Goal: Task Accomplishment & Management: Manage account settings

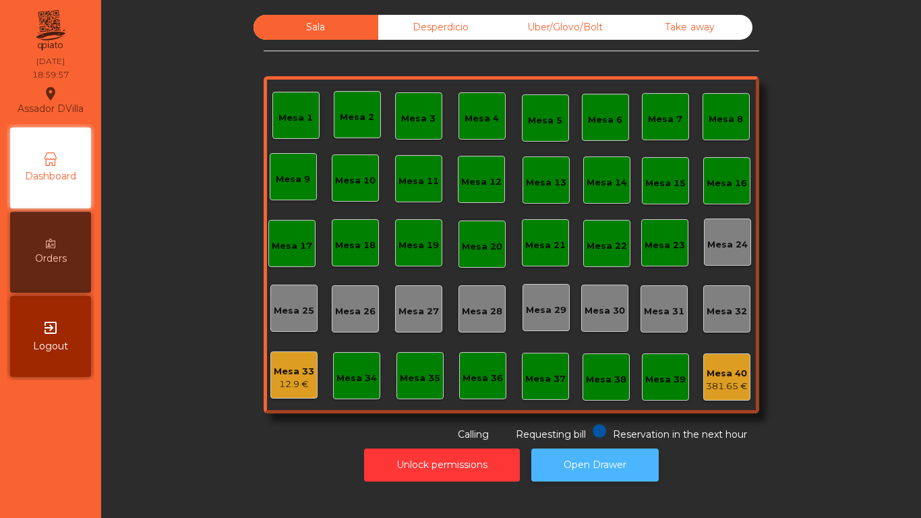
click at [546, 475] on button "Open Drawer" at bounding box center [594, 464] width 127 height 33
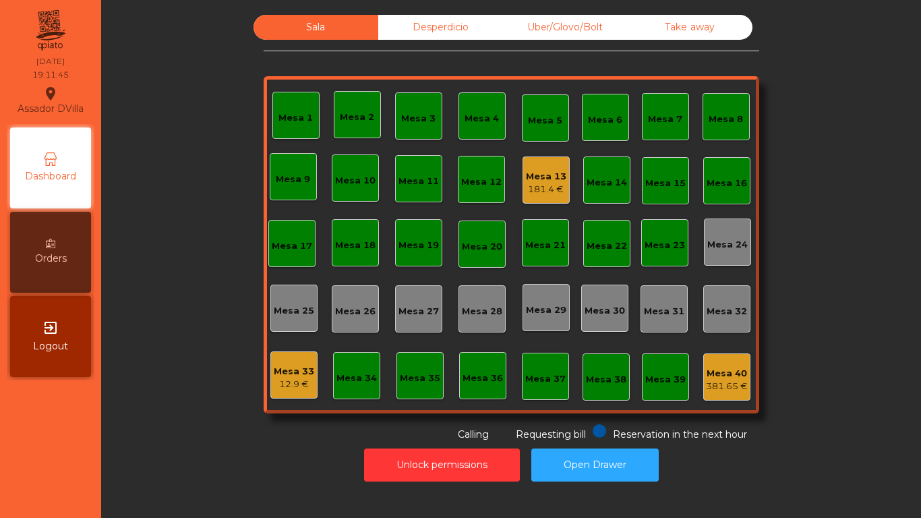
click at [558, 194] on div "181.4 €" at bounding box center [546, 189] width 40 height 13
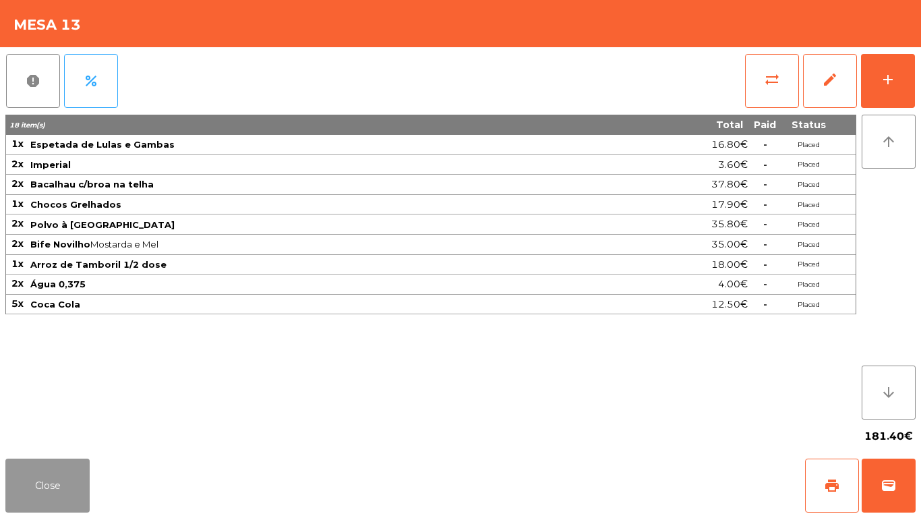
drag, startPoint x: 55, startPoint y: 486, endPoint x: 275, endPoint y: 255, distance: 318.6
click at [55, 486] on button "Close" at bounding box center [47, 486] width 84 height 54
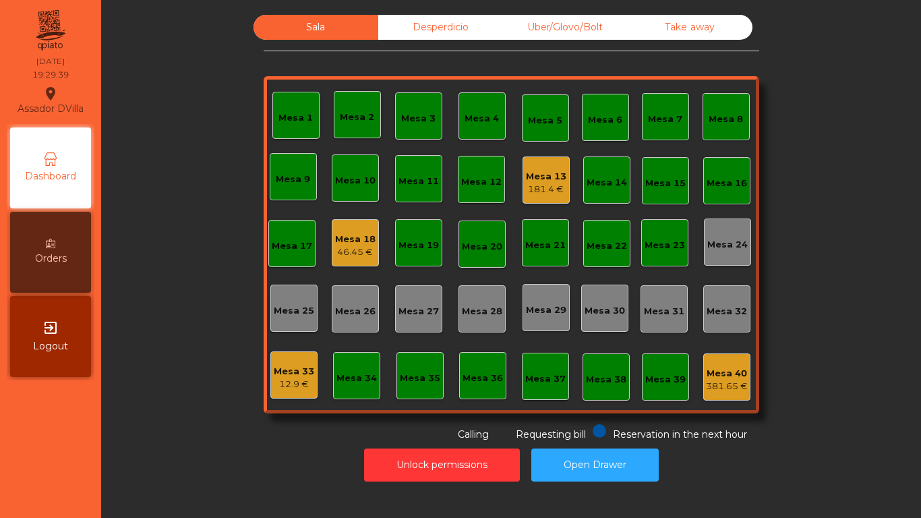
click at [492, 97] on div "Mesa 4" at bounding box center [482, 115] width 47 height 47
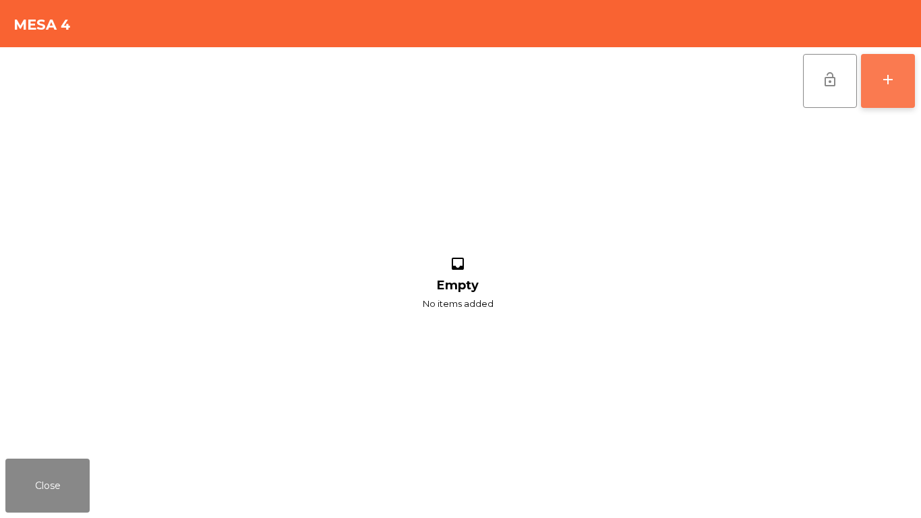
click at [891, 78] on div "add" at bounding box center [888, 79] width 16 height 16
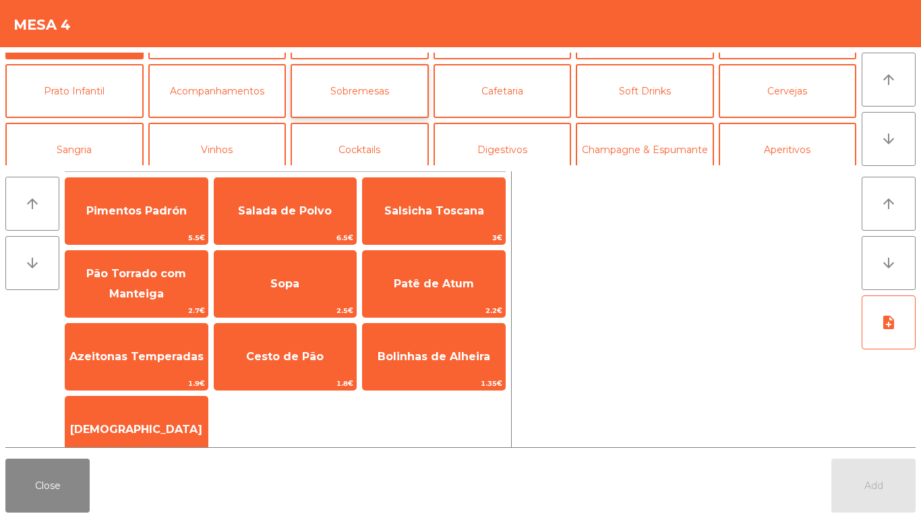
scroll to position [67, 0]
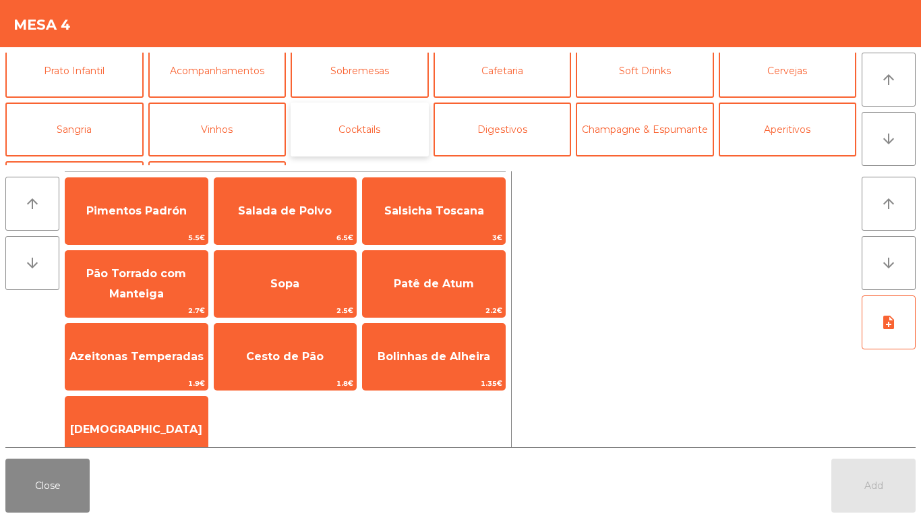
drag, startPoint x: 292, startPoint y: 133, endPoint x: 313, endPoint y: 132, distance: 20.9
click at [296, 133] on button "Cocktails" at bounding box center [360, 130] width 138 height 54
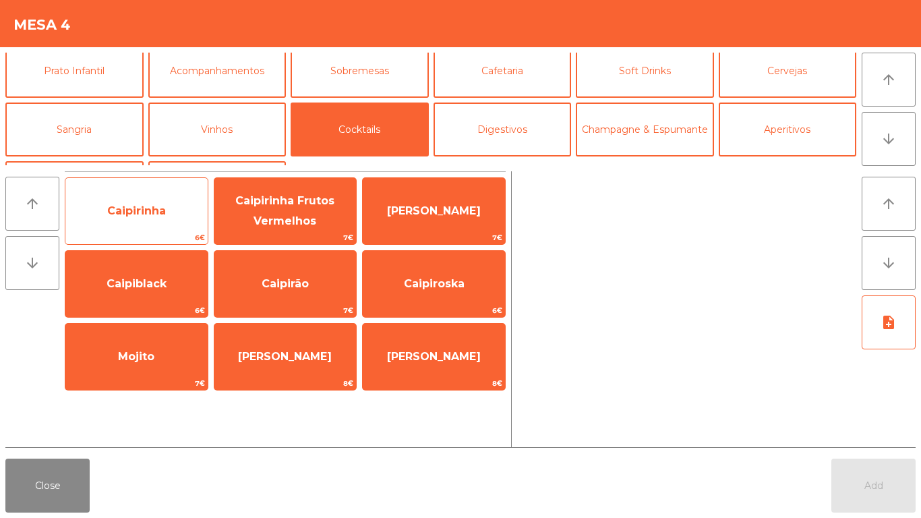
click at [204, 226] on span "Caipirinha" at bounding box center [136, 211] width 142 height 36
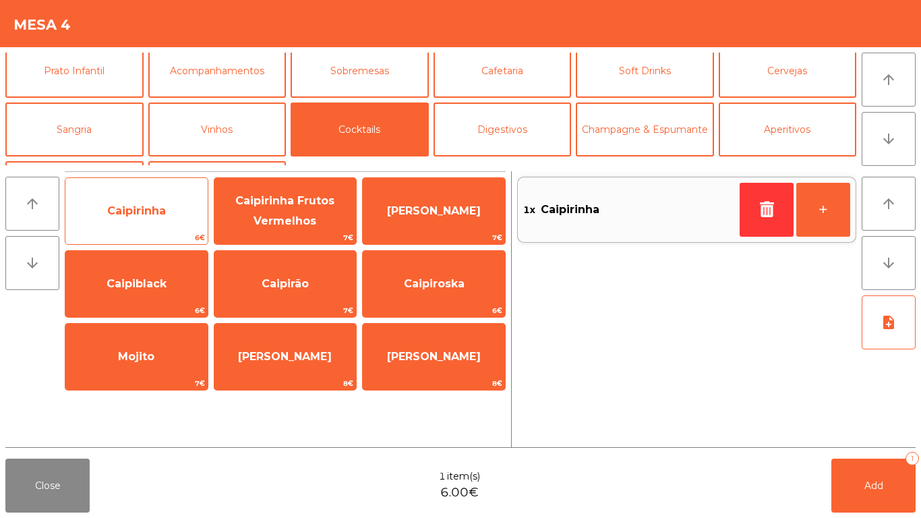
click at [204, 225] on span "Caipirinha" at bounding box center [136, 211] width 142 height 36
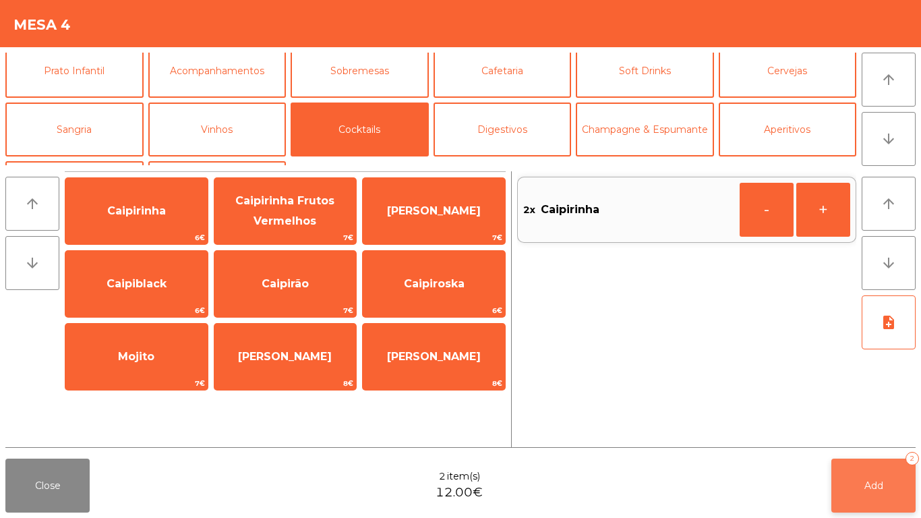
click at [854, 491] on button "Add 2" at bounding box center [873, 486] width 84 height 54
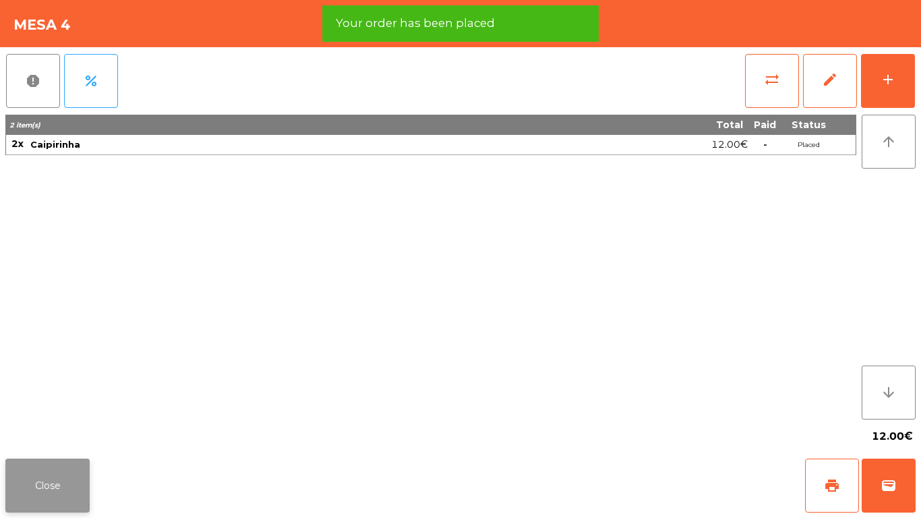
click at [59, 461] on button "Close" at bounding box center [47, 486] width 84 height 54
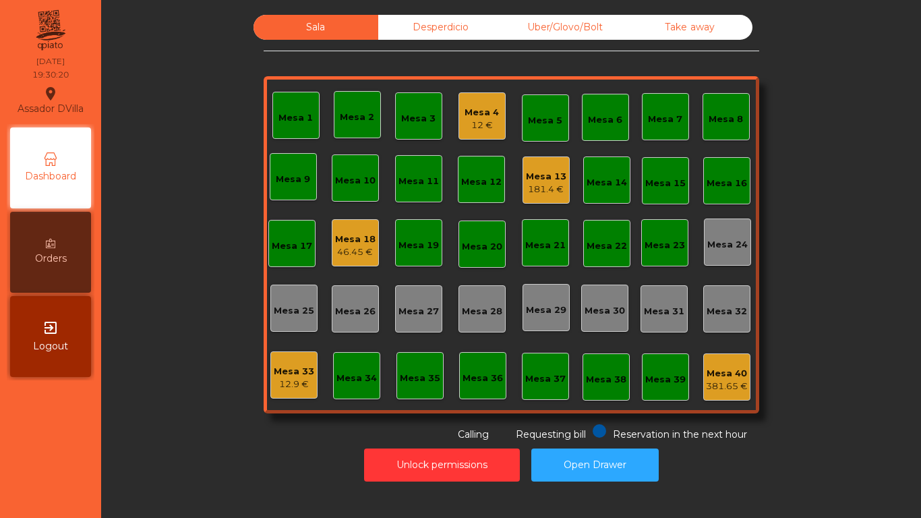
click at [465, 115] on div "Mesa 4" at bounding box center [482, 112] width 34 height 13
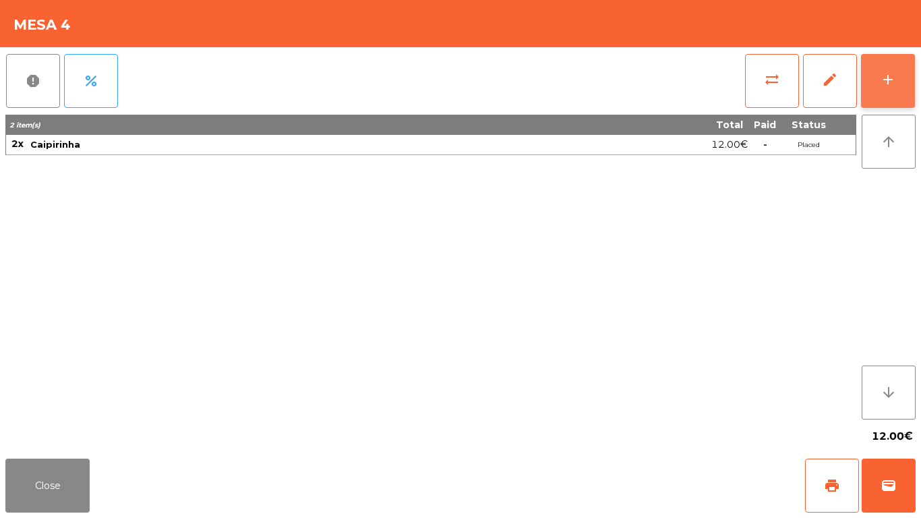
click at [881, 74] on div "add" at bounding box center [888, 79] width 16 height 16
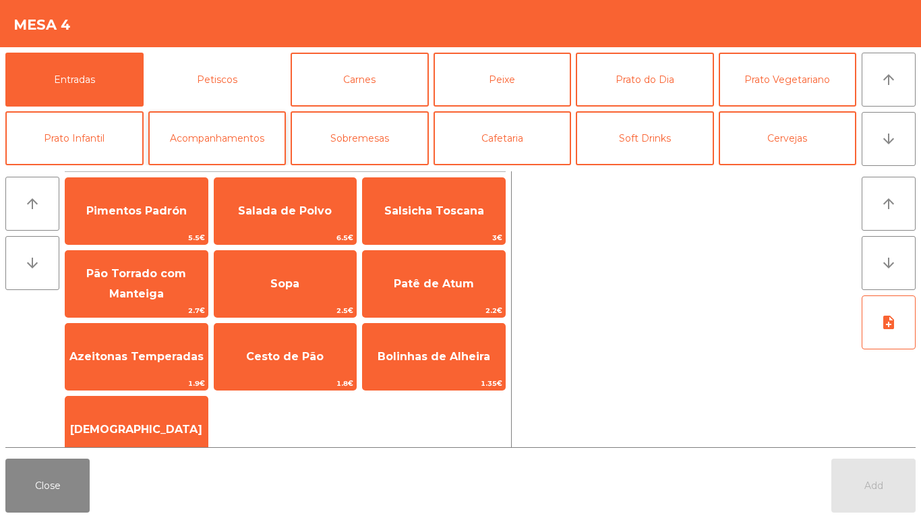
drag, startPoint x: 233, startPoint y: 78, endPoint x: 278, endPoint y: 158, distance: 92.4
click at [245, 76] on button "Petiscos" at bounding box center [217, 80] width 138 height 54
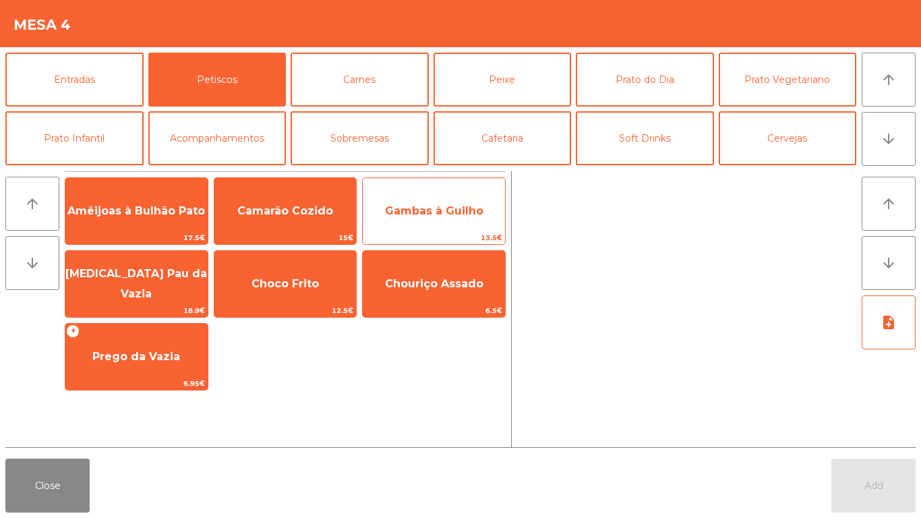
drag, startPoint x: 402, startPoint y: 210, endPoint x: 480, endPoint y: 213, distance: 78.3
click at [402, 209] on span "Gambas à Guilho" at bounding box center [434, 210] width 98 height 13
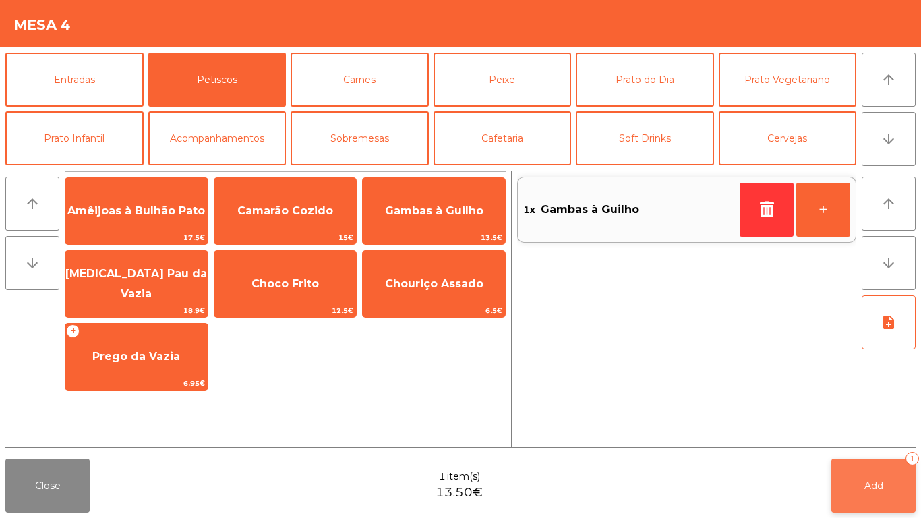
click at [873, 474] on button "Add 1" at bounding box center [873, 486] width 84 height 54
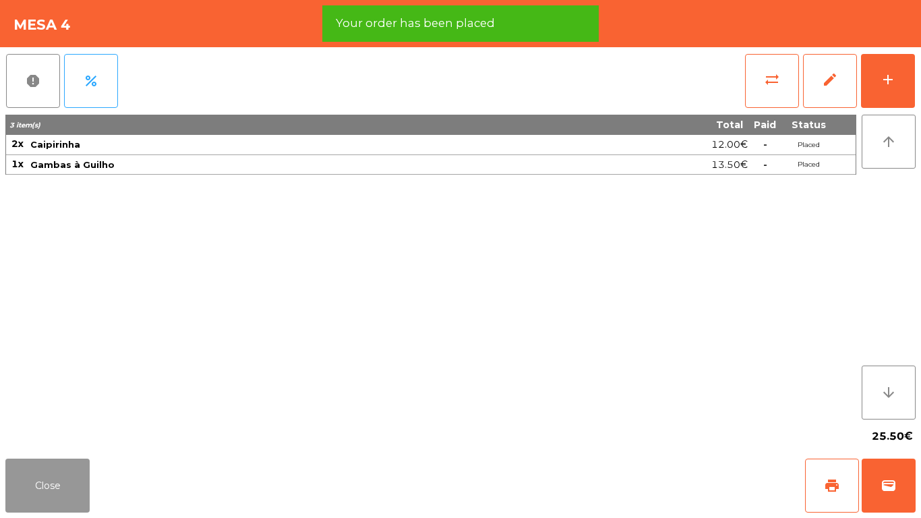
drag, startPoint x: 63, startPoint y: 482, endPoint x: 215, endPoint y: 330, distance: 215.1
click at [113, 416] on app-table-orders "Mesa 4 report percent sync_alt edit add 3 item(s) Total Paid Status 2x Caipirin…" at bounding box center [460, 259] width 921 height 518
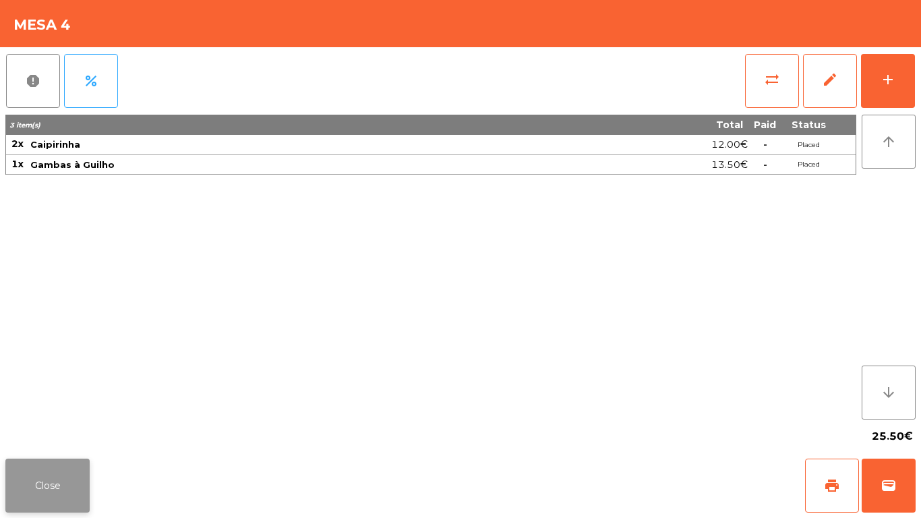
click at [52, 479] on button "Close" at bounding box center [47, 486] width 84 height 54
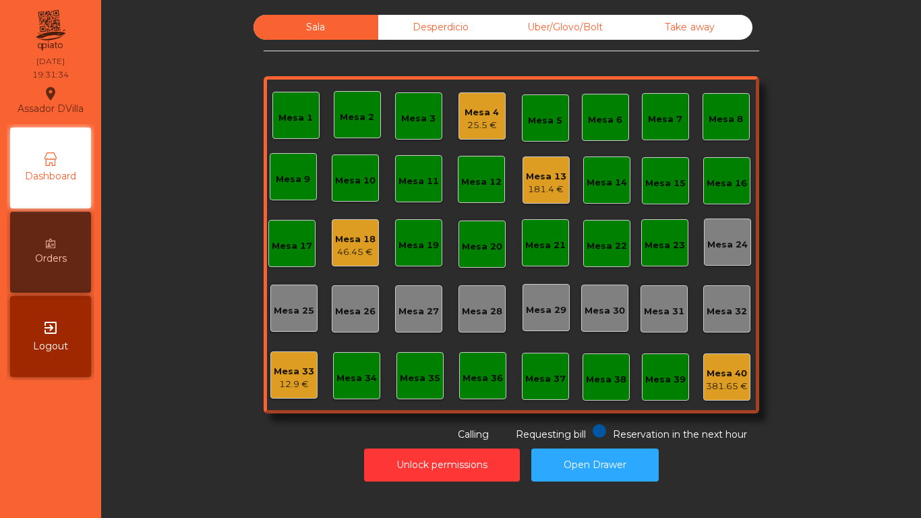
click at [345, 252] on div "46.45 €" at bounding box center [355, 251] width 40 height 13
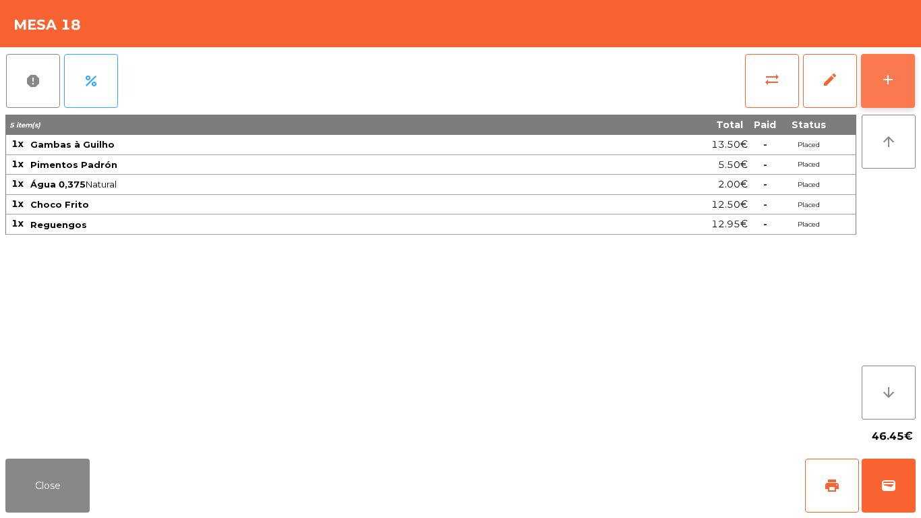
click at [900, 71] on button "add" at bounding box center [888, 81] width 54 height 54
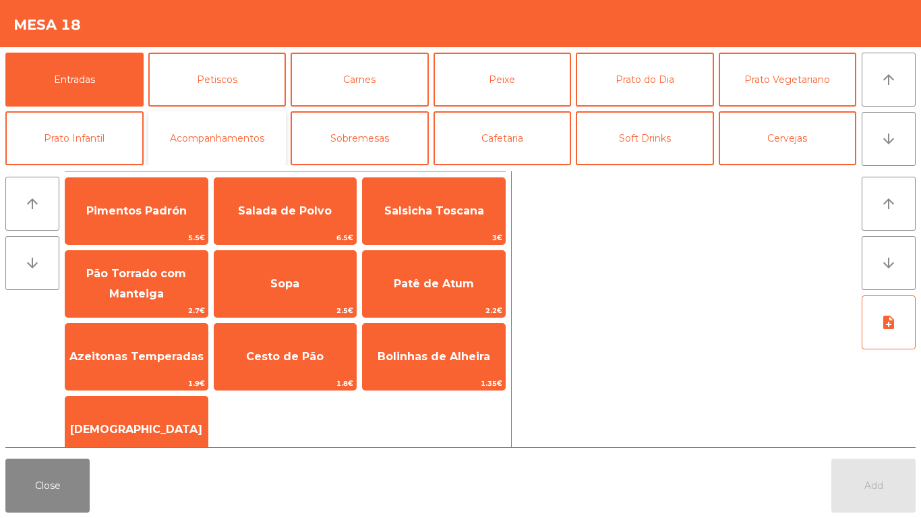
click at [223, 152] on button "Acompanhamentos" at bounding box center [217, 138] width 138 height 54
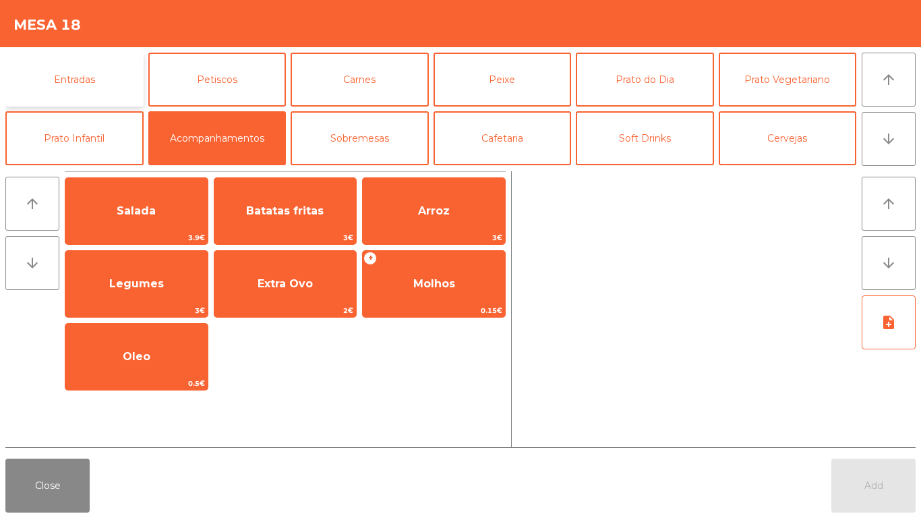
click at [76, 78] on button "Entradas" at bounding box center [74, 80] width 138 height 54
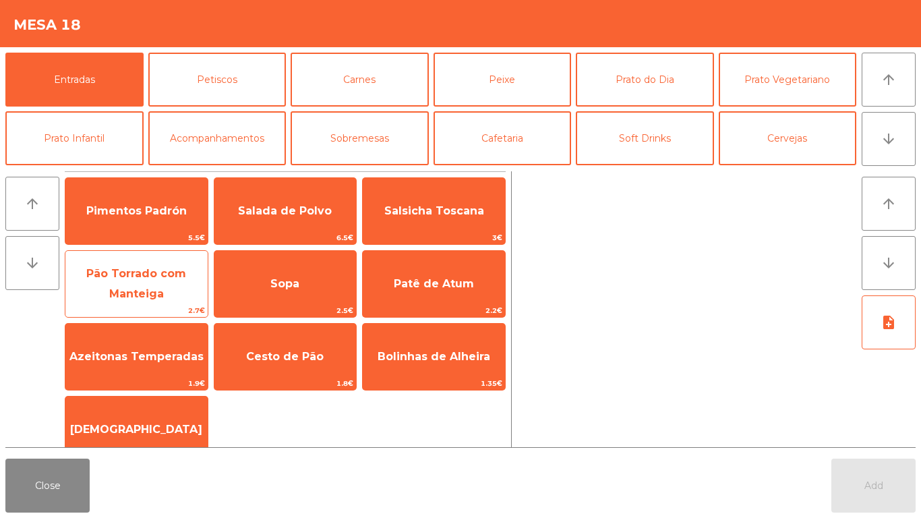
click at [136, 312] on span "2.7€" at bounding box center [136, 310] width 142 height 13
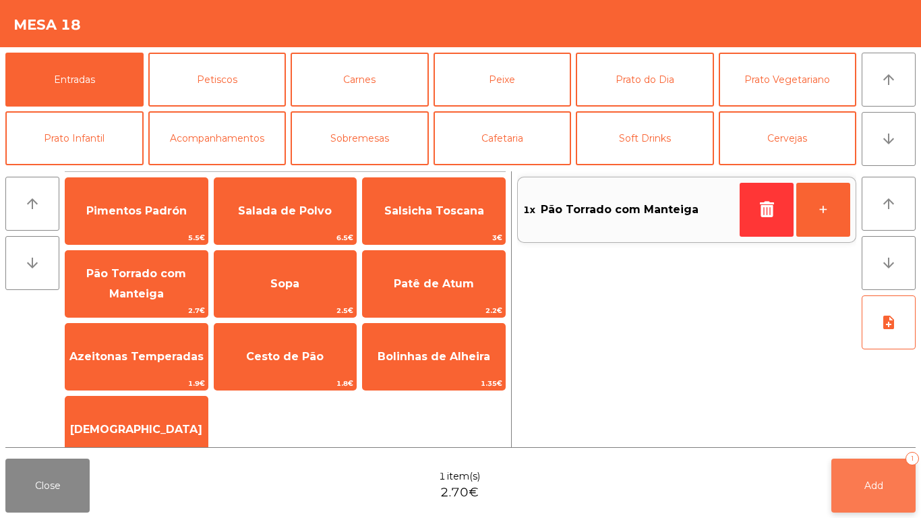
click at [880, 501] on button "Add 1" at bounding box center [873, 486] width 84 height 54
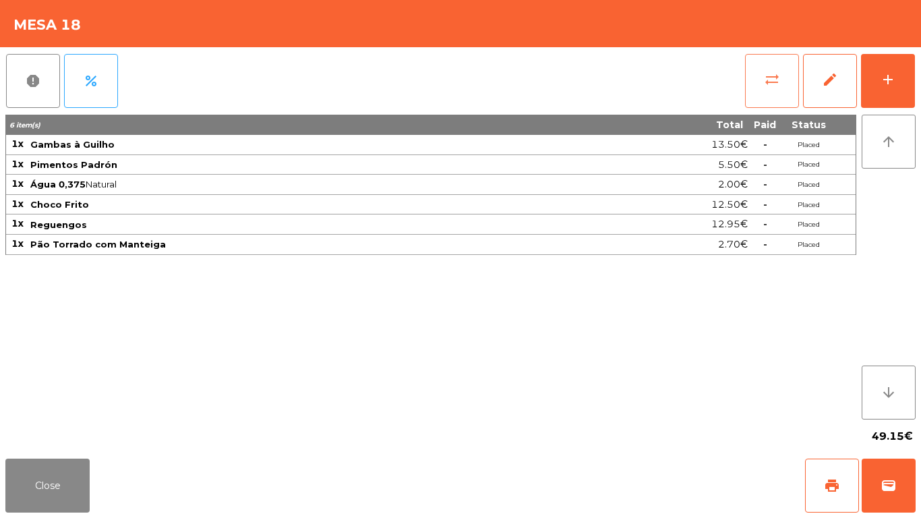
click at [757, 74] on button "sync_alt" at bounding box center [772, 81] width 54 height 54
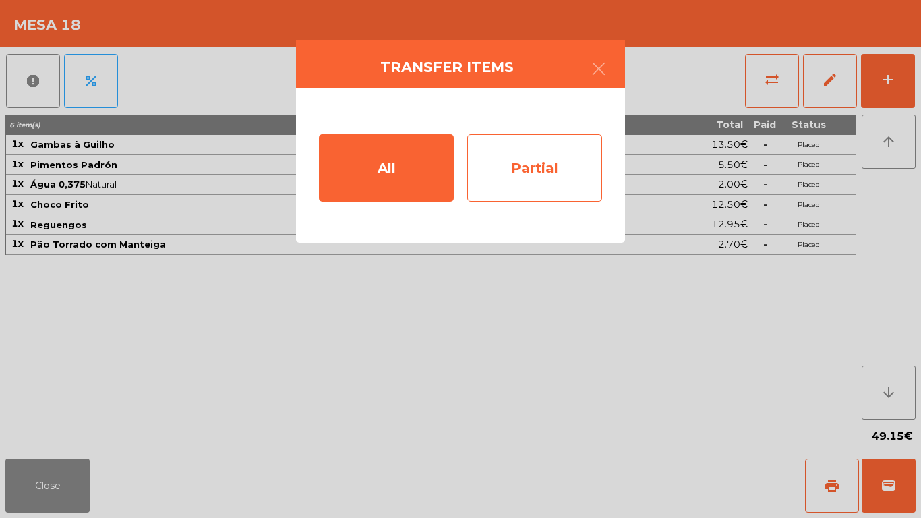
click at [496, 156] on div "Partial" at bounding box center [534, 167] width 135 height 67
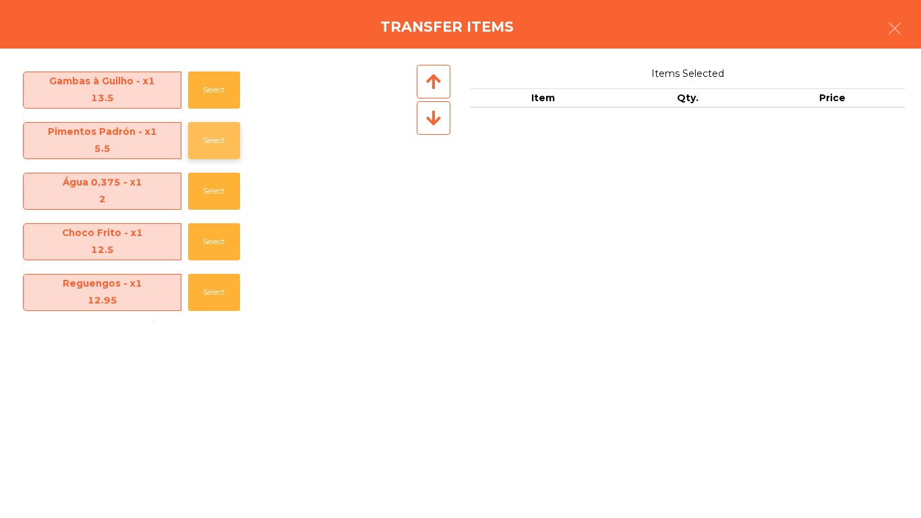
drag, startPoint x: 185, startPoint y: 155, endPoint x: 194, endPoint y: 151, distance: 9.0
click at [187, 154] on div "Pimentos Padrón - x1 5.5 Select" at bounding box center [215, 140] width 398 height 51
click at [198, 148] on button "Select" at bounding box center [214, 140] width 52 height 37
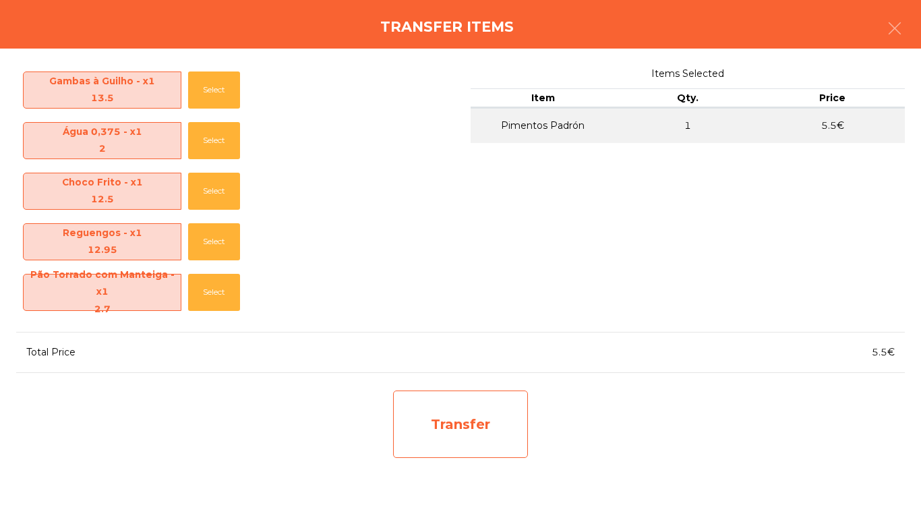
drag, startPoint x: 430, startPoint y: 446, endPoint x: 431, endPoint y: 431, distance: 14.9
click at [431, 431] on div "Transfer" at bounding box center [460, 423] width 135 height 67
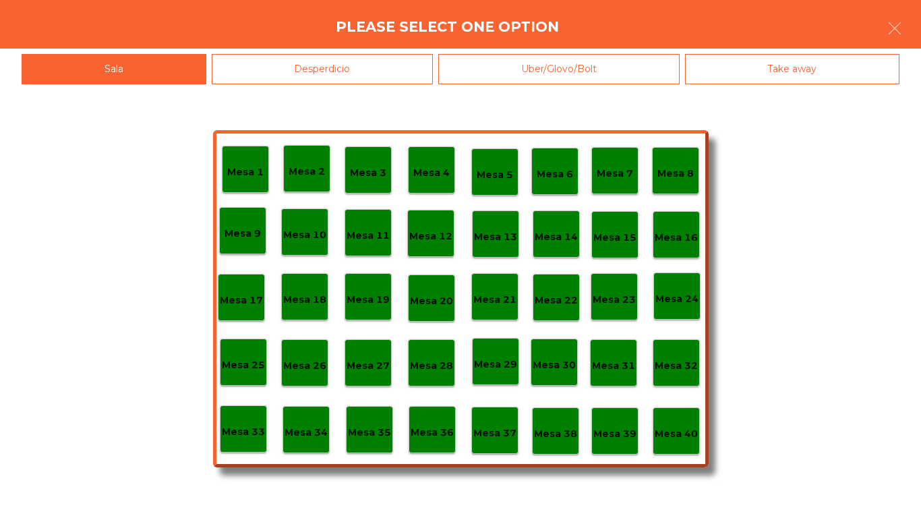
click at [316, 74] on div "Desperdicio" at bounding box center [323, 69] width 222 height 30
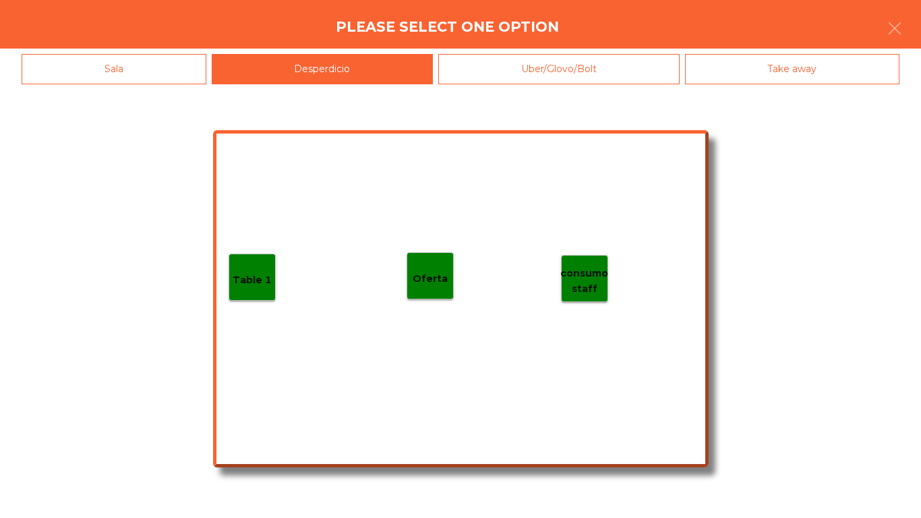
click at [249, 289] on div "Table 1" at bounding box center [252, 277] width 47 height 47
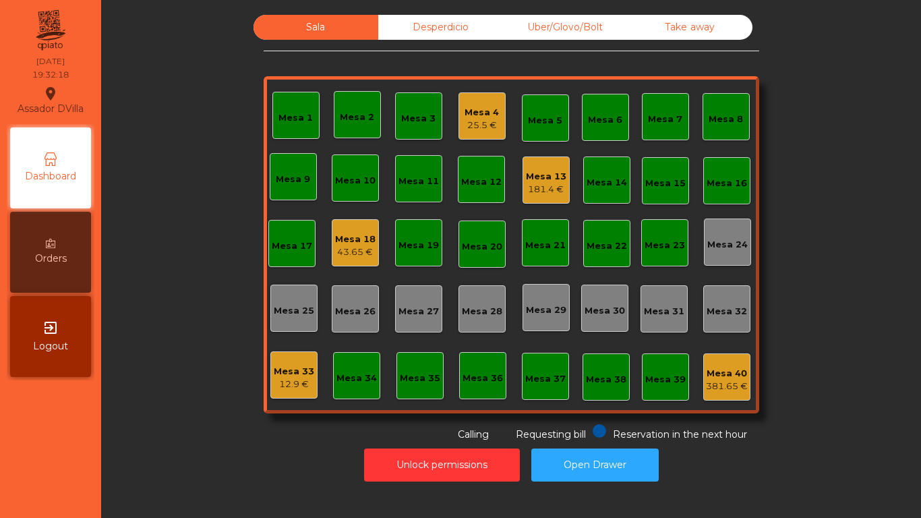
click at [332, 254] on div "Mesa 18 43.65 €" at bounding box center [355, 242] width 47 height 47
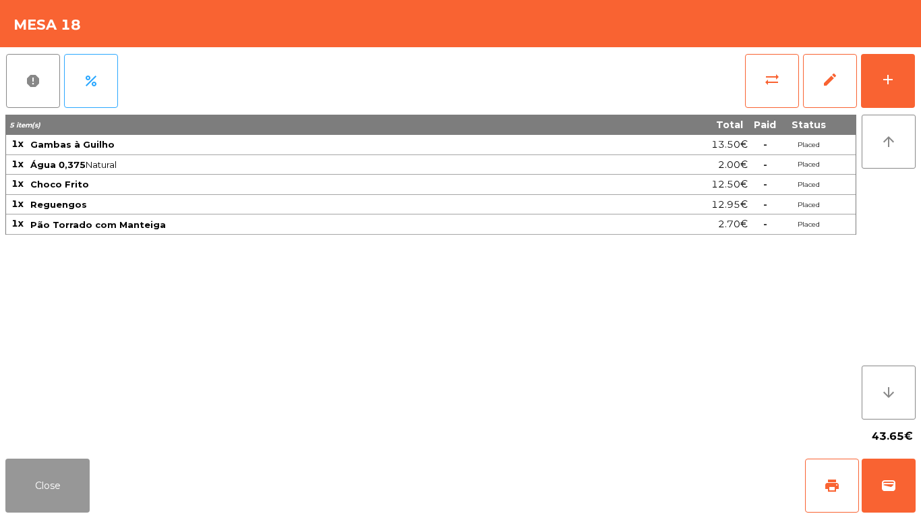
click at [46, 498] on button "Close" at bounding box center [47, 486] width 84 height 54
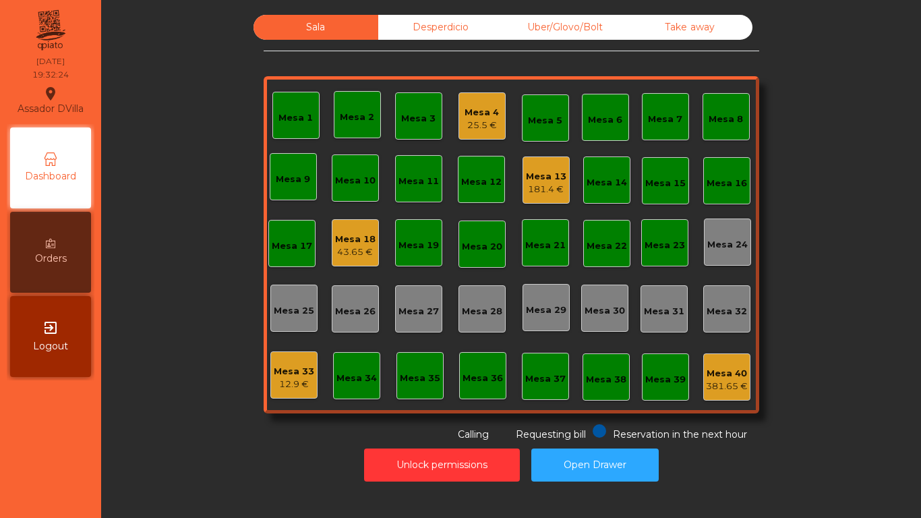
click at [548, 192] on div "181.4 €" at bounding box center [546, 189] width 40 height 13
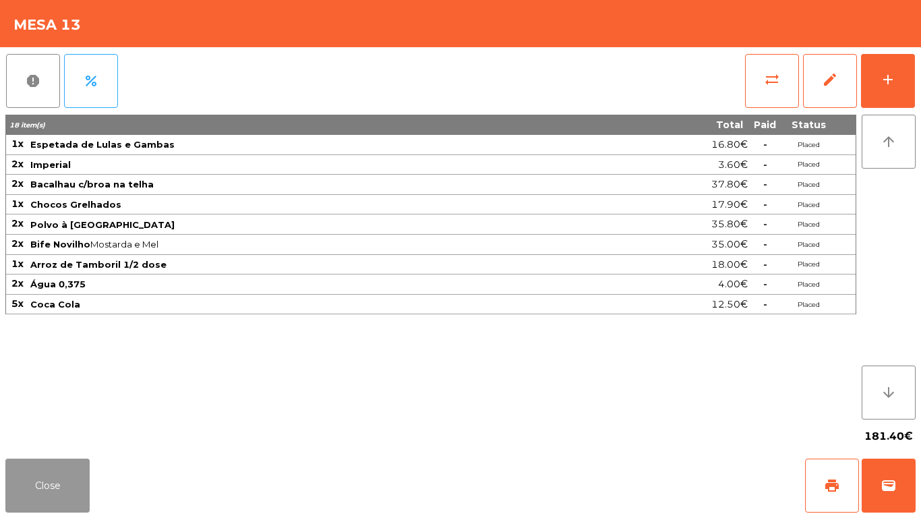
drag, startPoint x: 84, startPoint y: 499, endPoint x: 349, endPoint y: 98, distance: 480.7
click at [85, 494] on button "Close" at bounding box center [47, 486] width 84 height 54
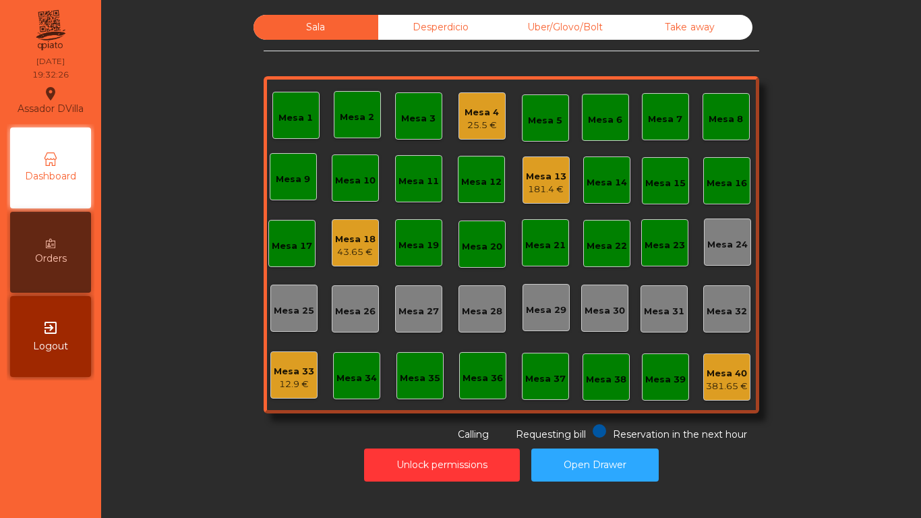
click at [474, 127] on div "25.5 €" at bounding box center [482, 125] width 34 height 13
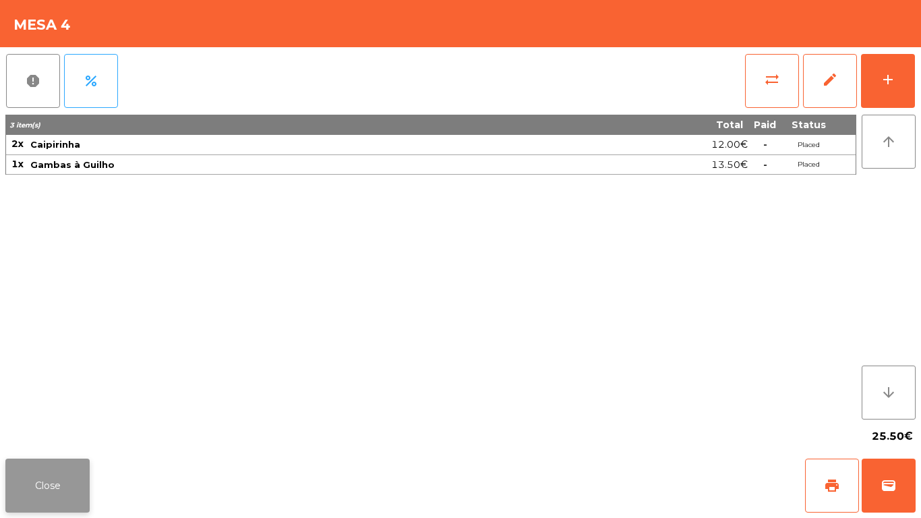
click at [59, 468] on button "Close" at bounding box center [47, 486] width 84 height 54
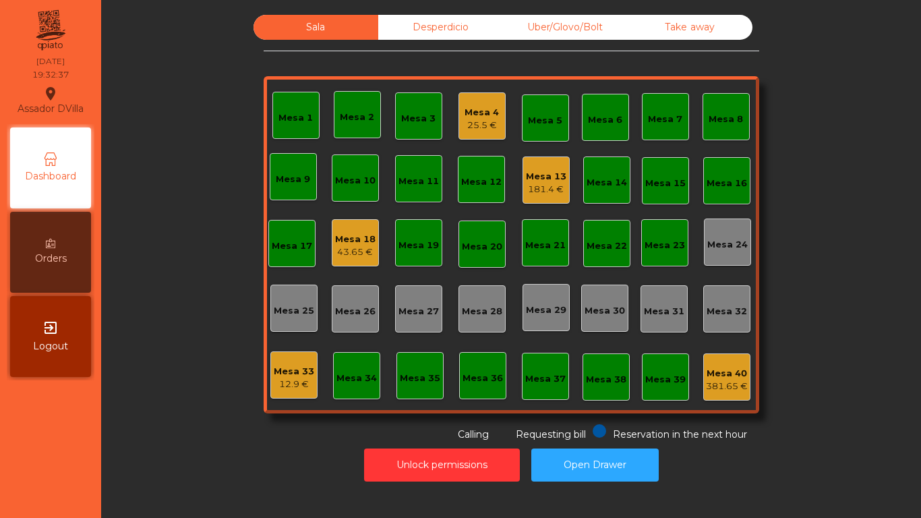
click at [302, 398] on div "Mesa 33 12.9 €" at bounding box center [293, 374] width 47 height 47
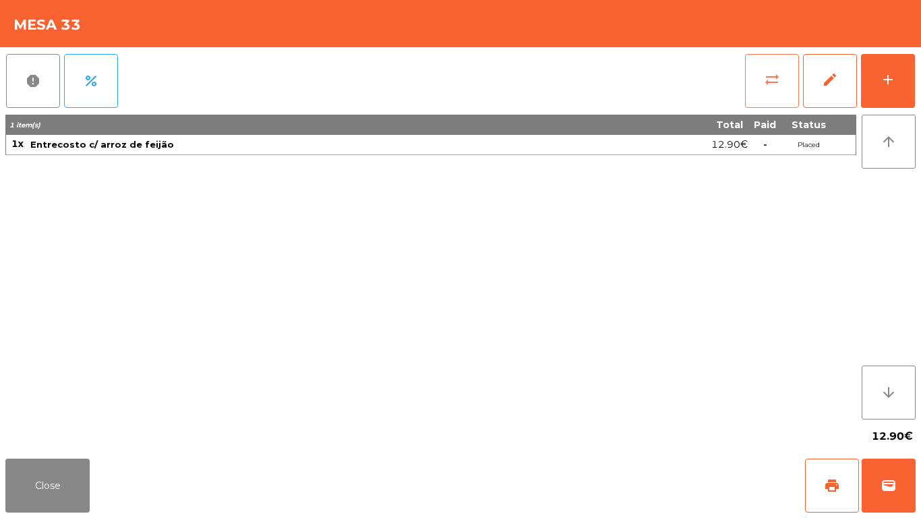
click at [762, 87] on button "sync_alt" at bounding box center [772, 81] width 54 height 54
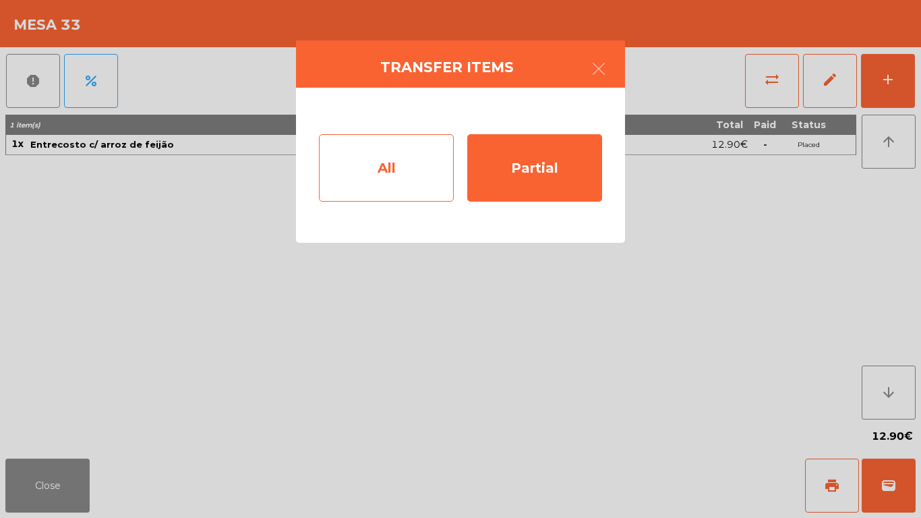
click at [370, 164] on div "All" at bounding box center [386, 167] width 135 height 67
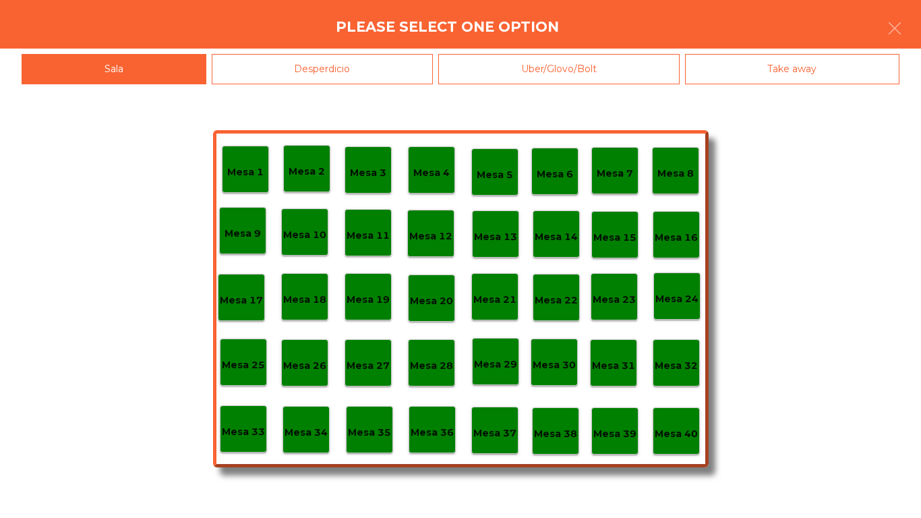
click at [699, 421] on div "Mesa 40" at bounding box center [676, 430] width 47 height 47
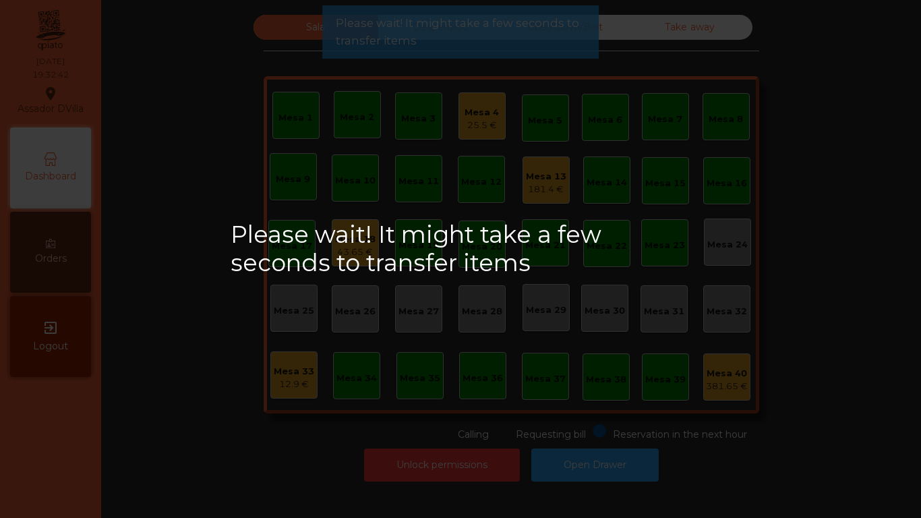
click at [697, 422] on div "Please wait! It might take a few seconds to transfer items" at bounding box center [460, 259] width 921 height 518
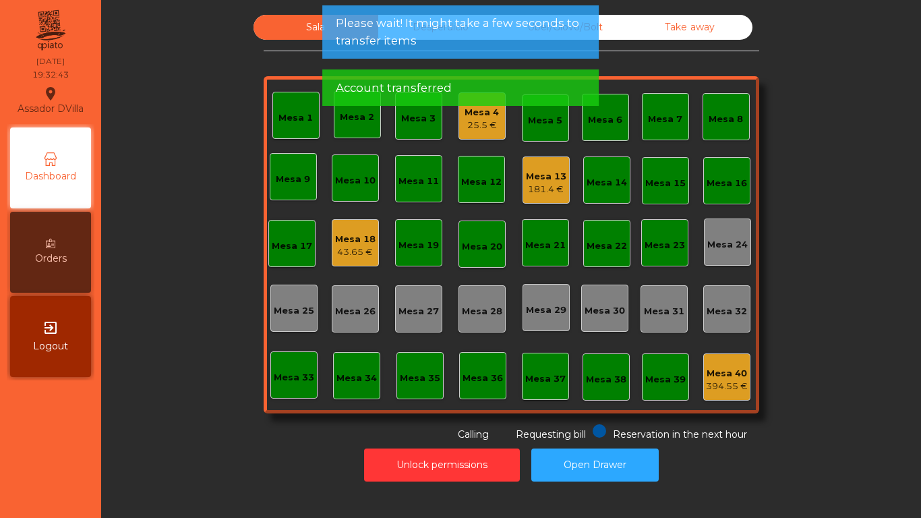
click at [757, 440] on div "Sala Desperdicio Uber/Glovo/Bolt Take away Mesa 1 Mesa 2 Mesa 3 Mesa 4 25.5 € M…" at bounding box center [511, 228] width 784 height 427
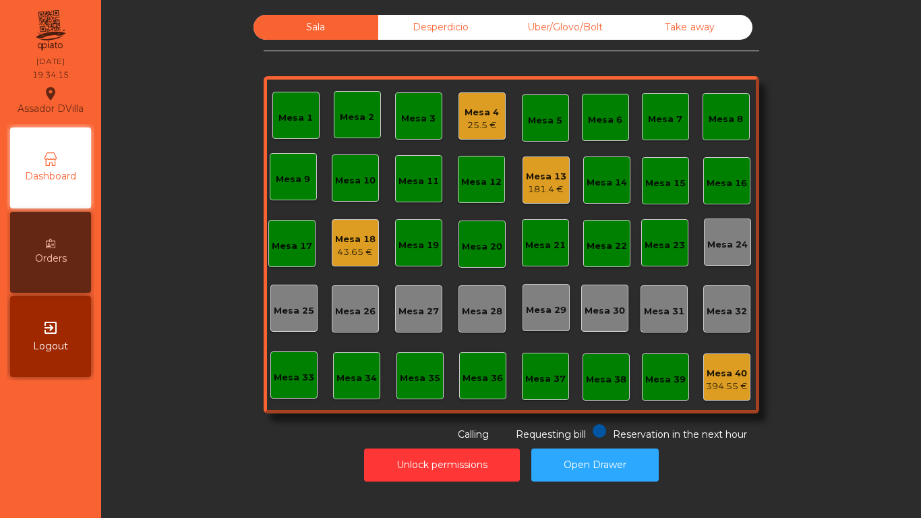
click at [539, 160] on div "Mesa 13 181.4 €" at bounding box center [546, 179] width 47 height 47
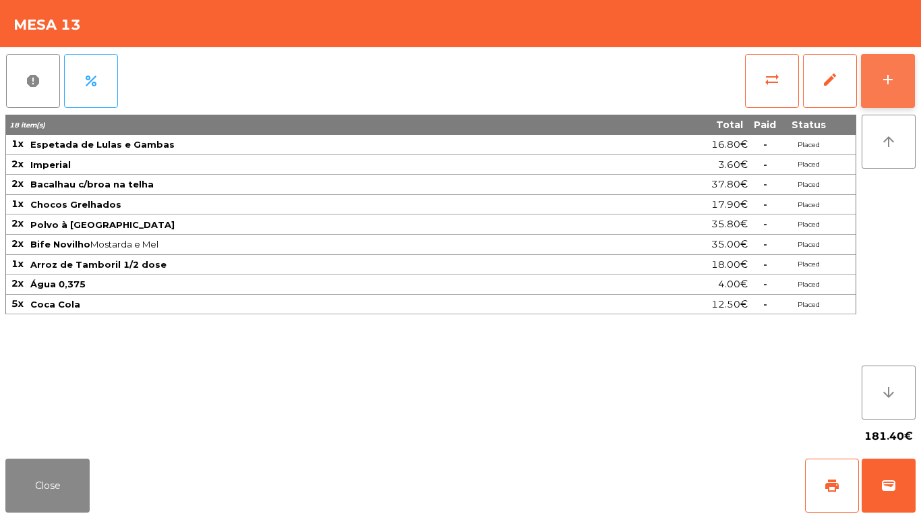
click at [904, 61] on button "add" at bounding box center [888, 81] width 54 height 54
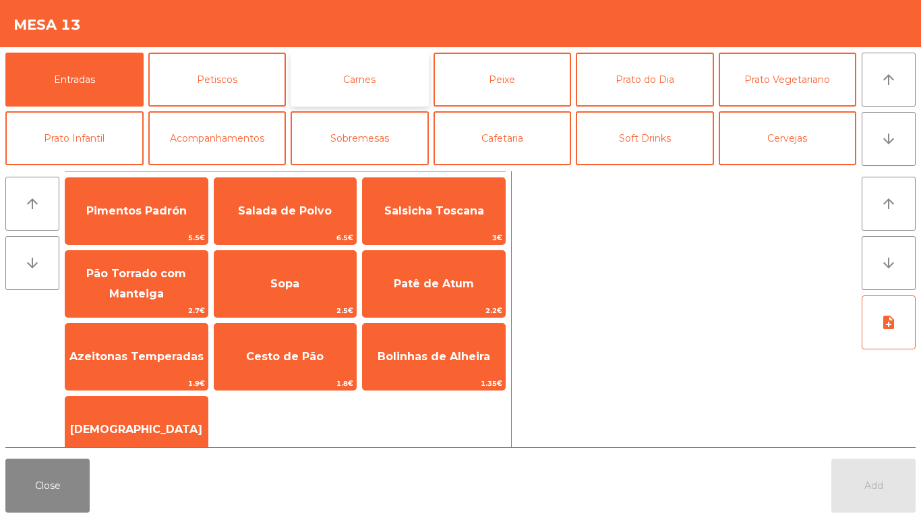
click at [374, 79] on button "Carnes" at bounding box center [360, 80] width 138 height 54
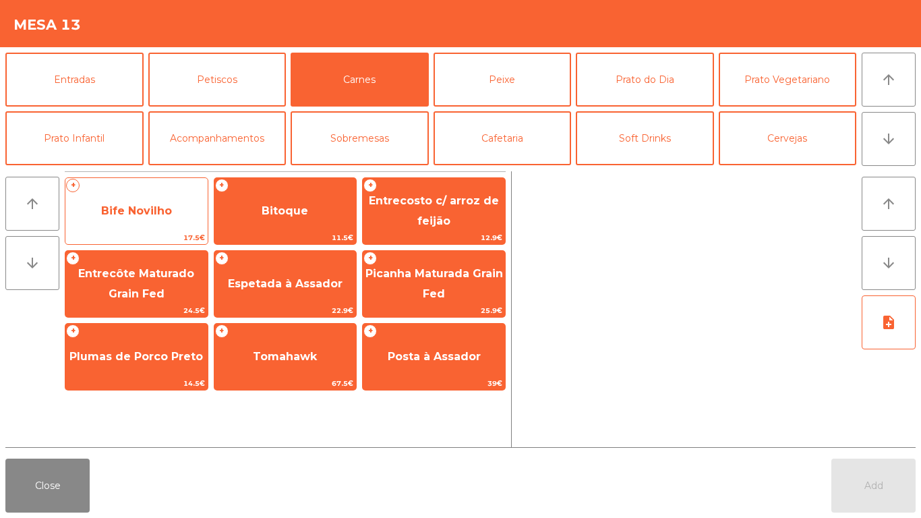
click at [134, 212] on span "Bife Novilho" at bounding box center [136, 210] width 71 height 13
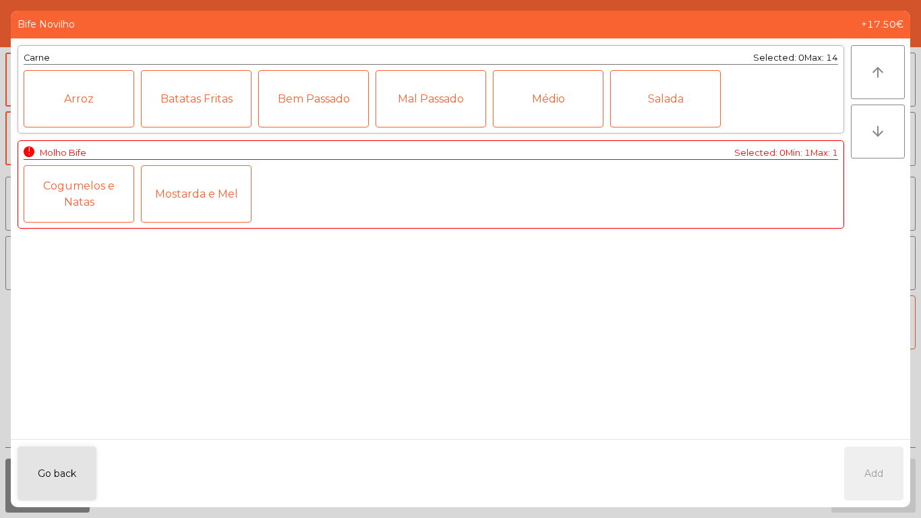
click at [91, 200] on div "Cogumelos e Natas" at bounding box center [79, 193] width 111 height 57
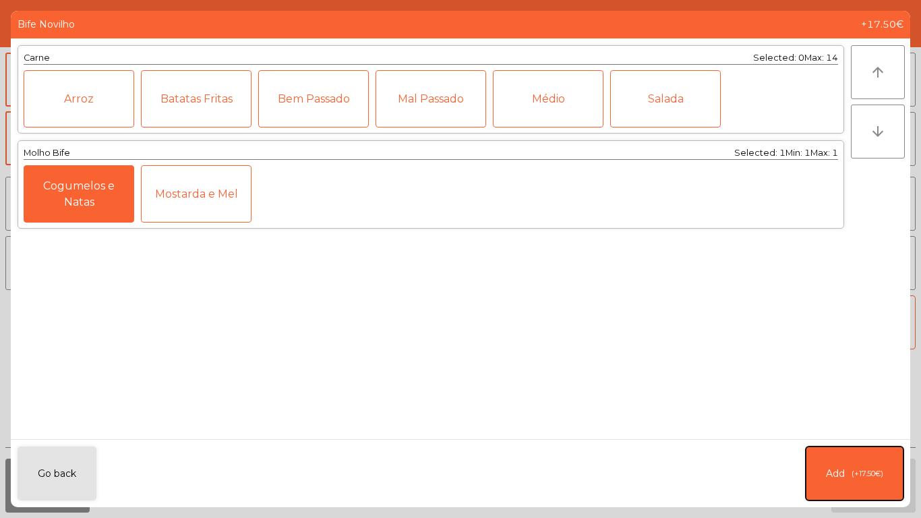
click at [856, 462] on button "Add (+17.50€)" at bounding box center [855, 473] width 98 height 54
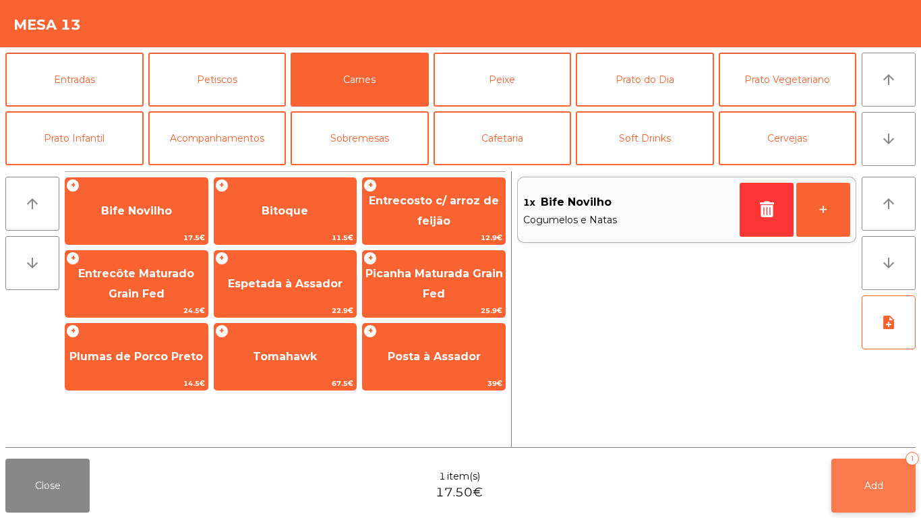
click at [867, 491] on span "Add" at bounding box center [874, 485] width 19 height 12
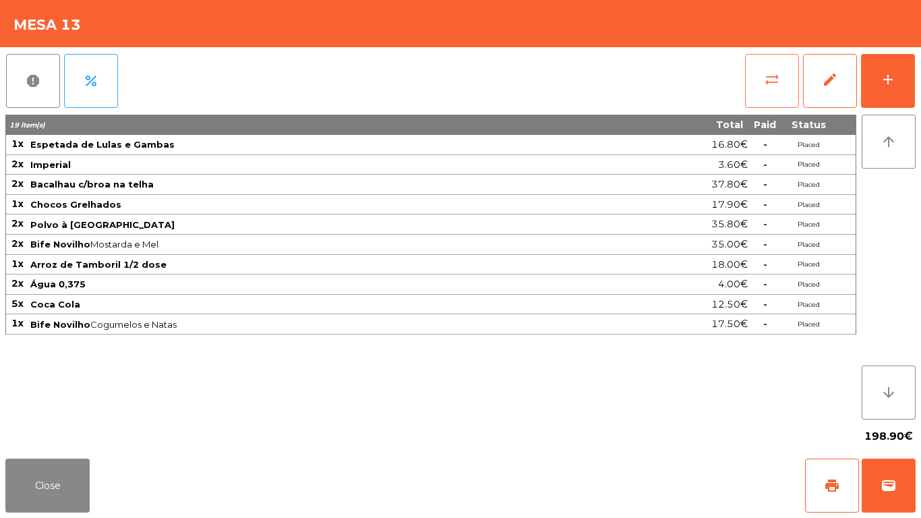
click at [779, 75] on span "sync_alt" at bounding box center [772, 79] width 16 height 16
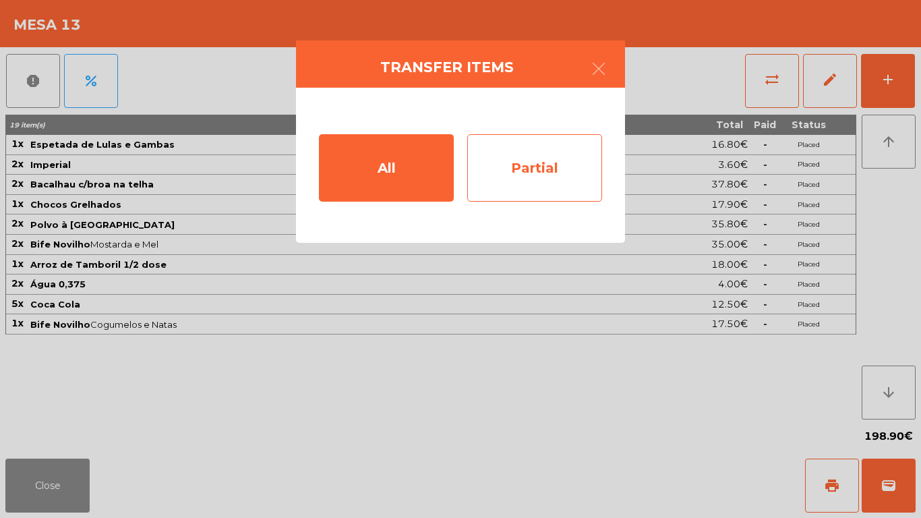
click at [540, 167] on div "Partial" at bounding box center [534, 167] width 135 height 67
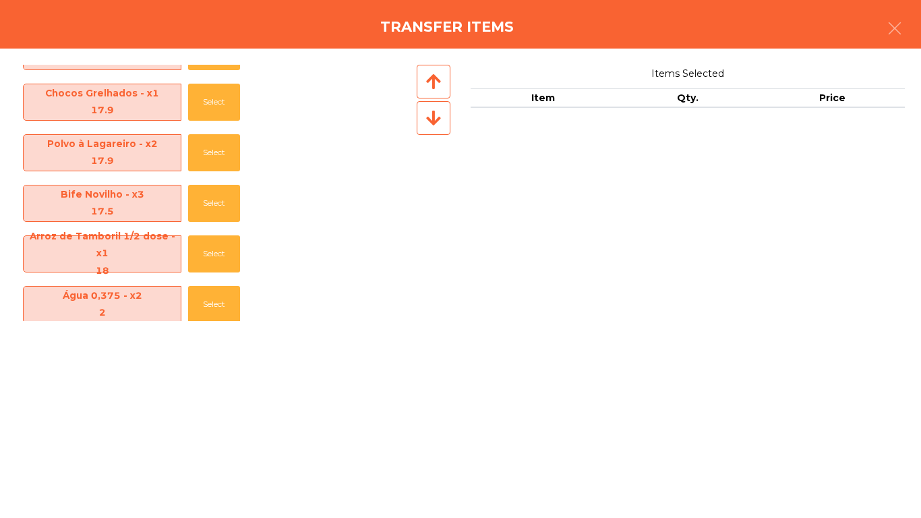
scroll to position [199, 0]
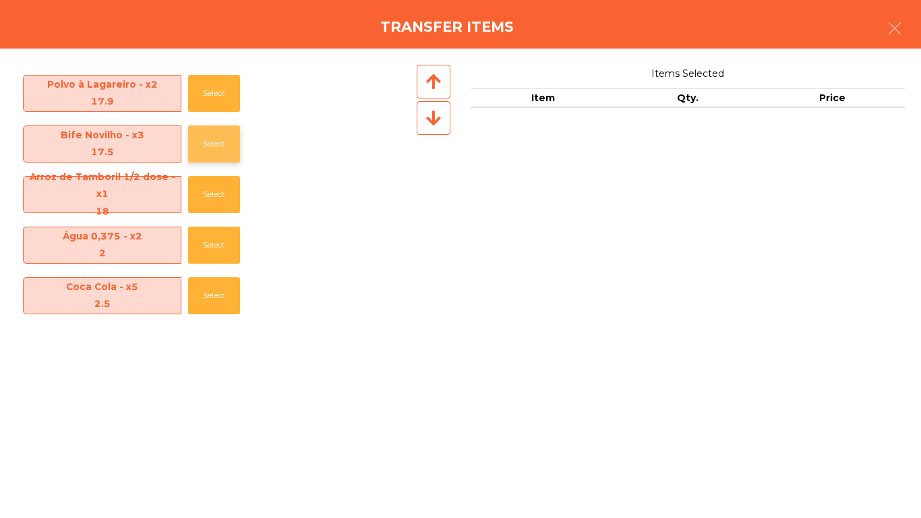
click at [204, 140] on button "Select" at bounding box center [214, 143] width 52 height 37
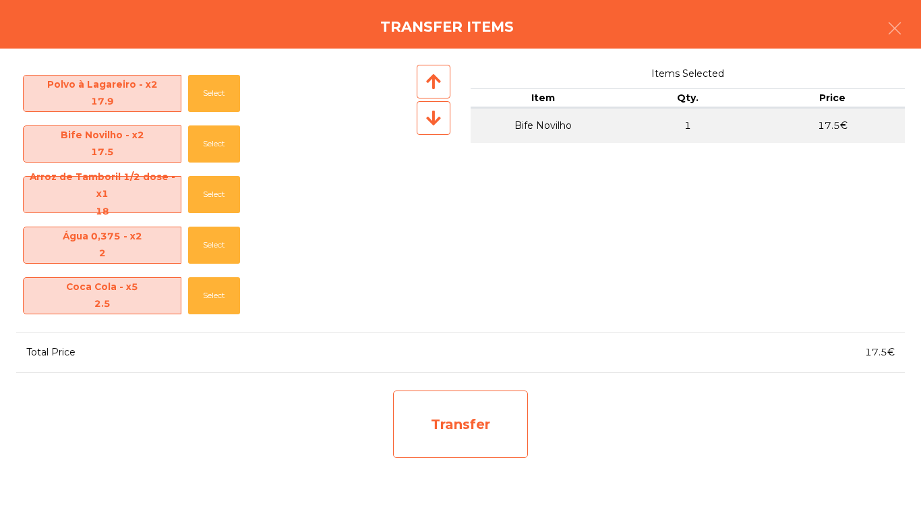
click at [479, 413] on div "Transfer" at bounding box center [460, 423] width 135 height 67
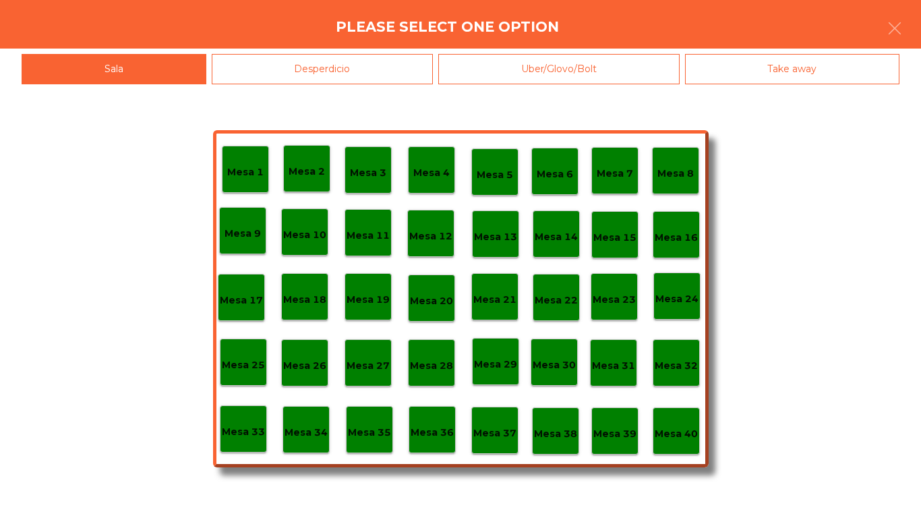
click at [342, 68] on div "Desperdicio" at bounding box center [323, 69] width 222 height 30
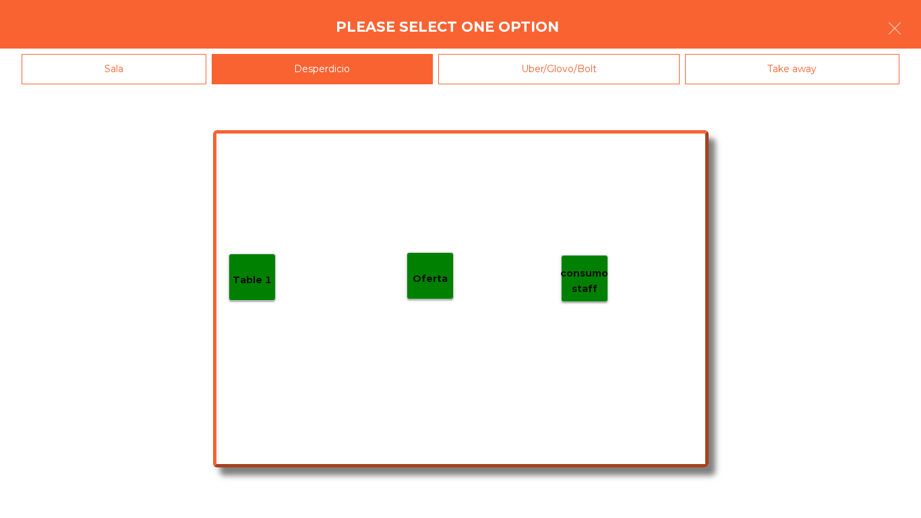
click at [249, 281] on p "Table 1" at bounding box center [252, 280] width 39 height 16
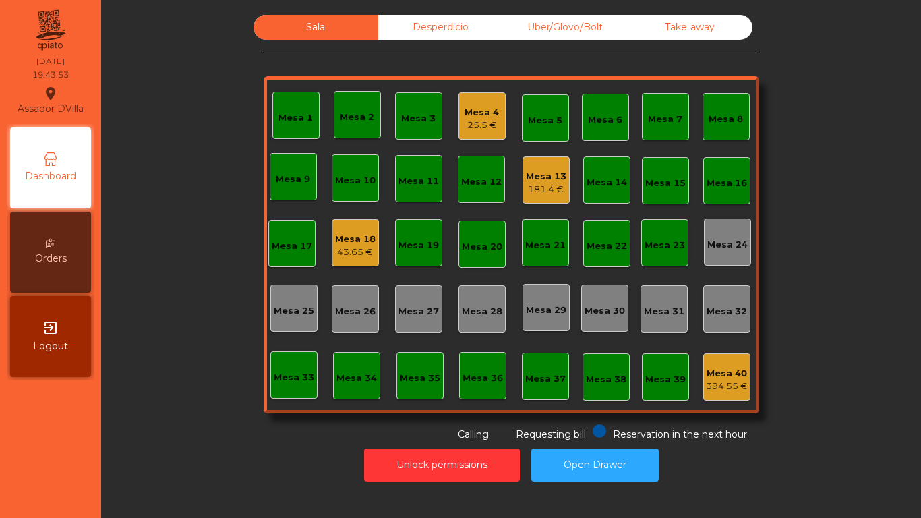
click at [527, 177] on div "Mesa 13" at bounding box center [546, 176] width 40 height 13
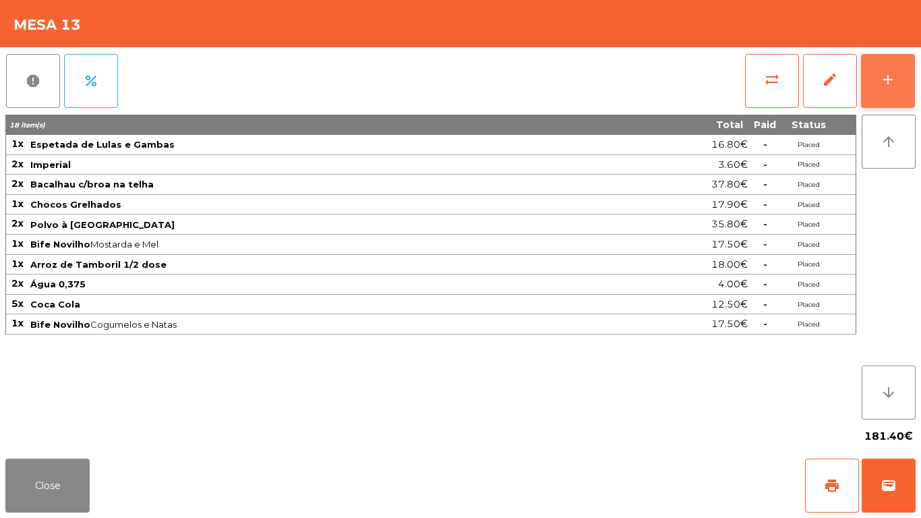
click at [906, 77] on button "add" at bounding box center [888, 81] width 54 height 54
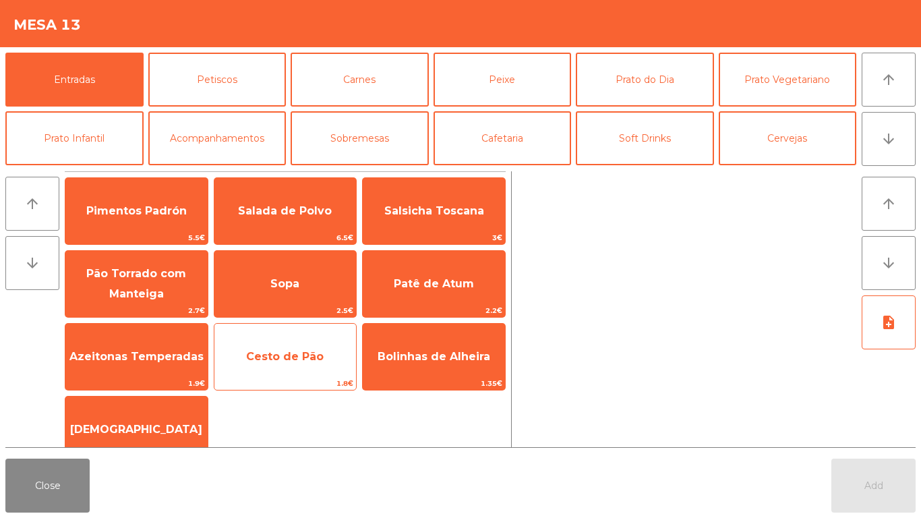
click at [294, 368] on span "Cesto de Pão" at bounding box center [285, 357] width 142 height 36
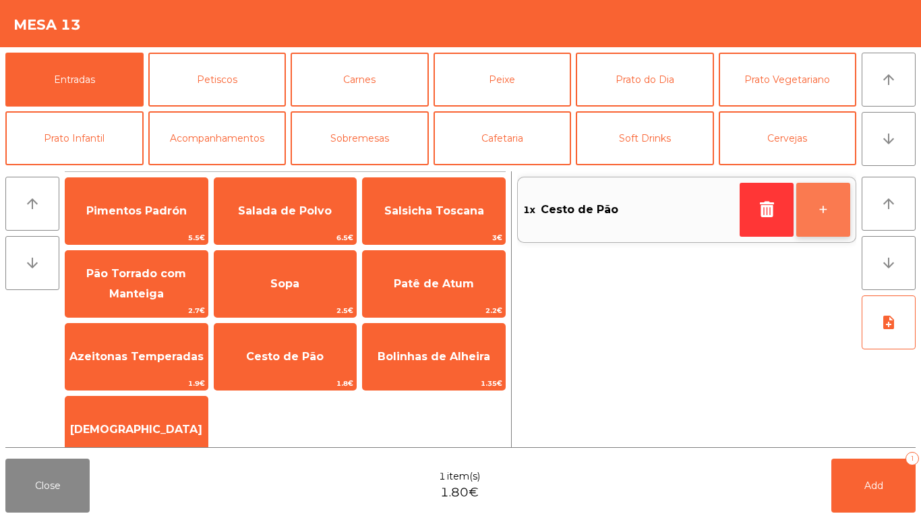
click at [835, 200] on button "+" at bounding box center [823, 210] width 54 height 54
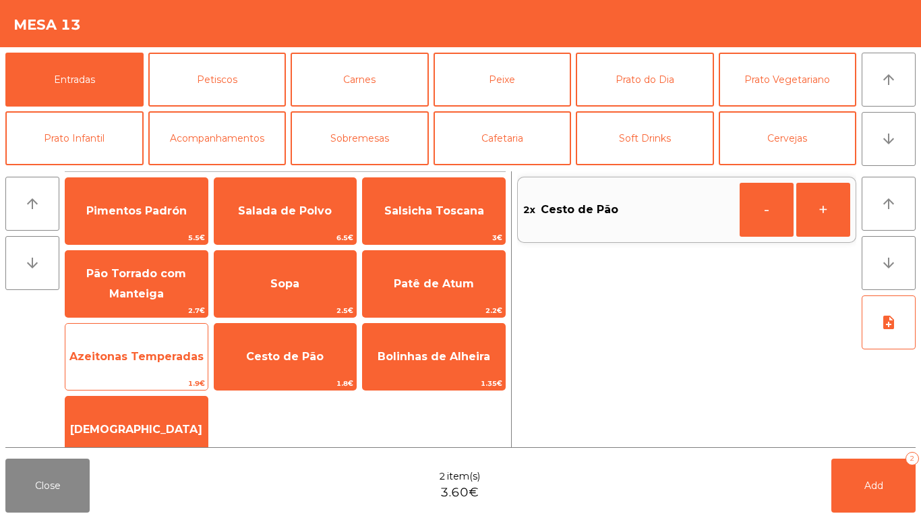
click at [117, 341] on span "Azeitonas Temperadas" at bounding box center [136, 357] width 142 height 36
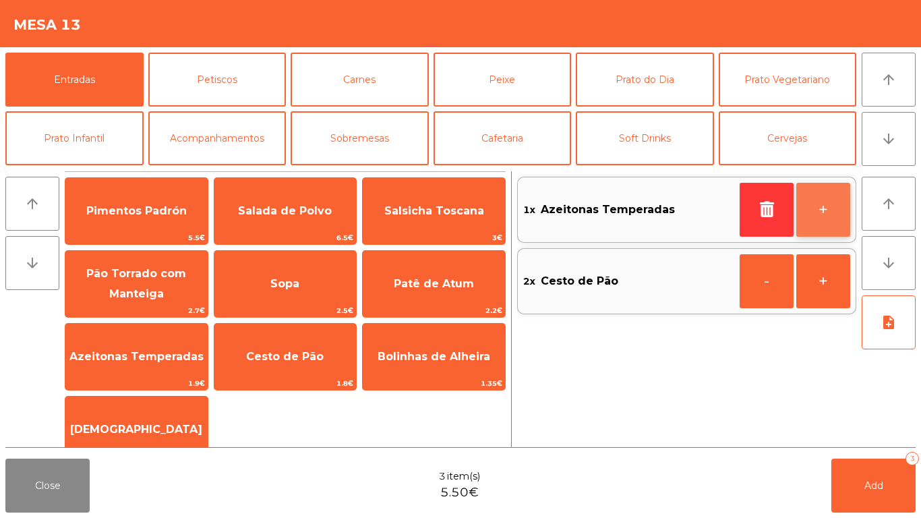
click at [829, 194] on button "+" at bounding box center [823, 210] width 54 height 54
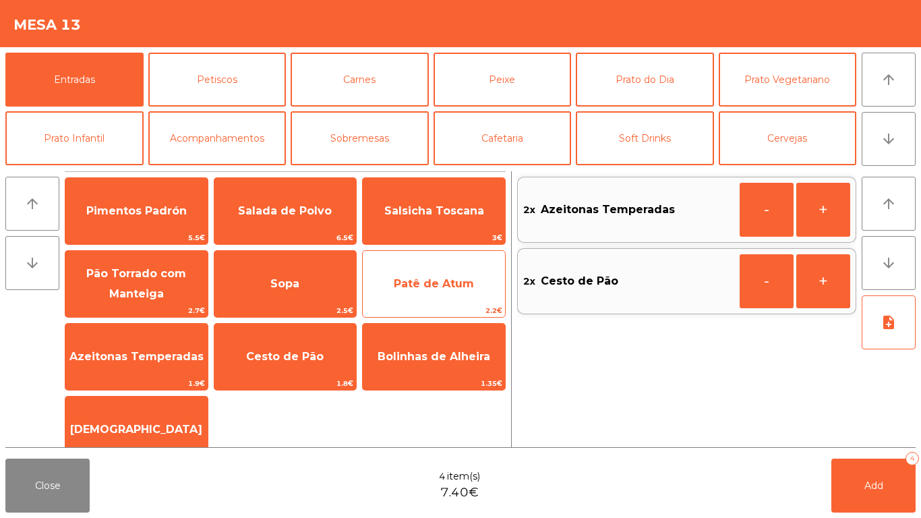
click at [419, 289] on span "Patê de Atum" at bounding box center [434, 283] width 80 height 13
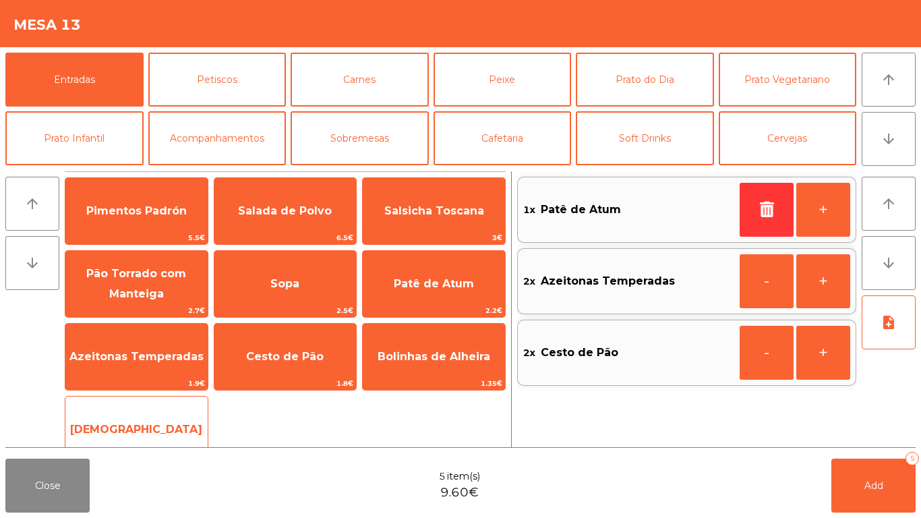
click at [132, 427] on span "[DEMOGRAPHIC_DATA]" at bounding box center [136, 429] width 132 height 13
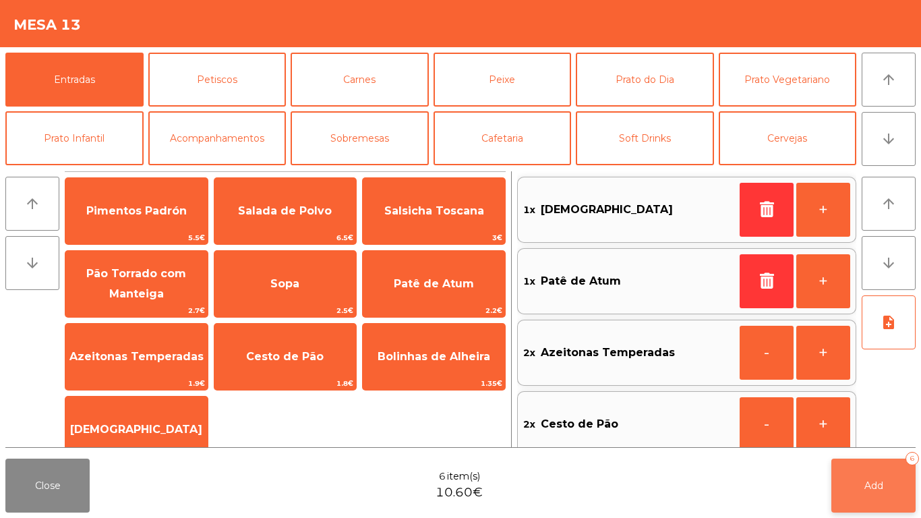
click at [873, 477] on button "Add 6" at bounding box center [873, 486] width 84 height 54
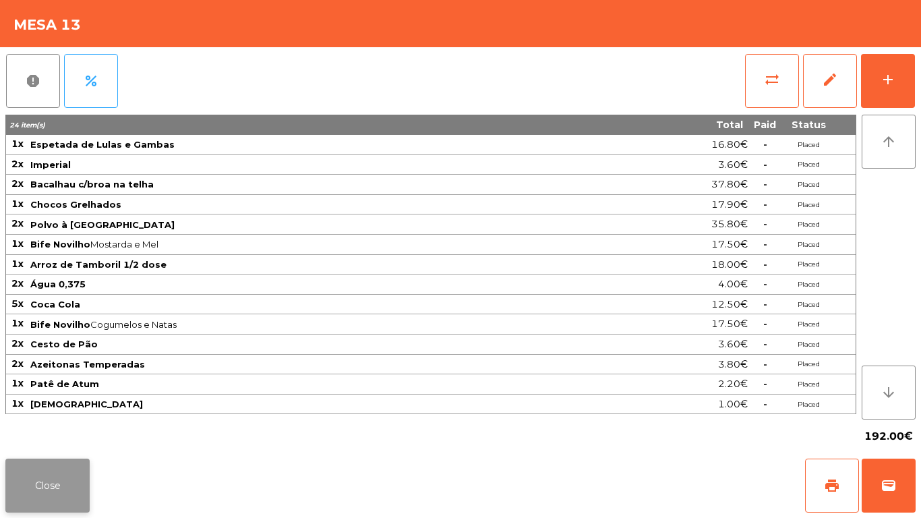
click at [28, 484] on button "Close" at bounding box center [47, 486] width 84 height 54
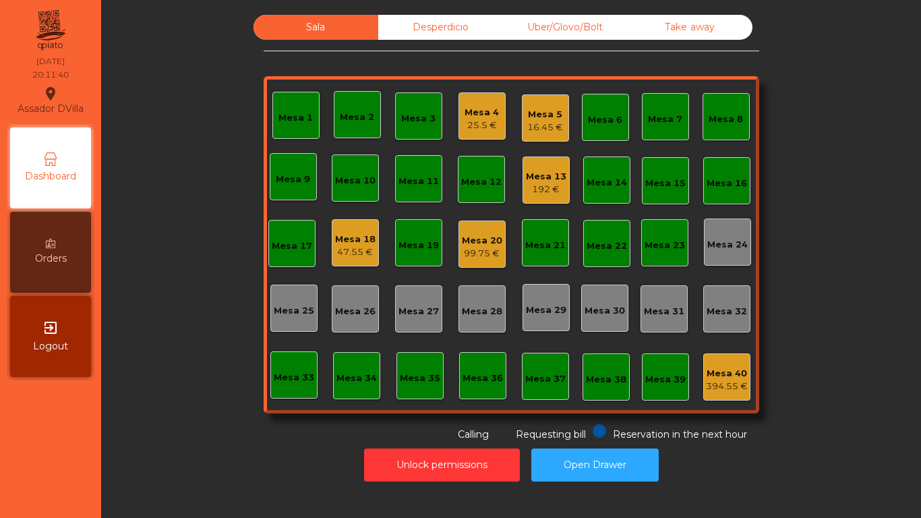
click at [778, 407] on div "Sala Desperdicio Uber/Glovo/Bolt Take away Mesa 1 Mesa 2 Mesa 3 Mesa 4 25.5 € M…" at bounding box center [511, 228] width 784 height 427
click at [553, 182] on div "Mesa 13" at bounding box center [546, 176] width 40 height 13
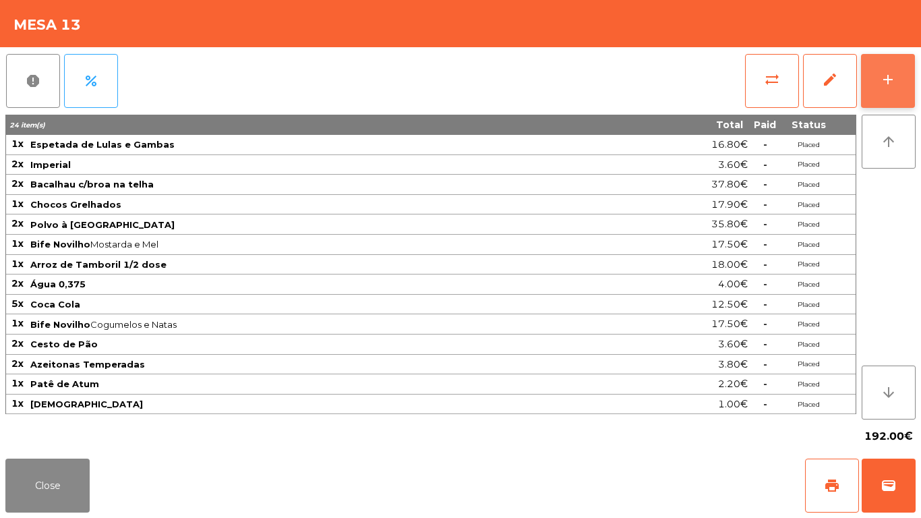
click at [883, 78] on button "add" at bounding box center [888, 81] width 54 height 54
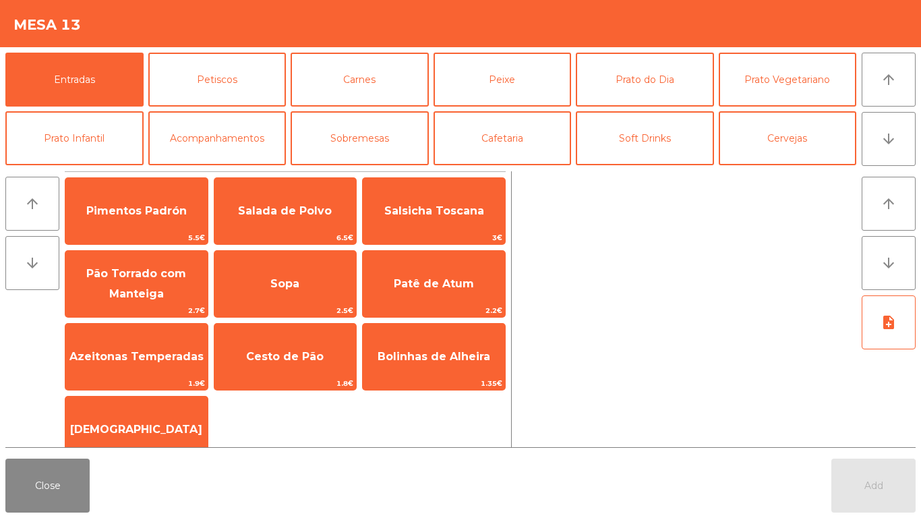
scroll to position [117, 0]
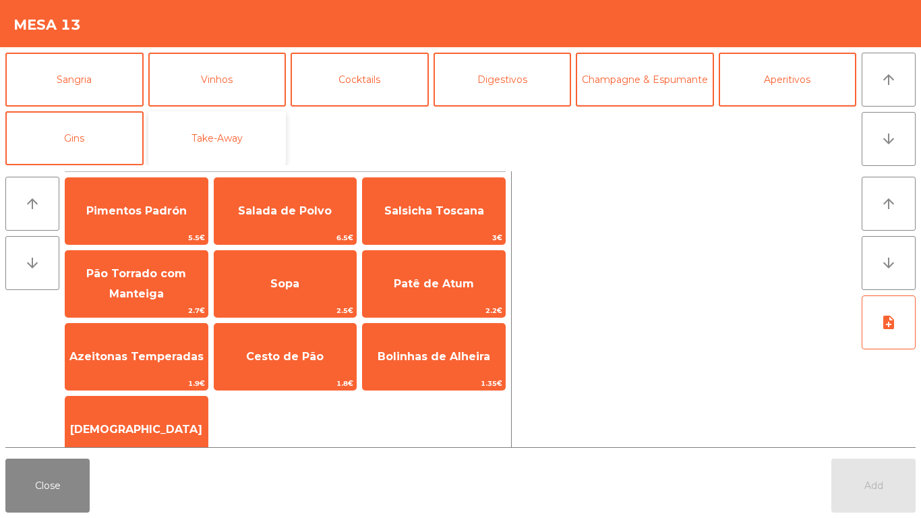
click at [222, 128] on button "Take-Away" at bounding box center [217, 138] width 138 height 54
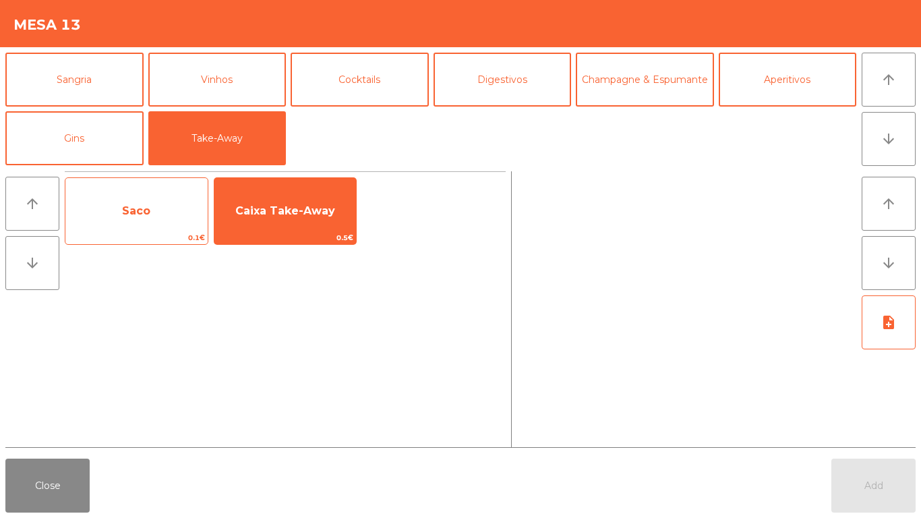
drag, startPoint x: 141, startPoint y: 197, endPoint x: 176, endPoint y: 200, distance: 35.2
click at [152, 197] on span "Saco" at bounding box center [136, 211] width 142 height 36
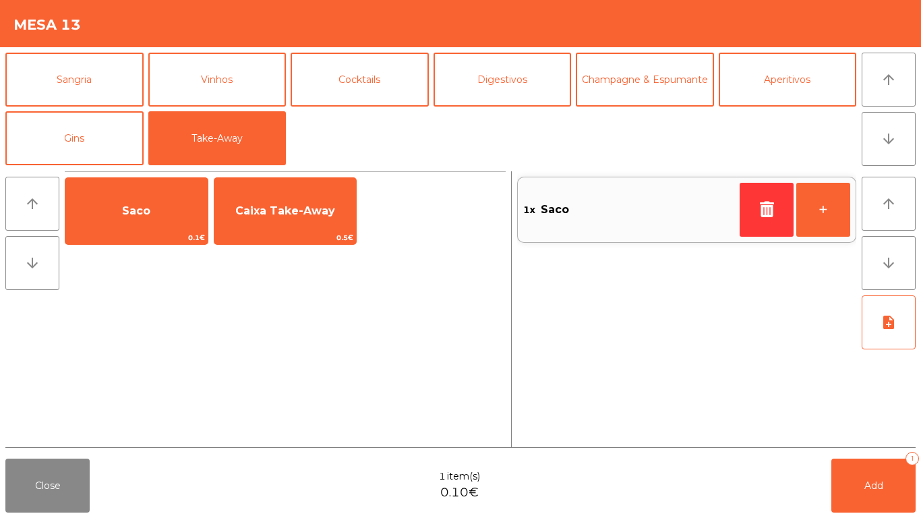
click at [364, 243] on div "Saco 0.1€ Caixa Take-Away 0.5€" at bounding box center [285, 210] width 441 height 67
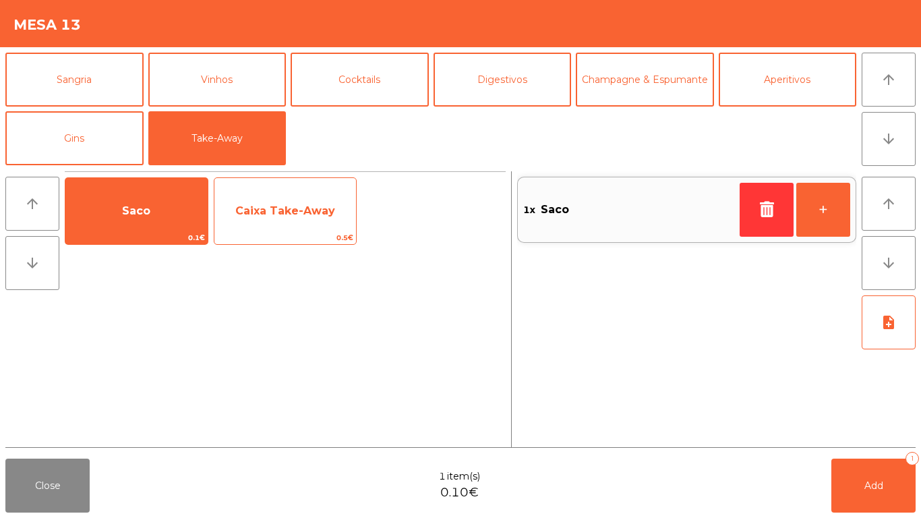
click at [325, 224] on span "Caixa Take-Away" at bounding box center [285, 211] width 142 height 36
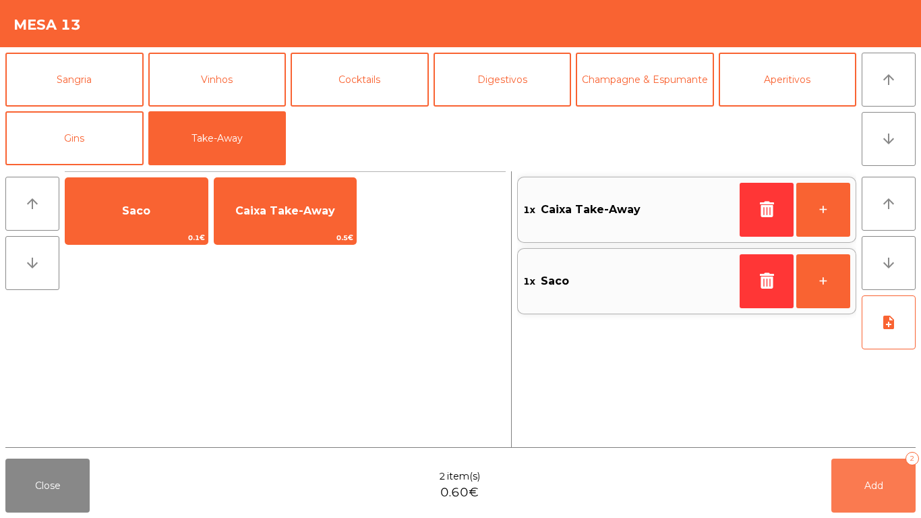
click at [871, 485] on span "Add" at bounding box center [874, 485] width 19 height 12
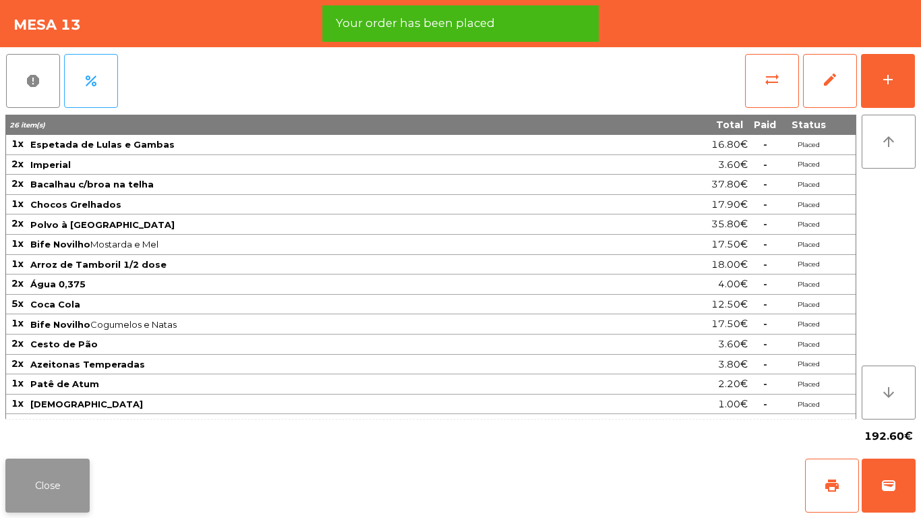
click at [34, 475] on button "Close" at bounding box center [47, 486] width 84 height 54
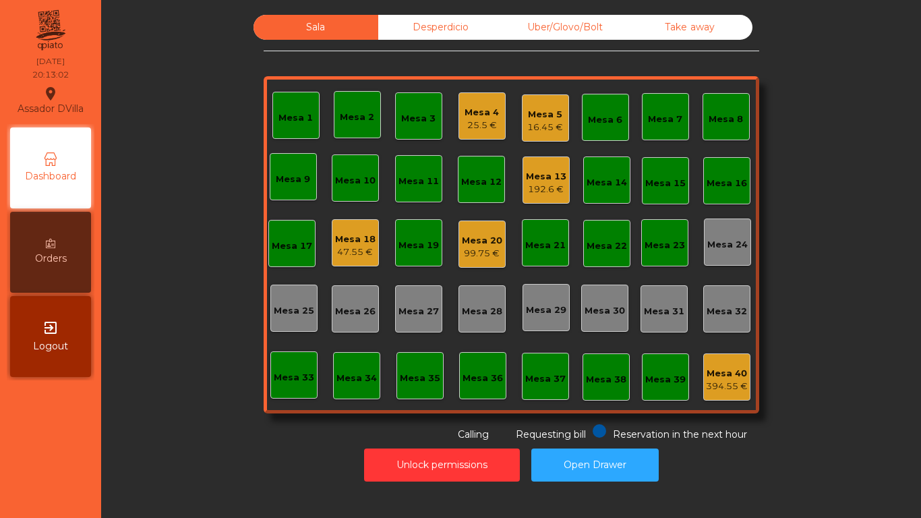
click at [528, 128] on div "16.45 €" at bounding box center [545, 127] width 36 height 13
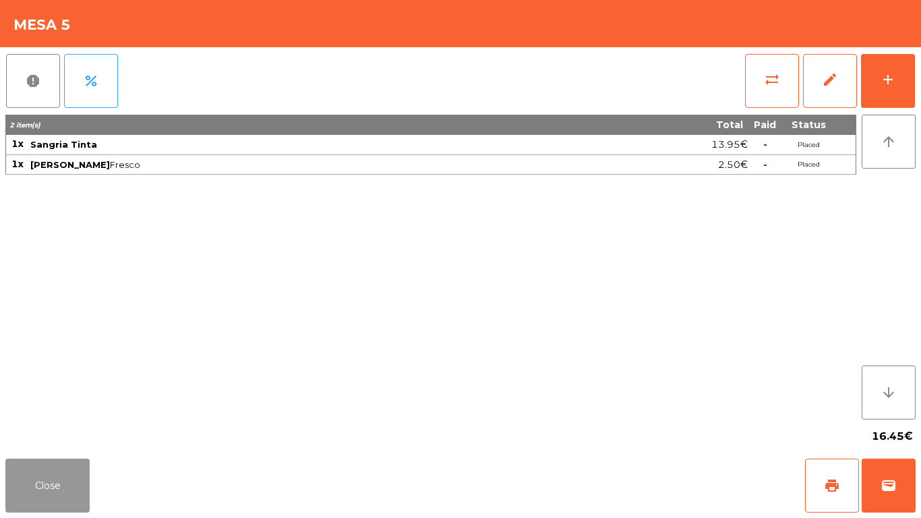
click at [61, 478] on button "Close" at bounding box center [47, 486] width 84 height 54
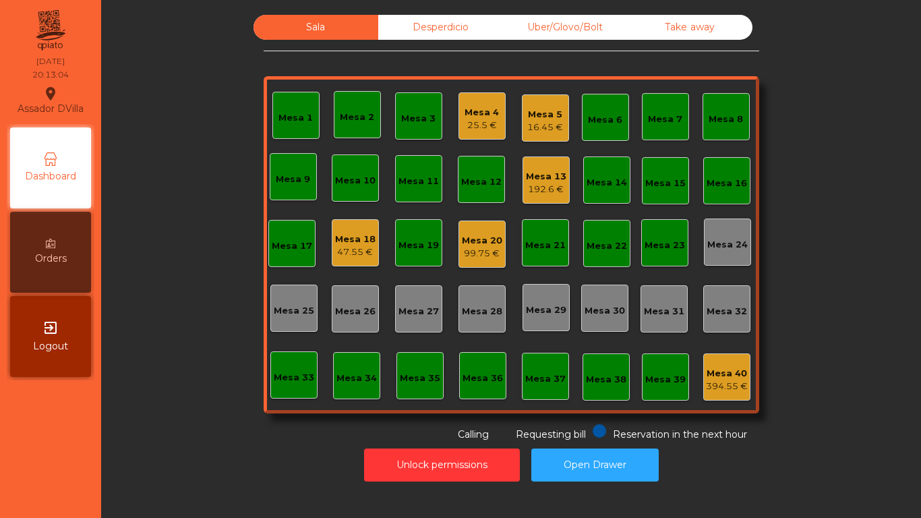
click at [550, 131] on div "16.45 €" at bounding box center [545, 127] width 36 height 13
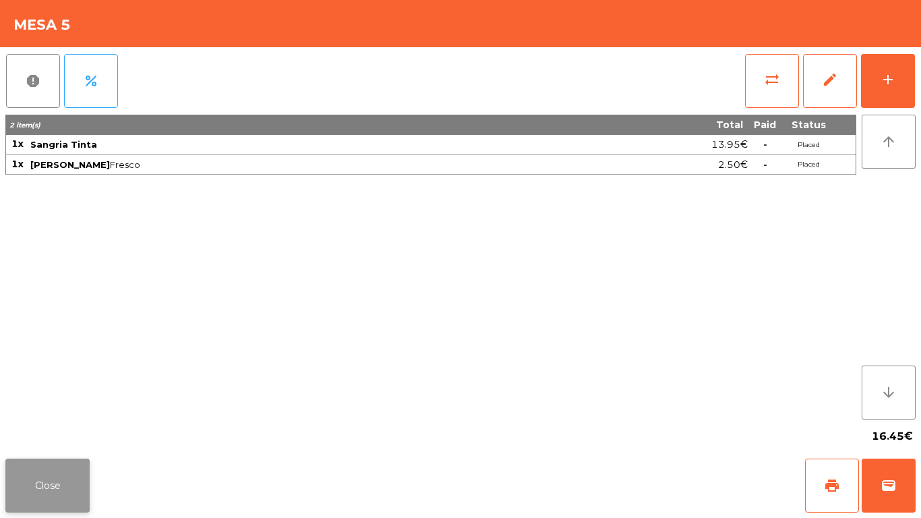
click at [40, 481] on button "Close" at bounding box center [47, 486] width 84 height 54
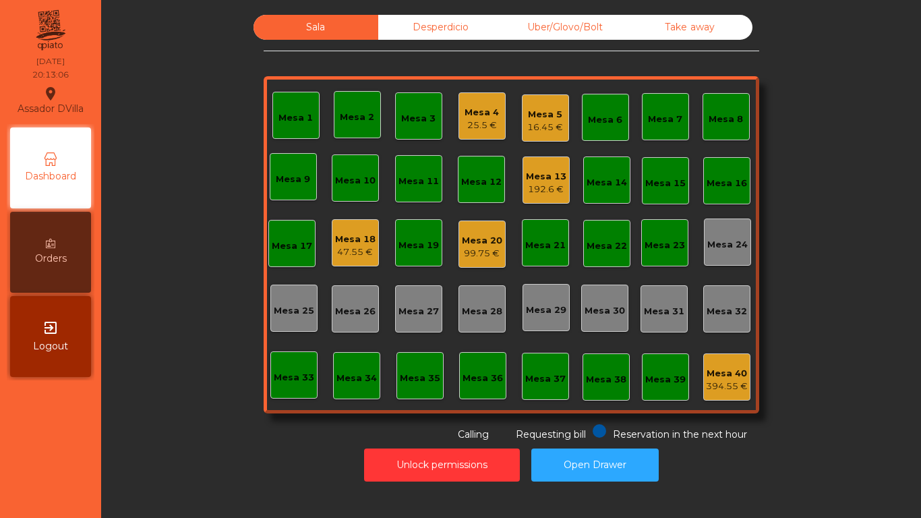
click at [549, 119] on div "Mesa 5" at bounding box center [545, 114] width 36 height 13
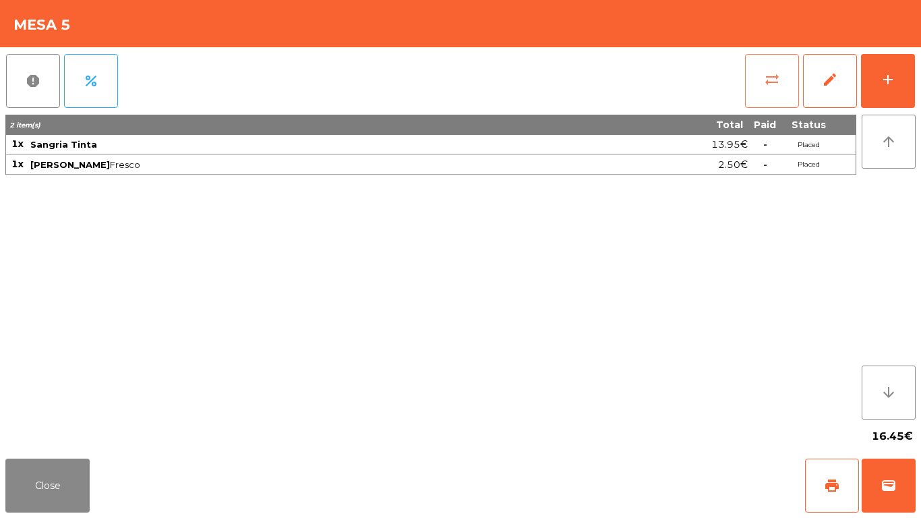
click at [757, 80] on button "sync_alt" at bounding box center [772, 81] width 54 height 54
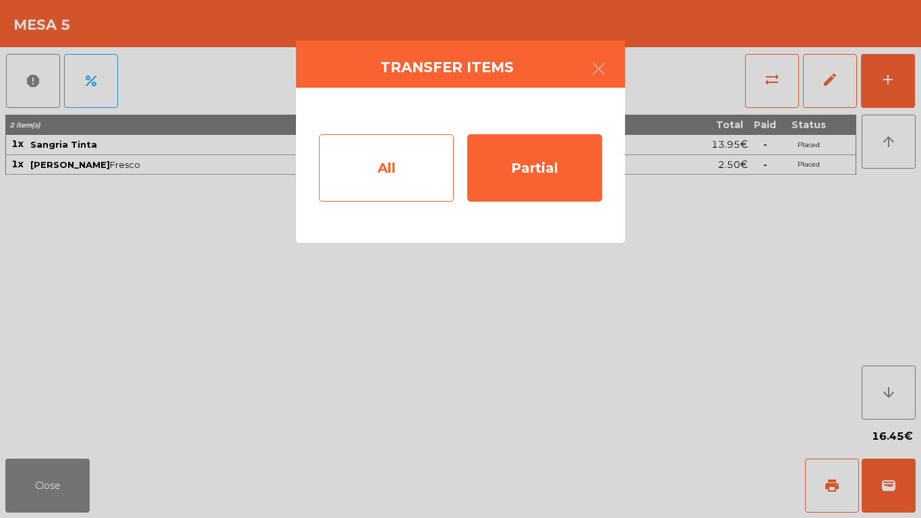
click at [363, 152] on div "All" at bounding box center [386, 167] width 135 height 67
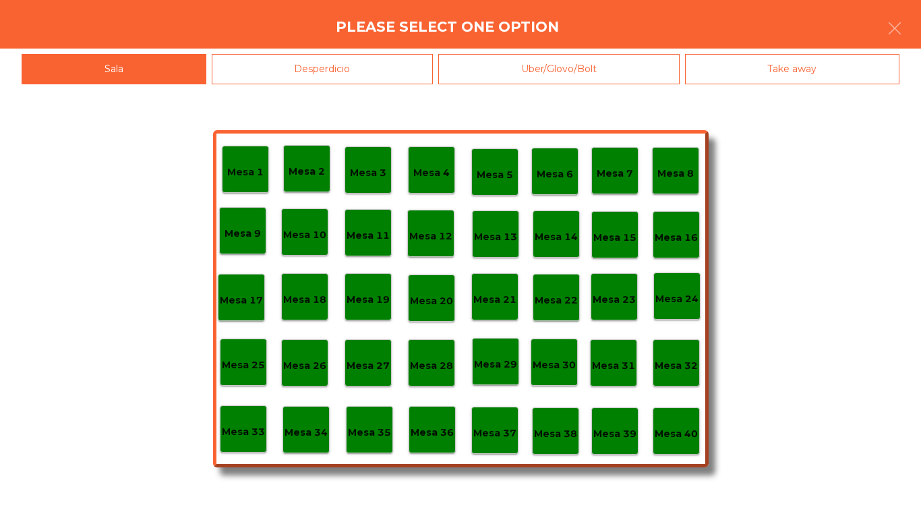
click at [601, 156] on div "Mesa 7" at bounding box center [614, 170] width 47 height 47
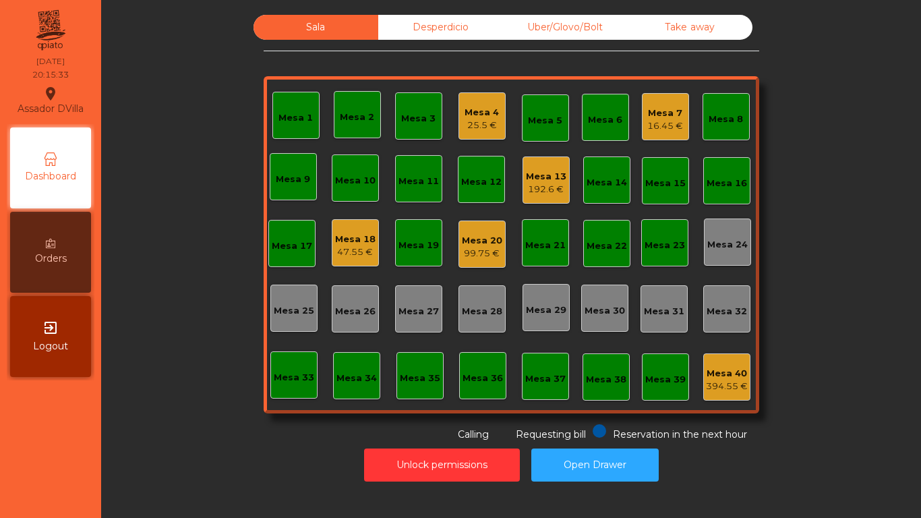
click at [552, 181] on div "Mesa 13" at bounding box center [546, 176] width 40 height 13
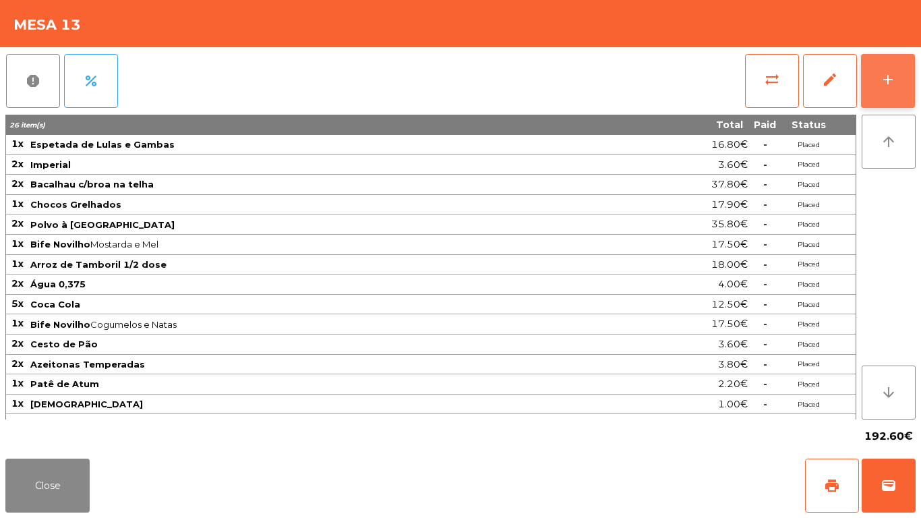
click at [885, 92] on button "add" at bounding box center [888, 81] width 54 height 54
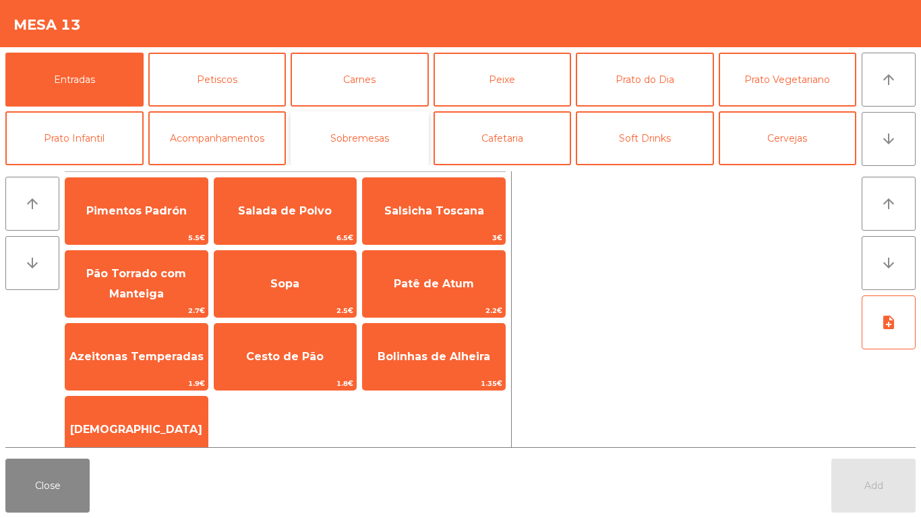
click at [406, 140] on button "Sobremesas" at bounding box center [360, 138] width 138 height 54
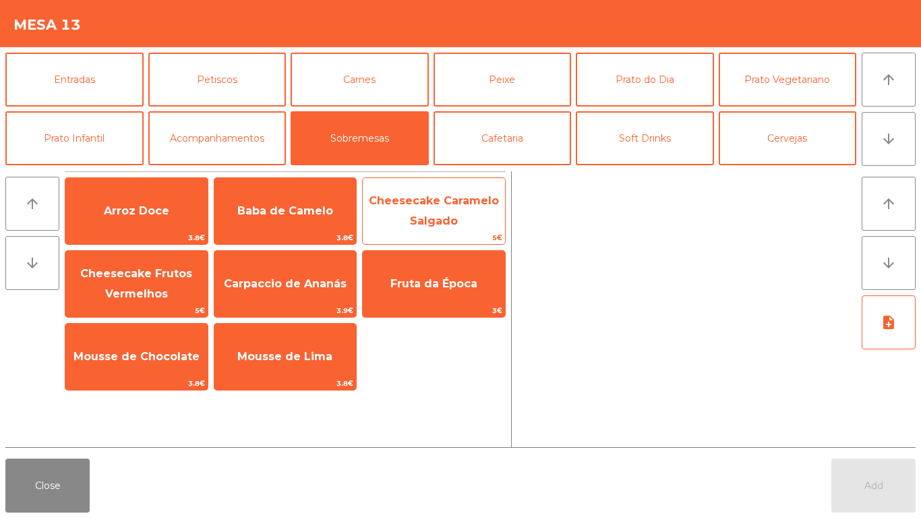
click at [436, 216] on span "Cheesecake Caramelo Salgado" at bounding box center [434, 210] width 130 height 33
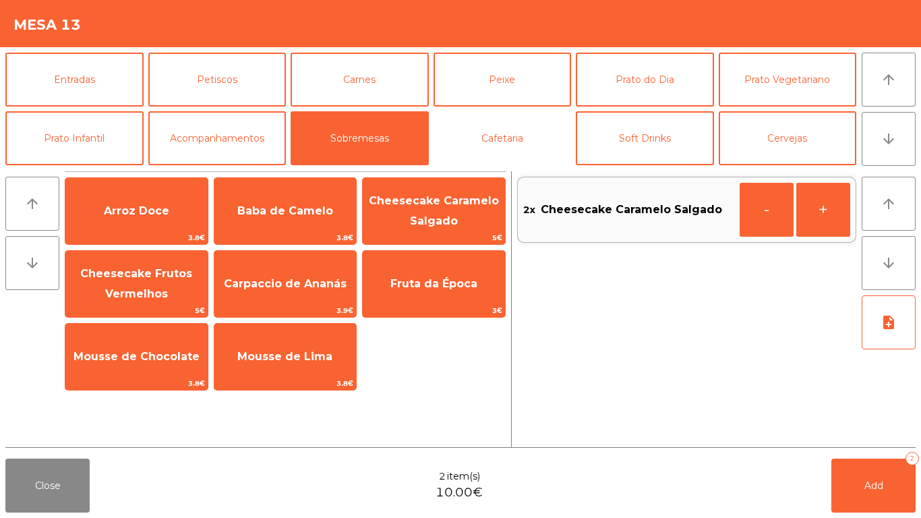
click at [559, 146] on button "Cafetaria" at bounding box center [503, 138] width 138 height 54
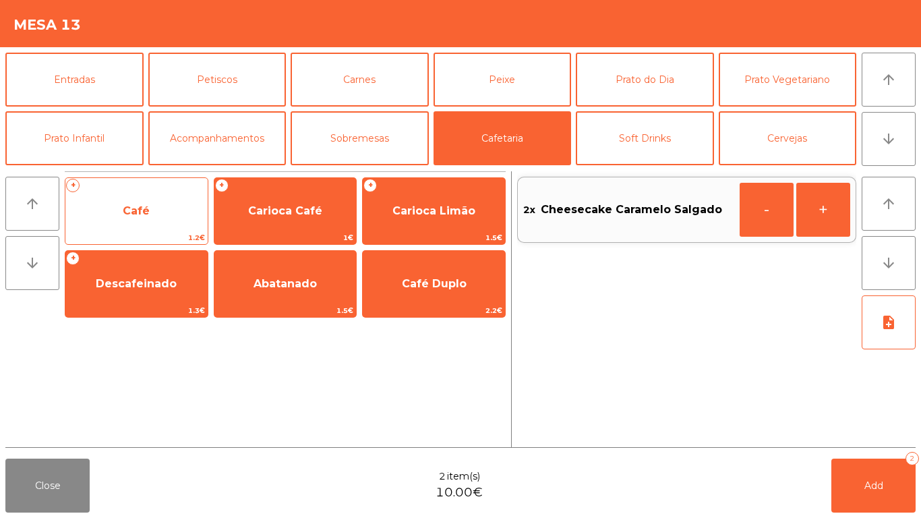
click at [163, 229] on span "Café" at bounding box center [136, 211] width 142 height 36
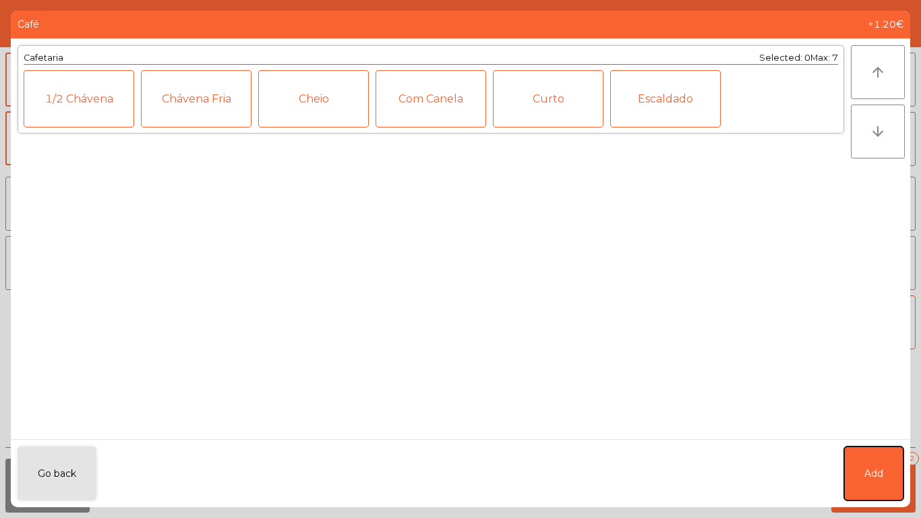
click at [877, 472] on span "Add" at bounding box center [874, 474] width 19 height 14
click at [881, 488] on span "Add" at bounding box center [874, 485] width 19 height 12
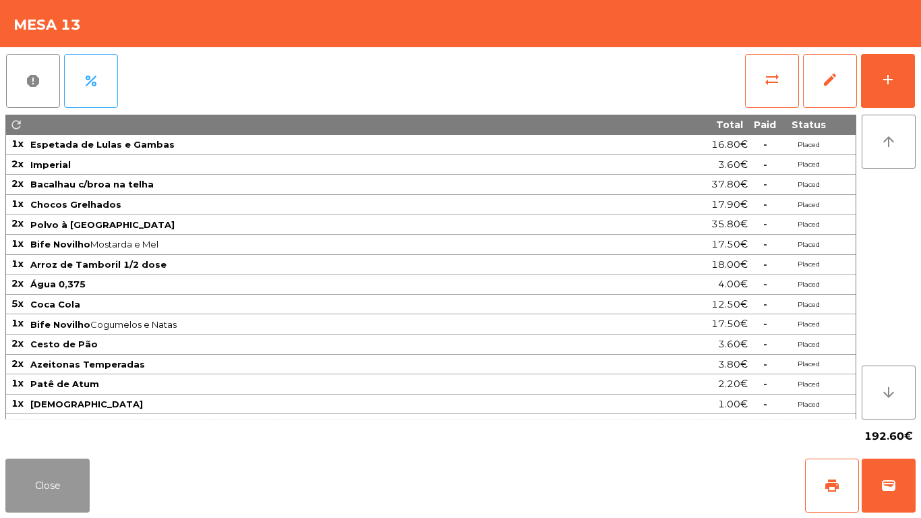
click at [53, 489] on button "Close" at bounding box center [47, 486] width 84 height 54
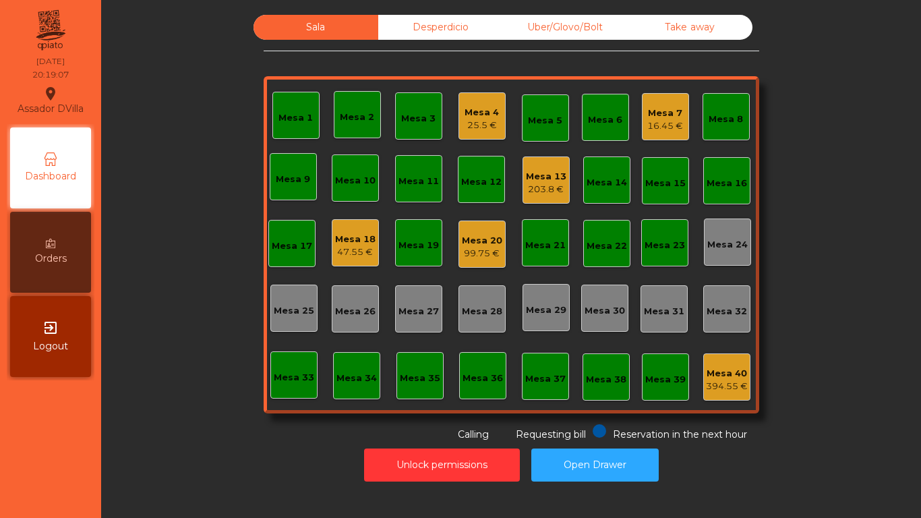
click at [545, 182] on div "Mesa 13" at bounding box center [546, 176] width 40 height 13
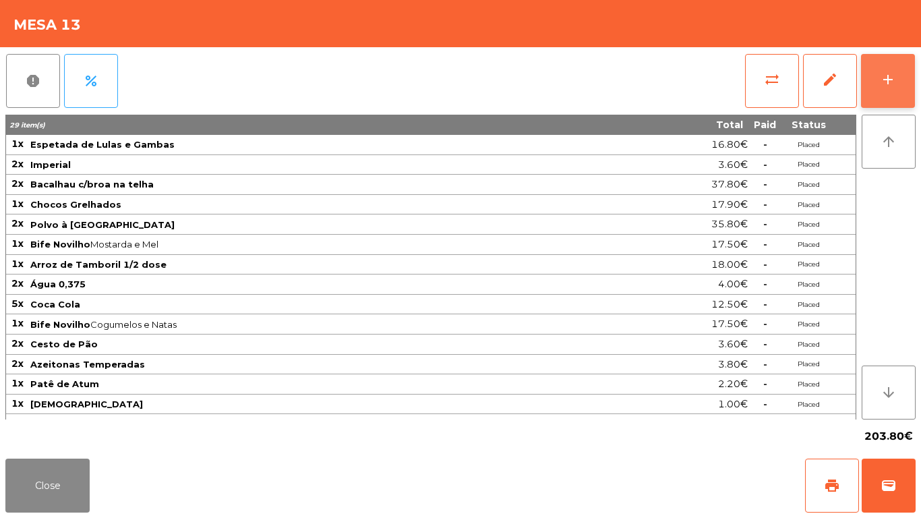
click at [889, 75] on div "add" at bounding box center [888, 79] width 16 height 16
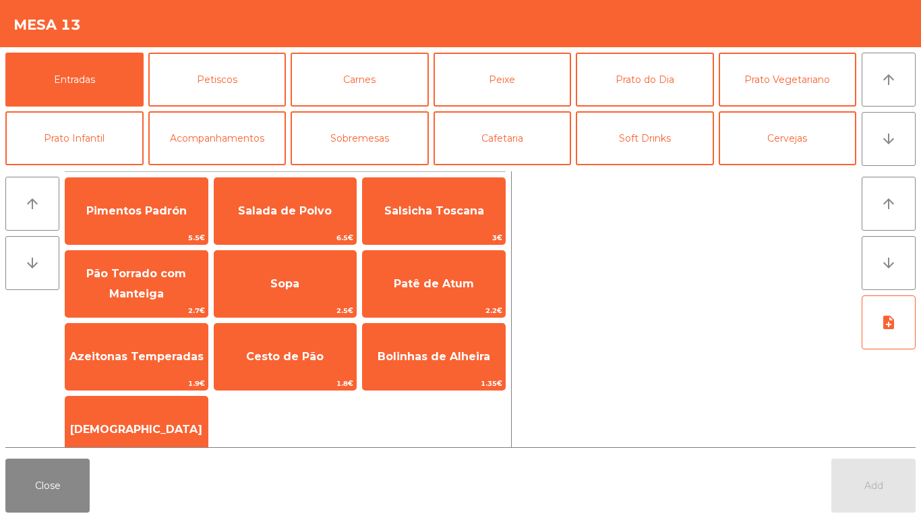
scroll to position [11, 0]
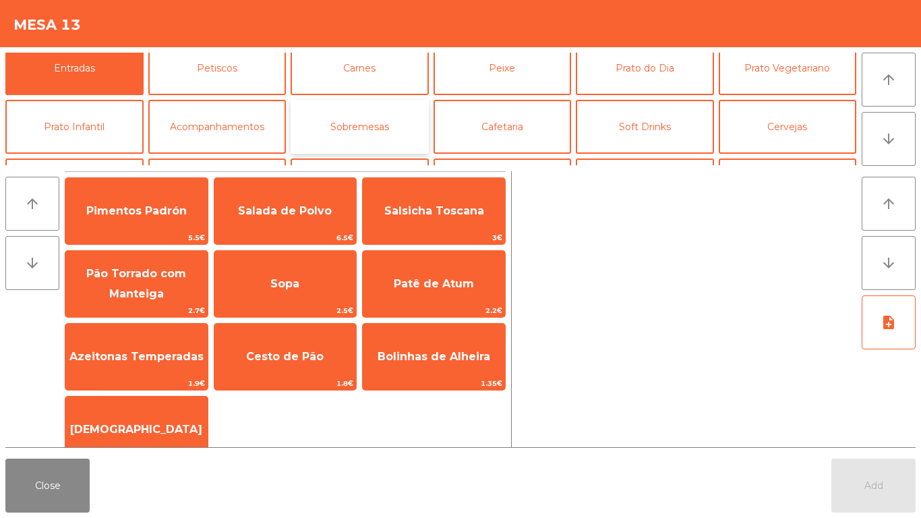
click at [348, 121] on button "Sobremesas" at bounding box center [360, 127] width 138 height 54
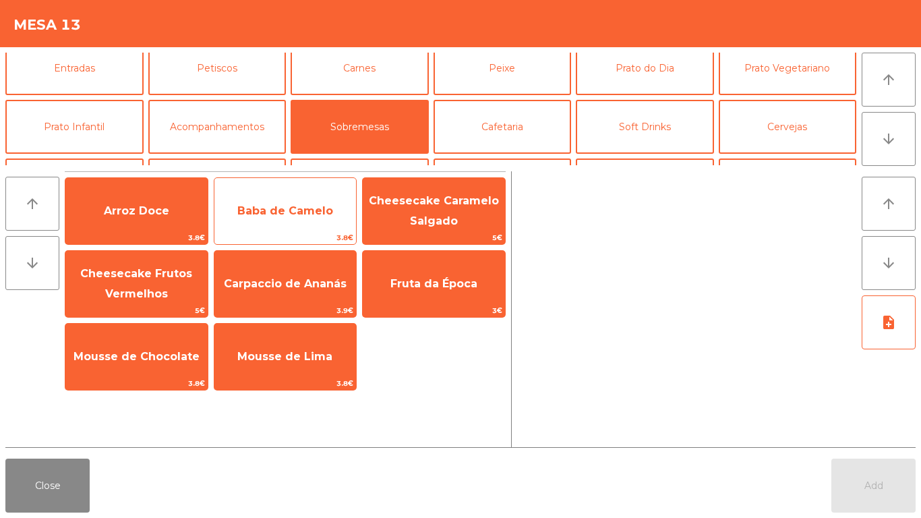
click at [279, 199] on span "Baba de Camelo" at bounding box center [285, 211] width 142 height 36
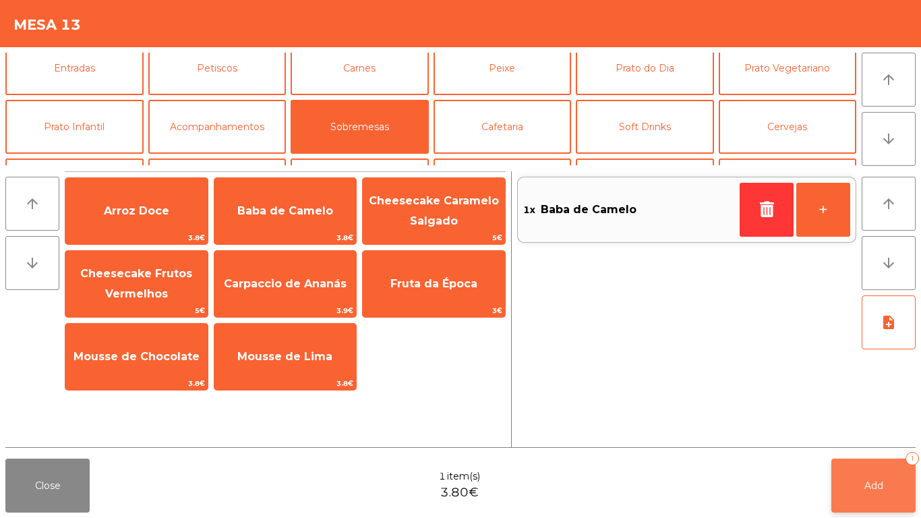
click at [888, 488] on button "Add 1" at bounding box center [873, 486] width 84 height 54
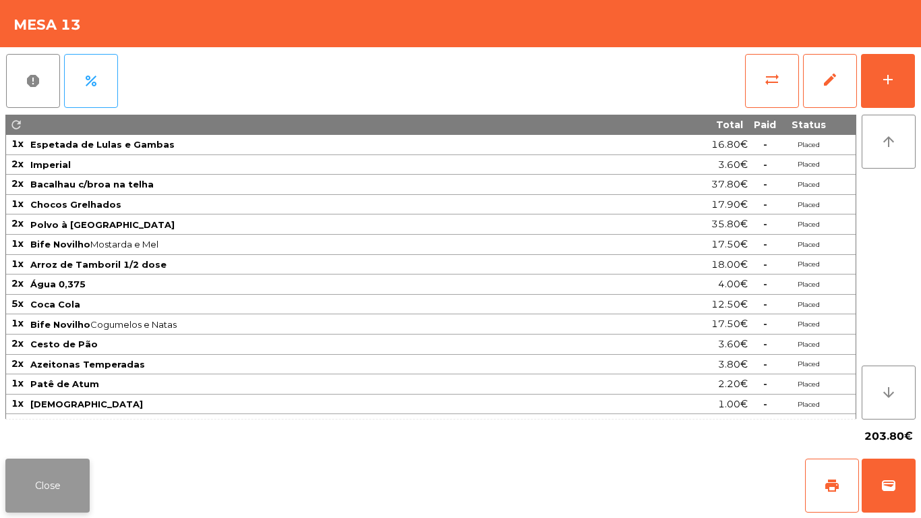
click at [45, 488] on button "Close" at bounding box center [47, 486] width 84 height 54
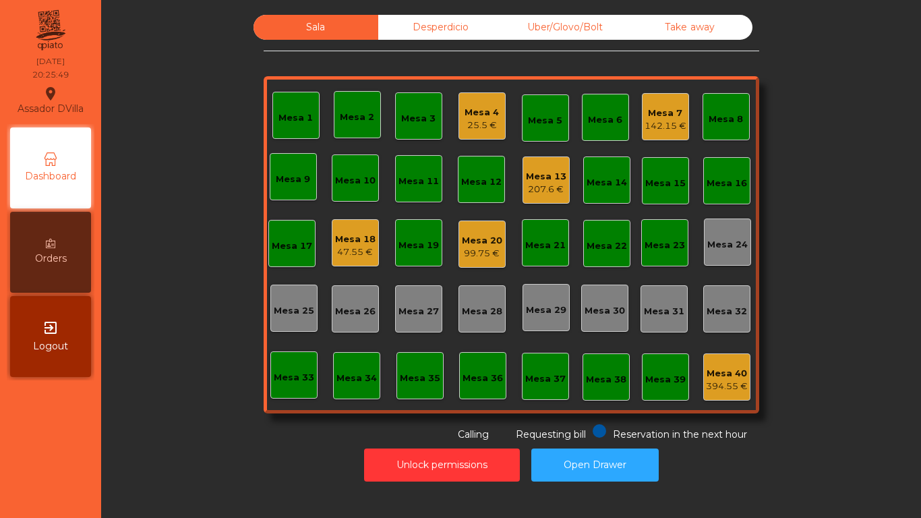
click at [474, 250] on div "99.75 €" at bounding box center [482, 253] width 40 height 13
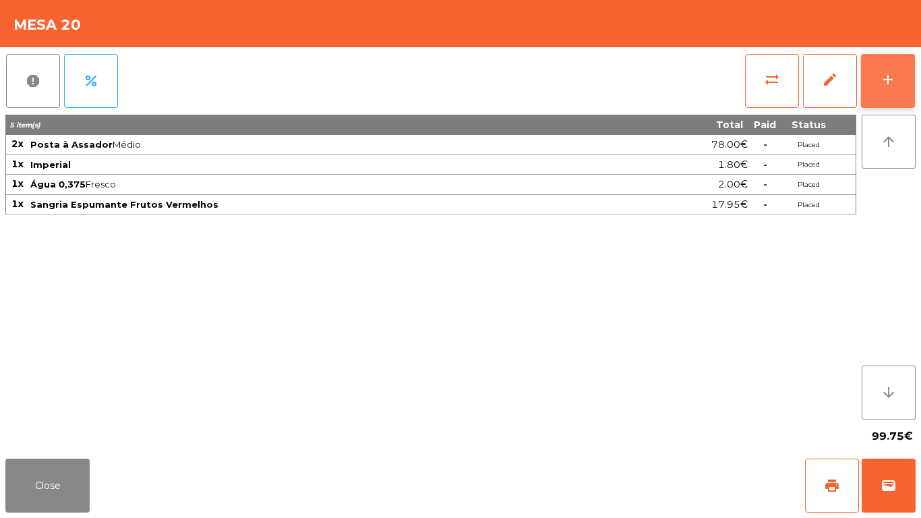
click at [912, 78] on button "add" at bounding box center [888, 81] width 54 height 54
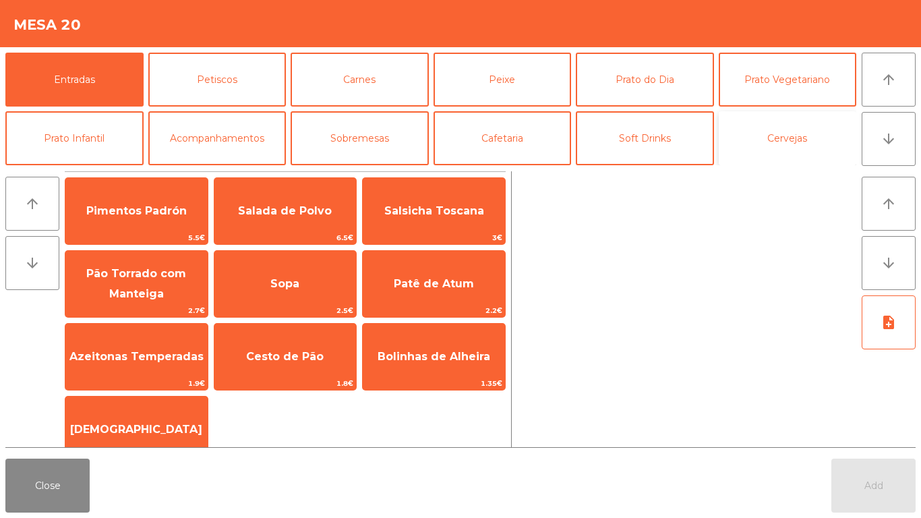
click at [809, 136] on button "Cervejas" at bounding box center [788, 138] width 138 height 54
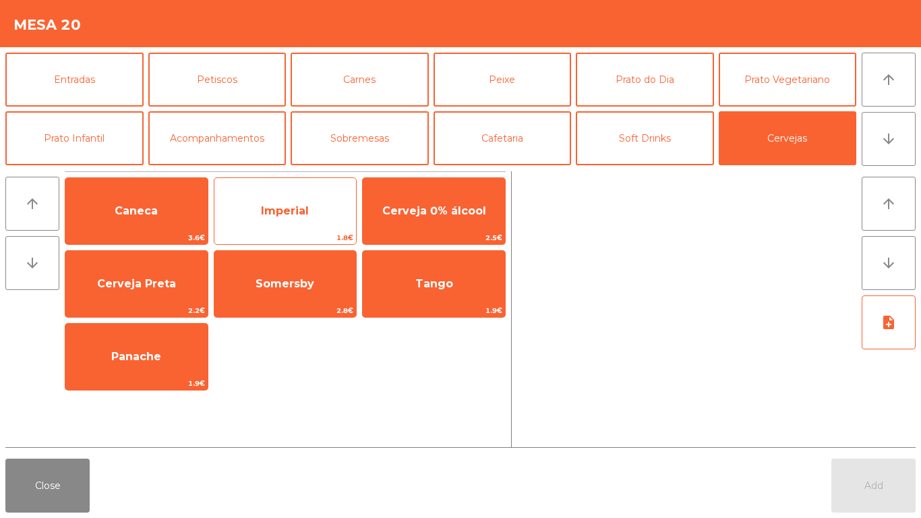
click at [280, 200] on span "Imperial" at bounding box center [285, 211] width 142 height 36
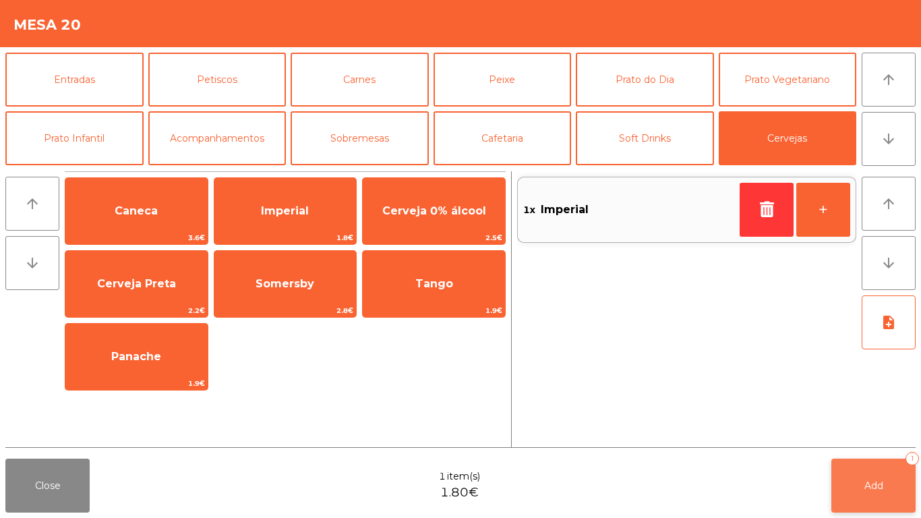
click at [870, 473] on button "Add 1" at bounding box center [873, 486] width 84 height 54
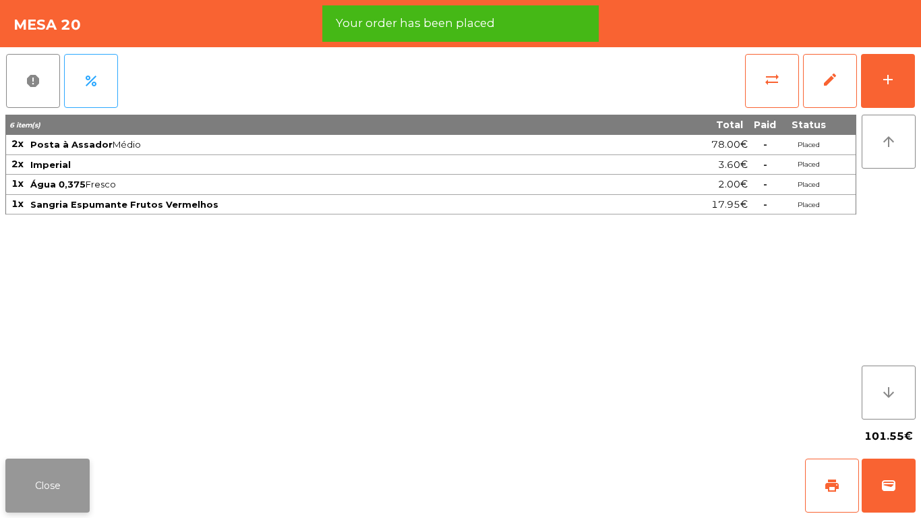
click at [26, 484] on button "Close" at bounding box center [47, 486] width 84 height 54
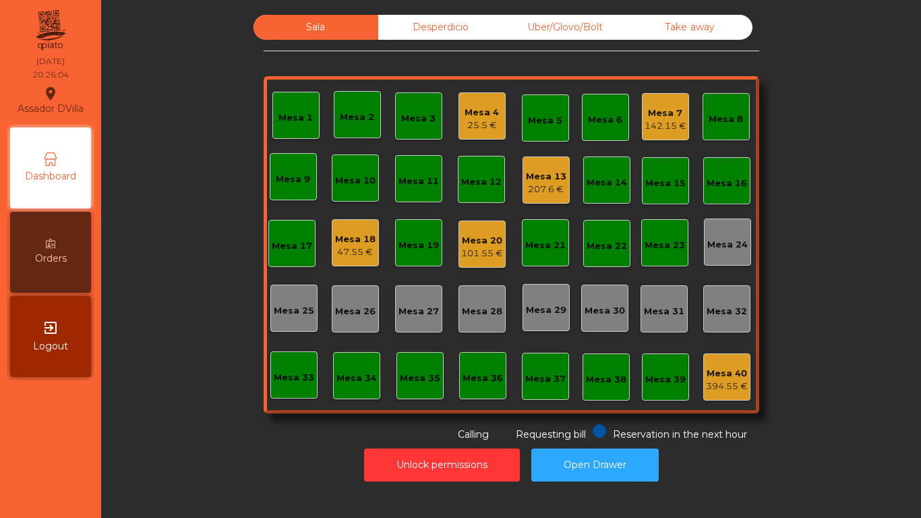
click at [335, 241] on div "Mesa 18" at bounding box center [355, 239] width 40 height 13
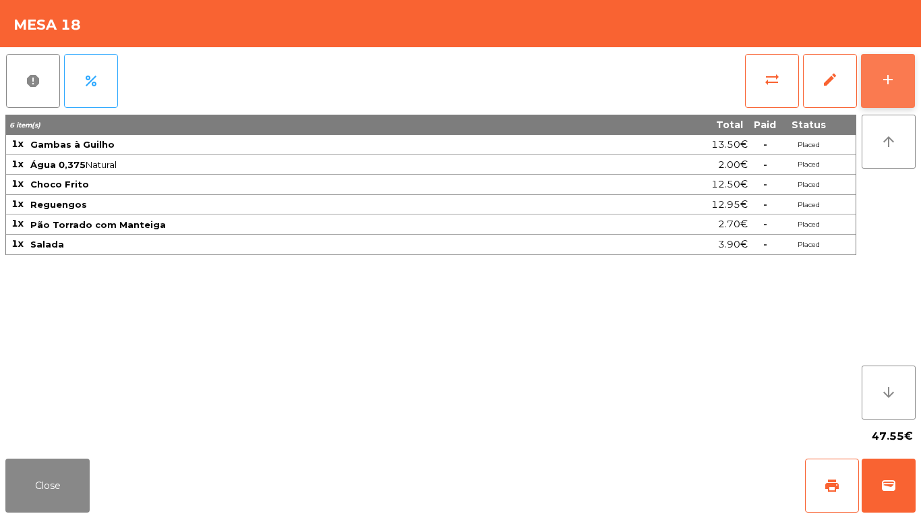
click at [906, 70] on button "add" at bounding box center [888, 81] width 54 height 54
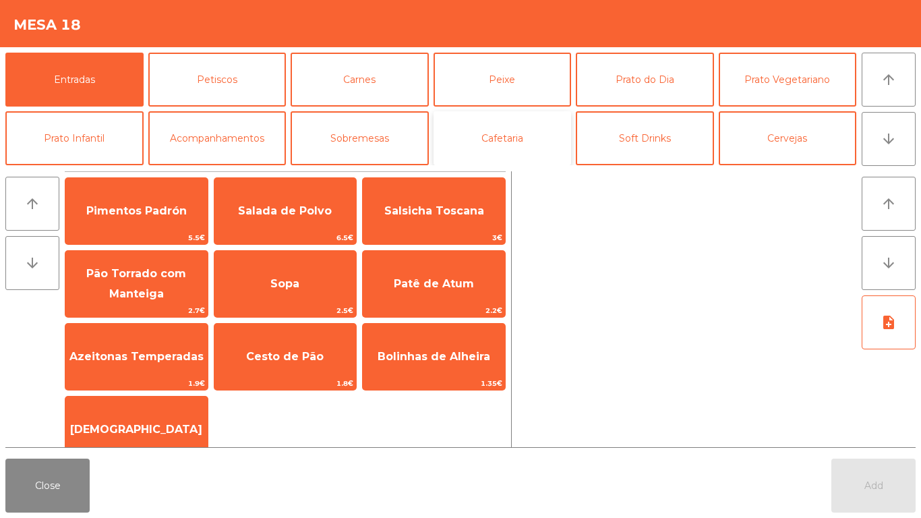
click at [519, 137] on button "Cafetaria" at bounding box center [503, 138] width 138 height 54
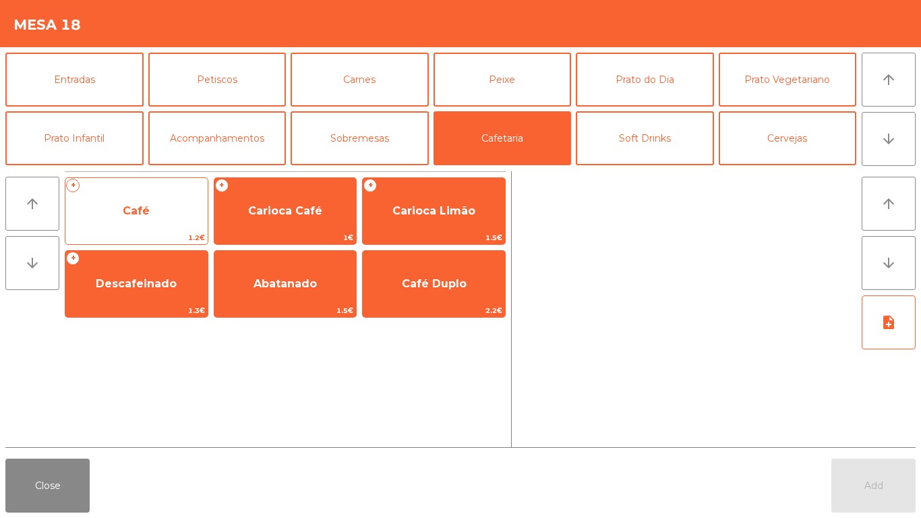
click at [144, 217] on span "Café" at bounding box center [136, 211] width 142 height 36
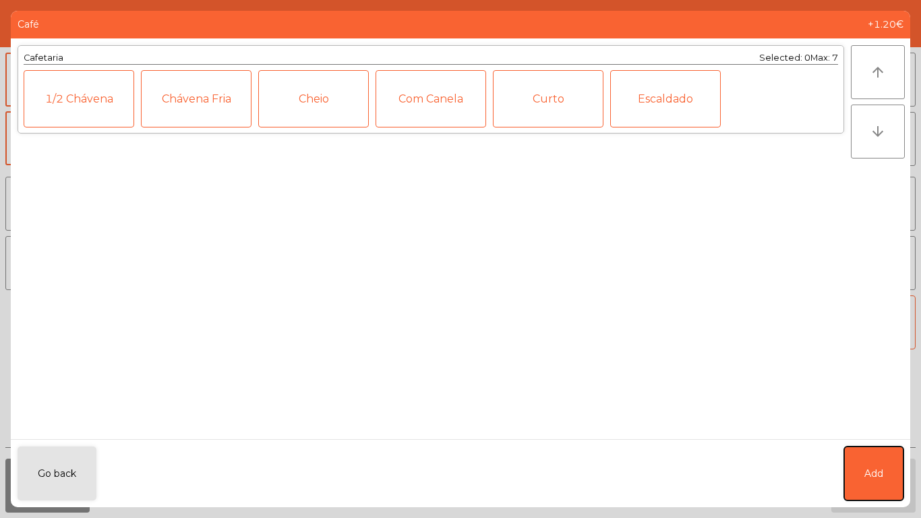
click at [889, 474] on button "Add" at bounding box center [873, 473] width 59 height 54
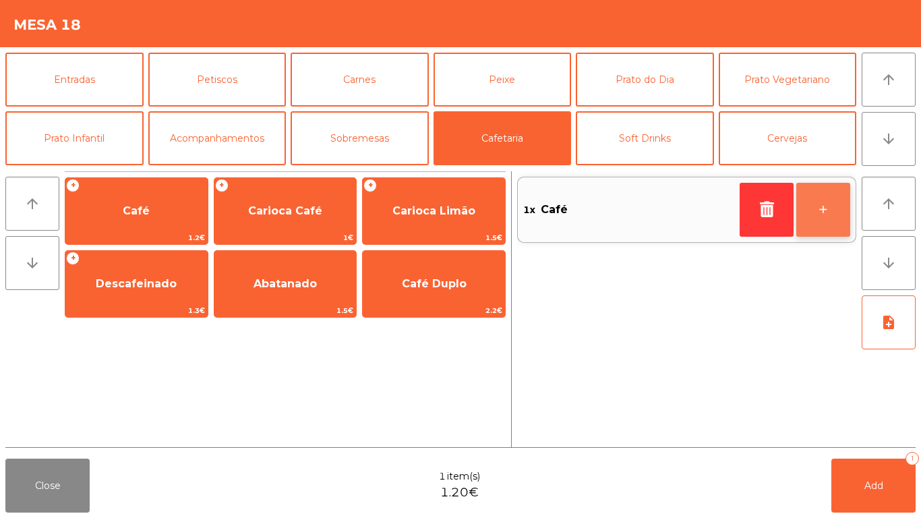
click at [837, 200] on button "+" at bounding box center [823, 210] width 54 height 54
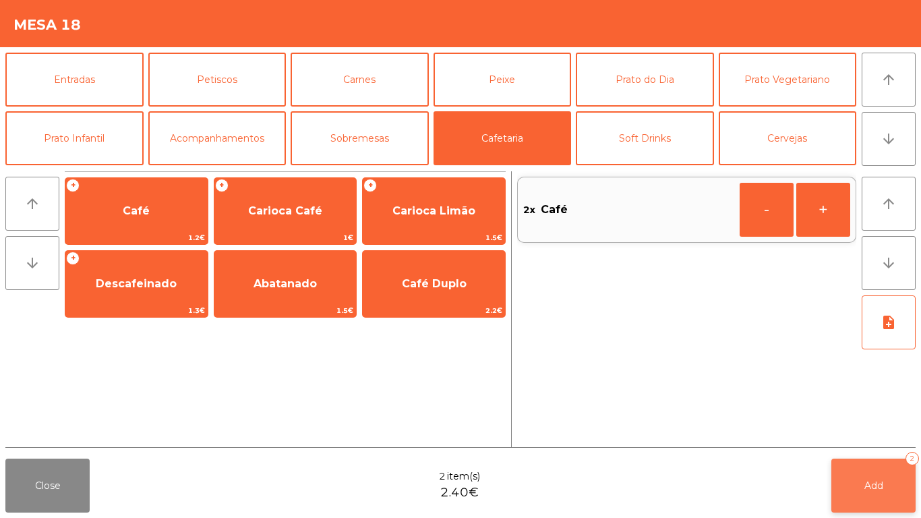
click at [894, 479] on button "Add 2" at bounding box center [873, 486] width 84 height 54
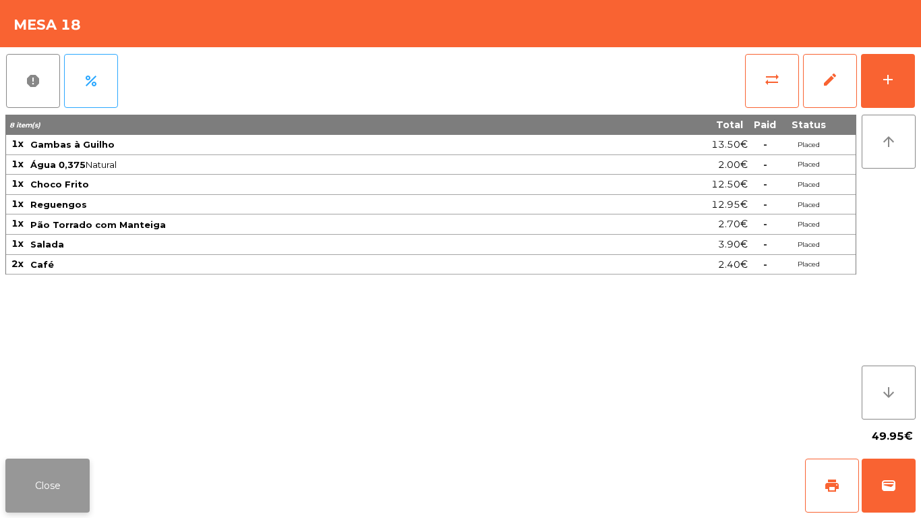
click at [59, 479] on button "Close" at bounding box center [47, 486] width 84 height 54
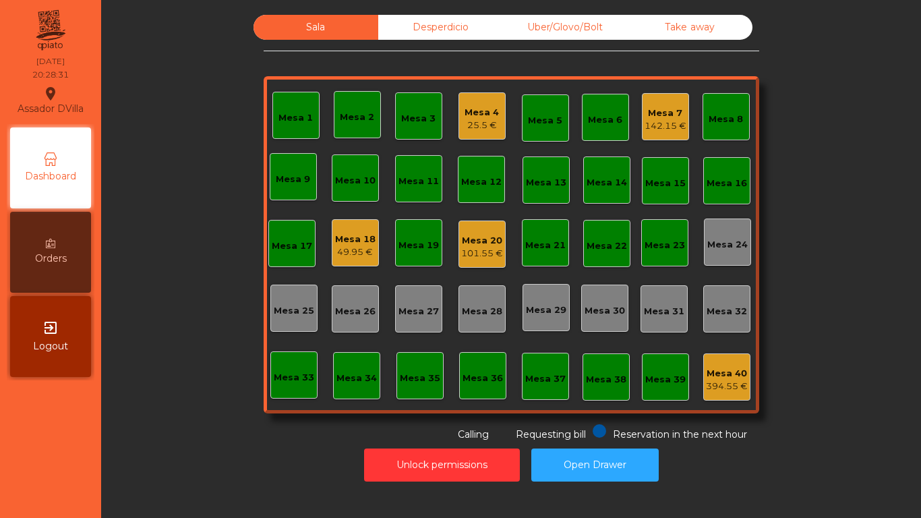
click at [467, 246] on div "Mesa 20" at bounding box center [482, 240] width 42 height 13
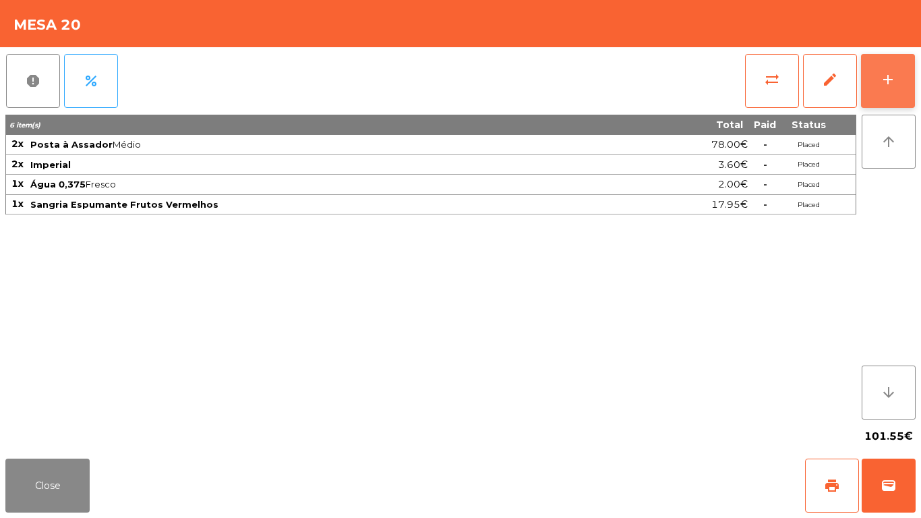
click at [903, 60] on button "add" at bounding box center [888, 81] width 54 height 54
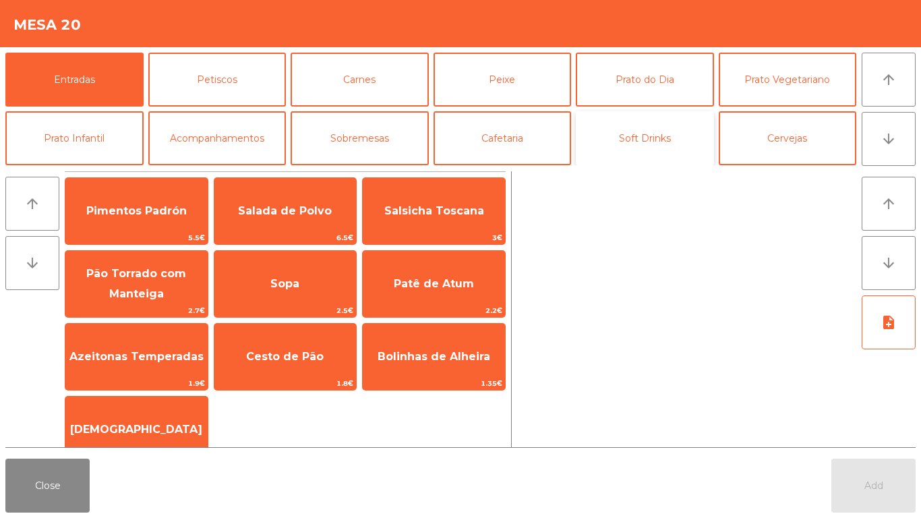
click at [663, 152] on button "Soft Drinks" at bounding box center [645, 138] width 138 height 54
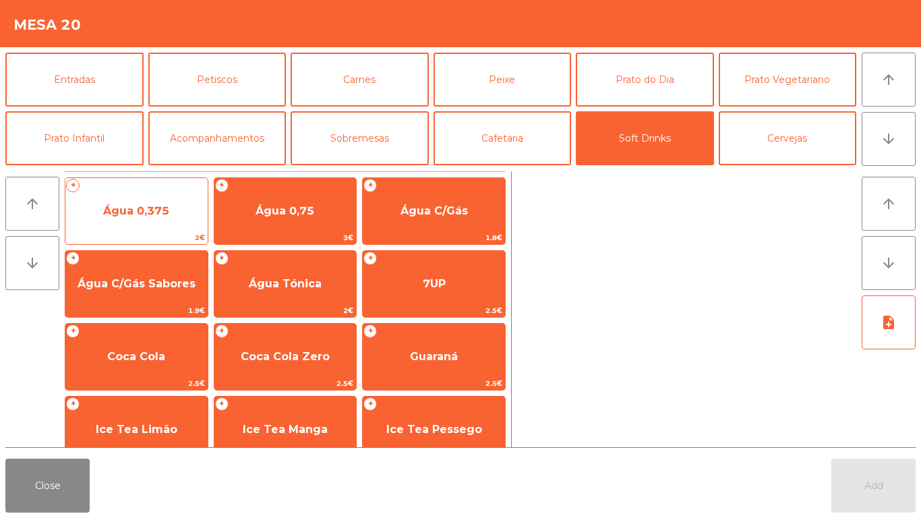
click at [134, 214] on span "Água 0,375" at bounding box center [136, 210] width 66 height 13
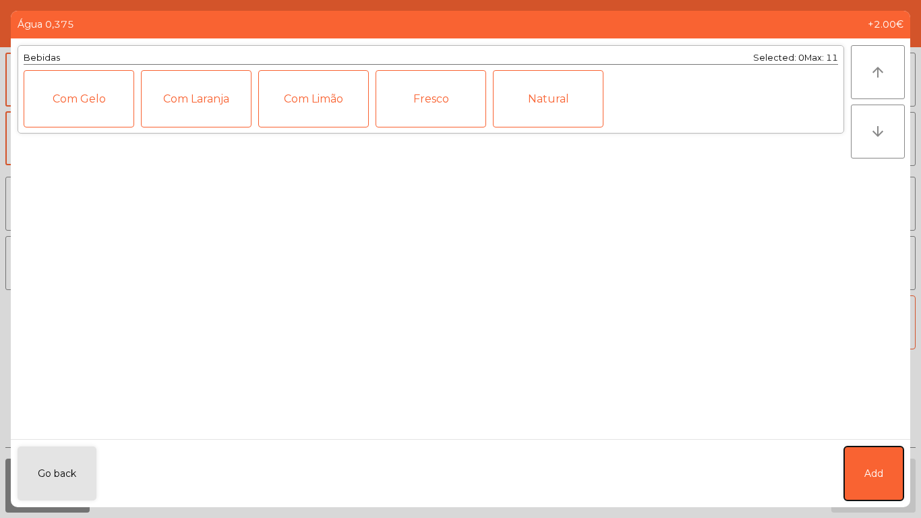
click at [879, 461] on button "Add" at bounding box center [873, 473] width 59 height 54
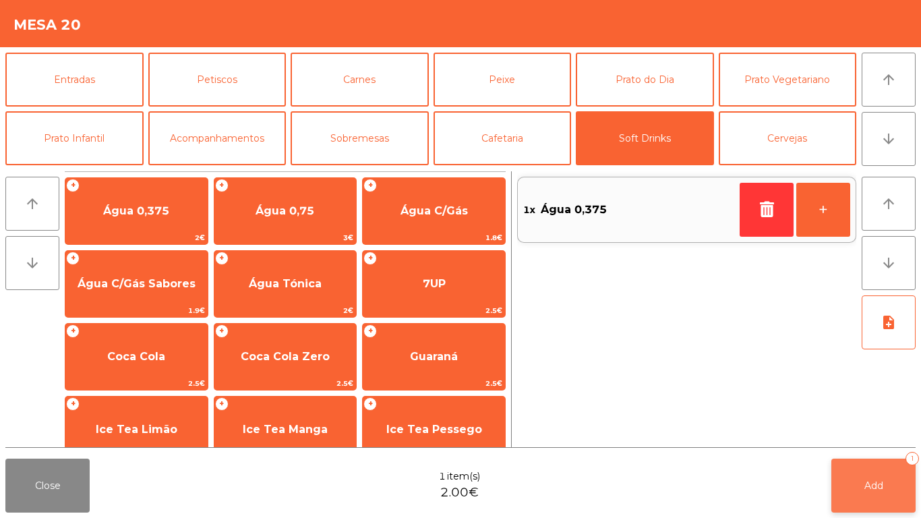
click at [871, 477] on button "Add 1" at bounding box center [873, 486] width 84 height 54
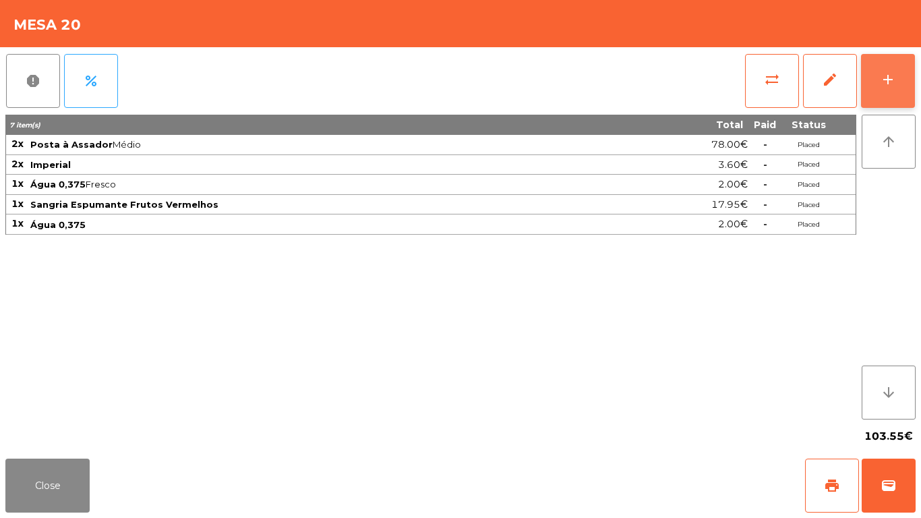
click at [898, 72] on button "add" at bounding box center [888, 81] width 54 height 54
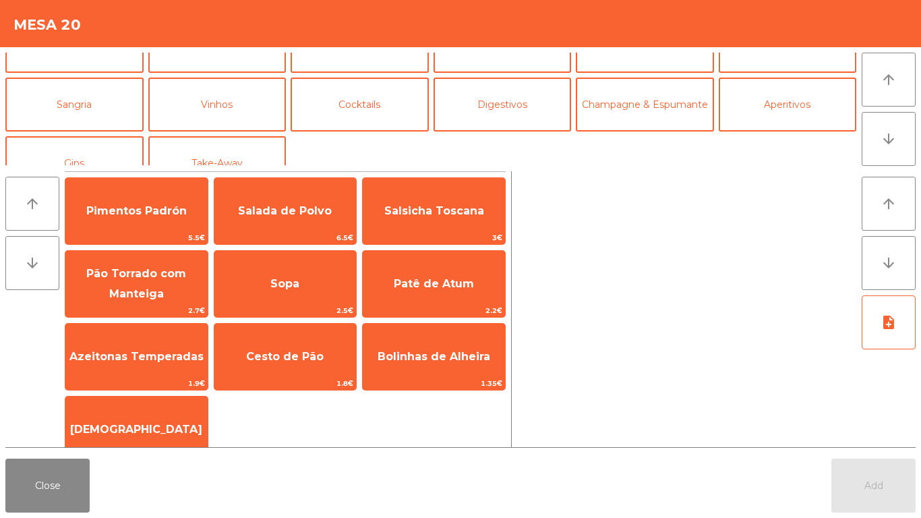
scroll to position [94, 0]
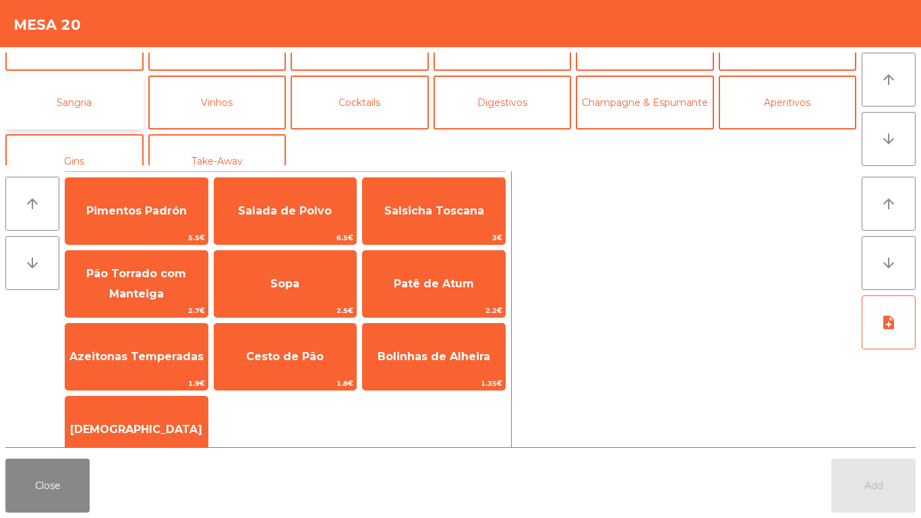
click at [72, 103] on button "Sangria" at bounding box center [74, 103] width 138 height 54
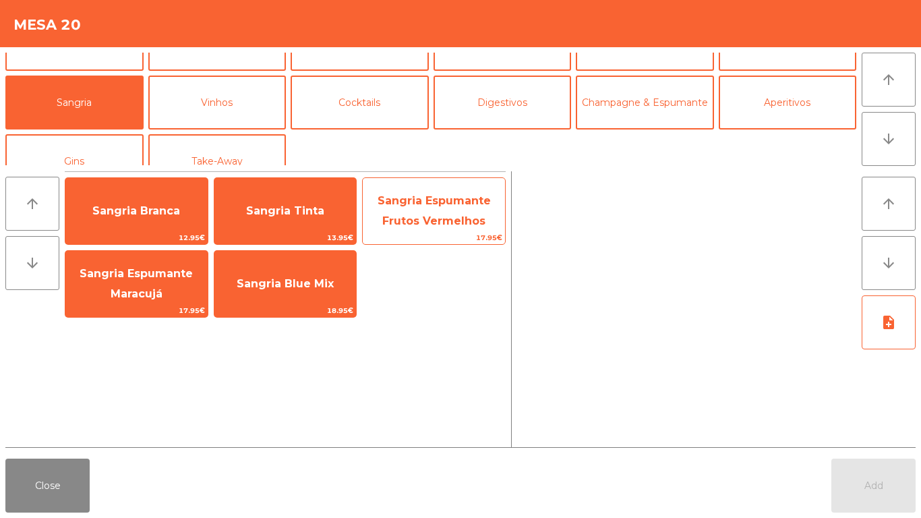
click at [448, 217] on span "Sangria Espumante Frutos Vermelhos" at bounding box center [434, 210] width 113 height 33
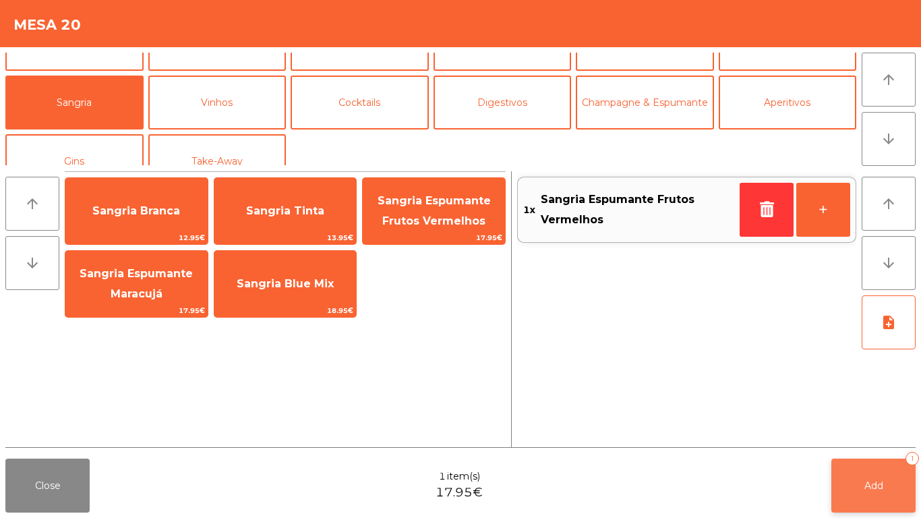
click at [904, 465] on button "Add 1" at bounding box center [873, 486] width 84 height 54
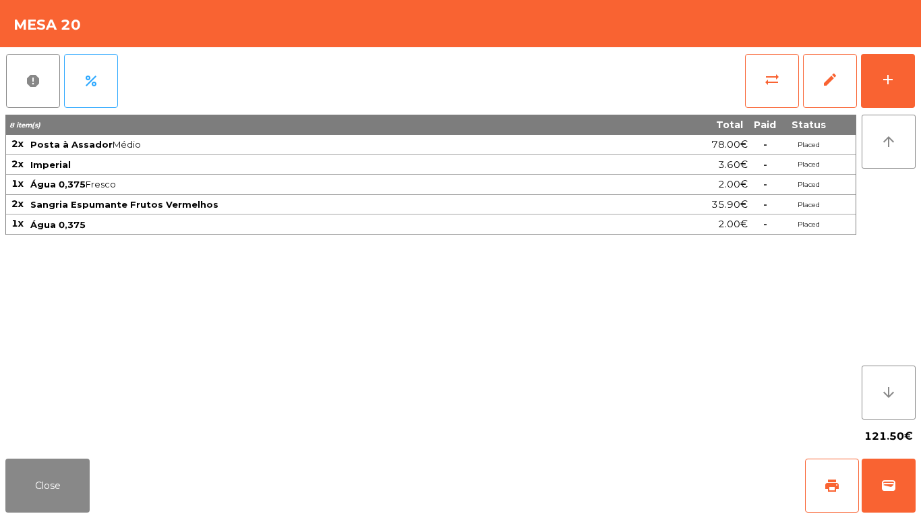
click at [92, 493] on div "Close print wallet" at bounding box center [460, 485] width 921 height 65
click at [57, 500] on button "Close" at bounding box center [47, 486] width 84 height 54
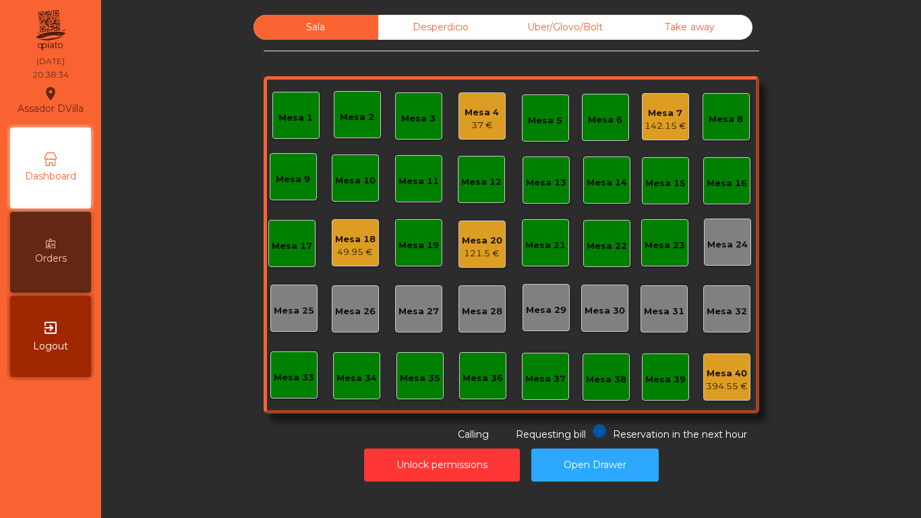
click at [481, 118] on div "Mesa 4" at bounding box center [482, 112] width 34 height 13
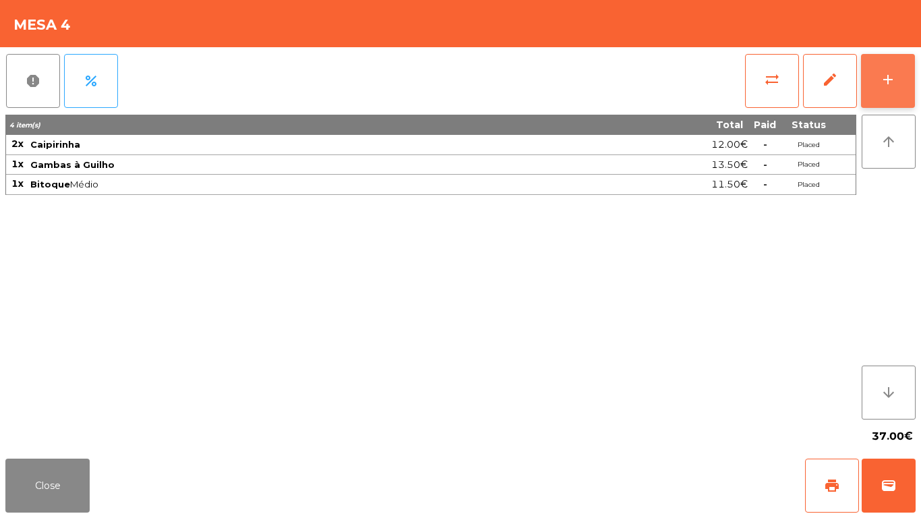
click at [899, 80] on button "add" at bounding box center [888, 81] width 54 height 54
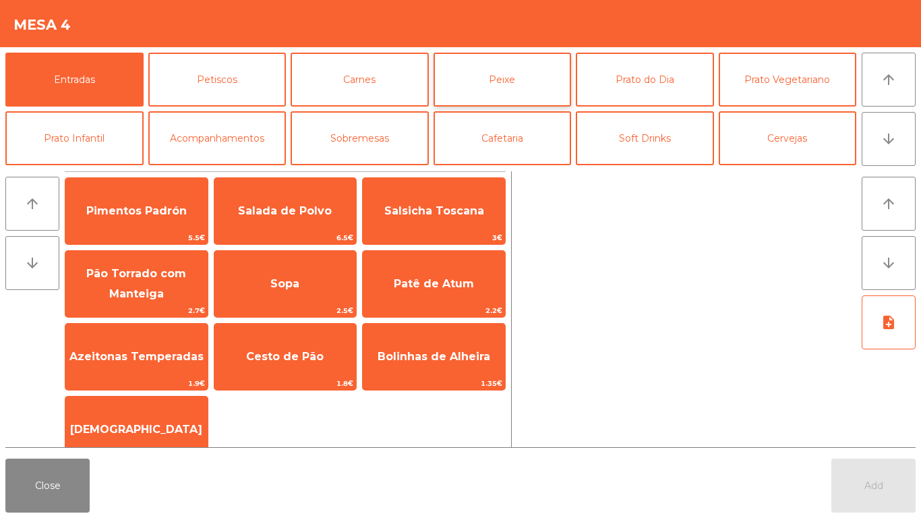
scroll to position [67, 0]
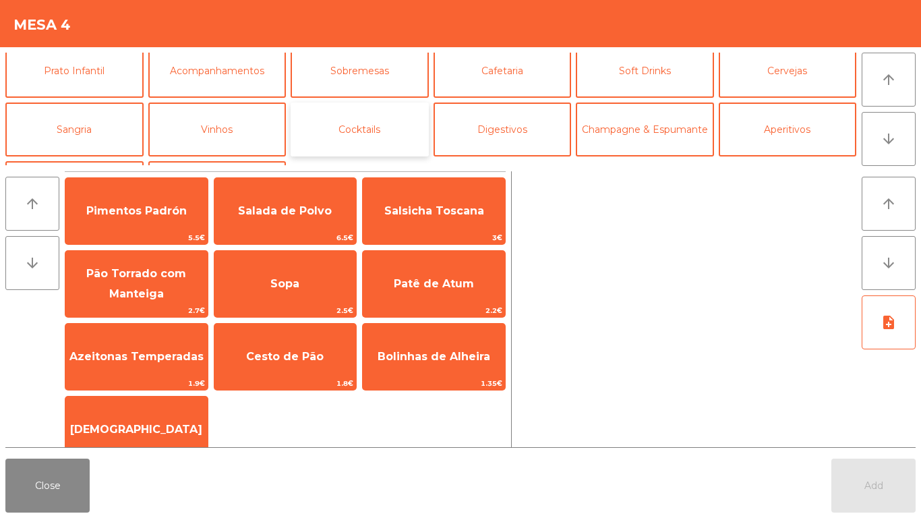
click at [357, 127] on button "Cocktails" at bounding box center [360, 130] width 138 height 54
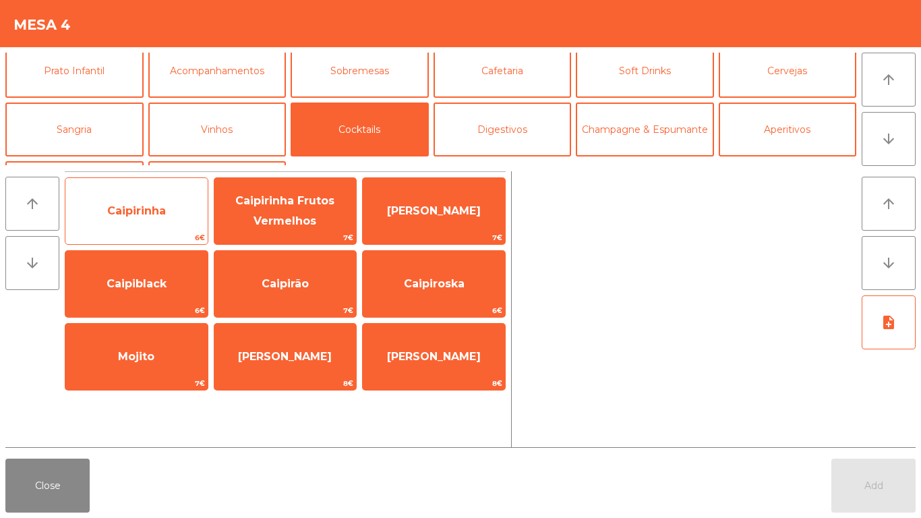
click at [159, 214] on span "Caipirinha" at bounding box center [136, 210] width 59 height 13
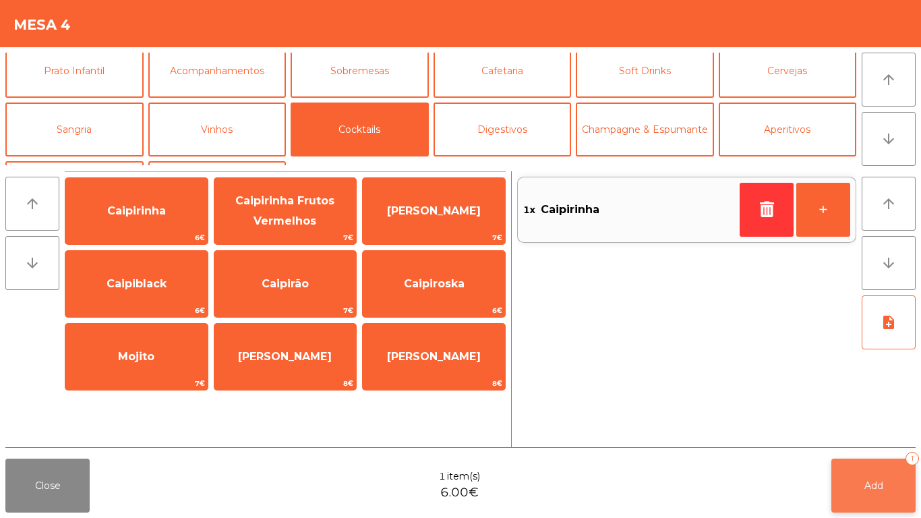
click at [869, 470] on button "Add 1" at bounding box center [873, 486] width 84 height 54
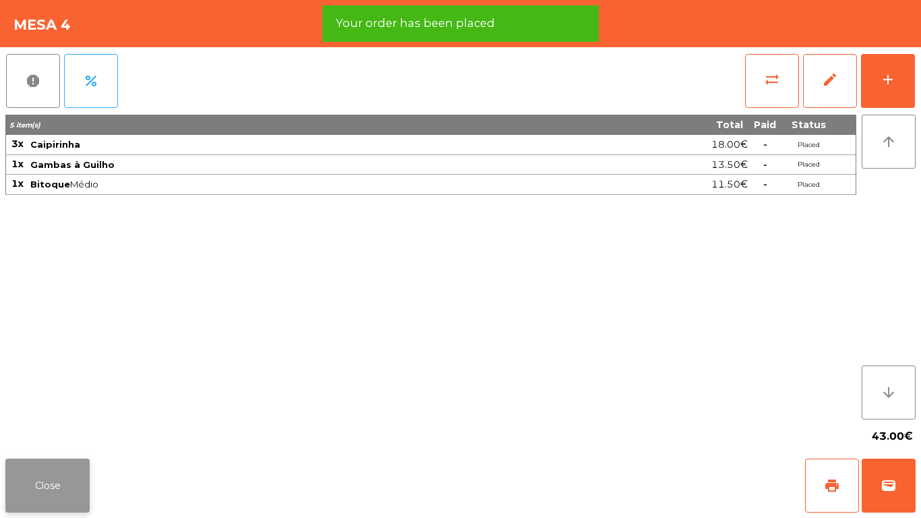
click at [68, 492] on button "Close" at bounding box center [47, 486] width 84 height 54
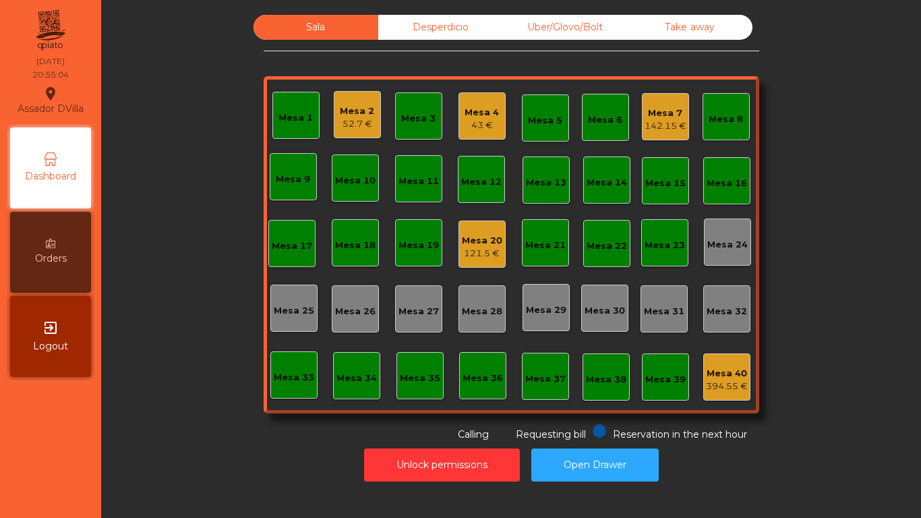
click at [560, 27] on div "Uber/Glovo/Bolt" at bounding box center [565, 27] width 125 height 25
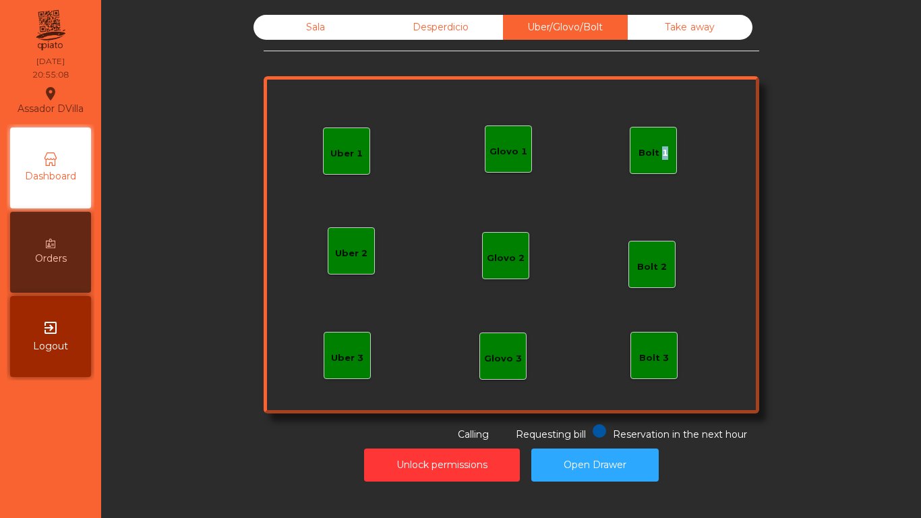
click at [655, 141] on div "Bolt 1" at bounding box center [654, 150] width 30 height 19
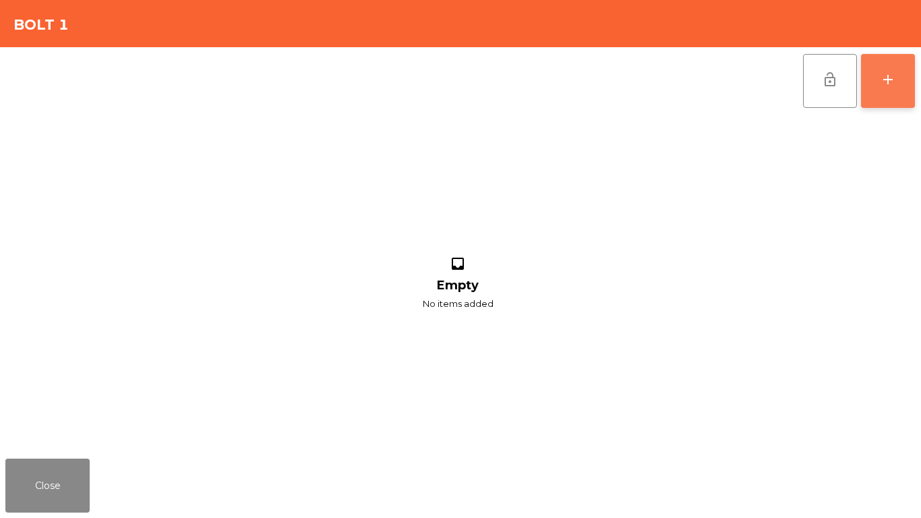
drag, startPoint x: 910, startPoint y: 76, endPoint x: 902, endPoint y: 69, distance: 11.1
click at [911, 76] on button "add" at bounding box center [888, 81] width 54 height 54
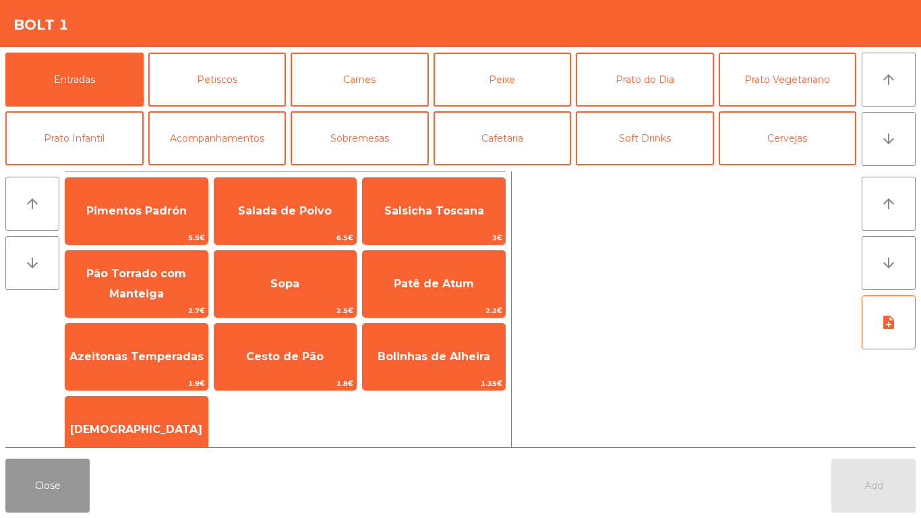
click at [39, 508] on button "Close" at bounding box center [47, 486] width 84 height 54
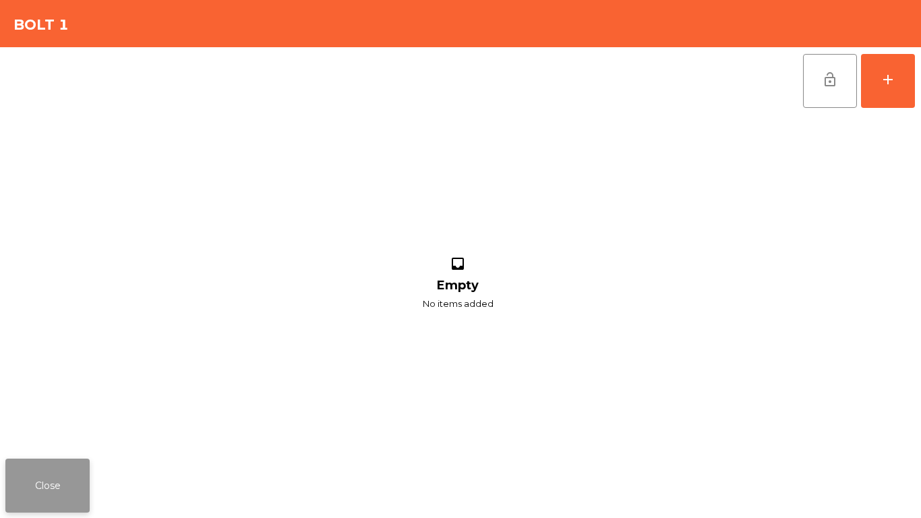
click at [39, 504] on button "Close" at bounding box center [47, 486] width 84 height 54
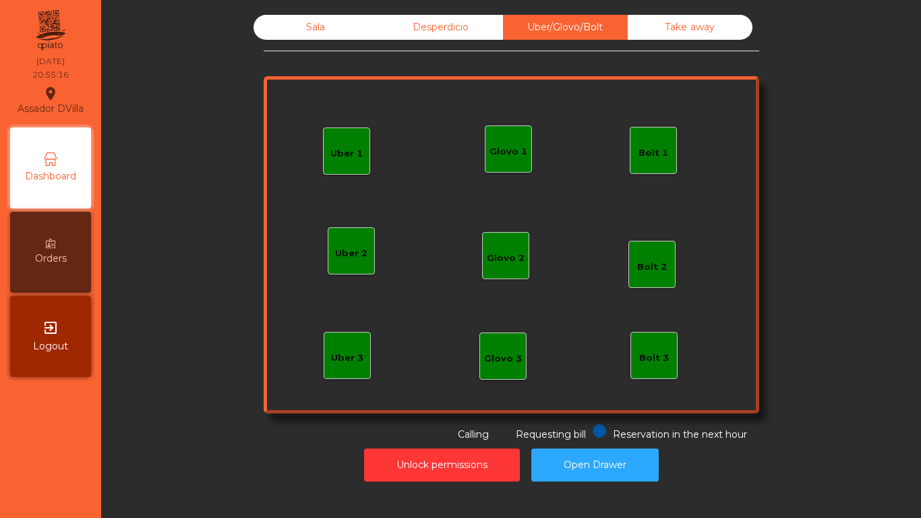
click at [341, 31] on div "Sala" at bounding box center [316, 27] width 125 height 25
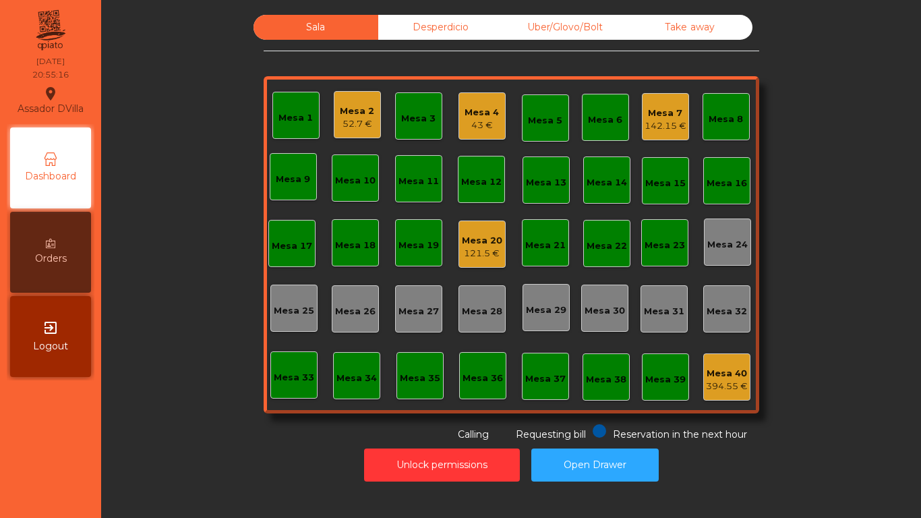
click at [653, 109] on div "Mesa 7" at bounding box center [666, 113] width 42 height 13
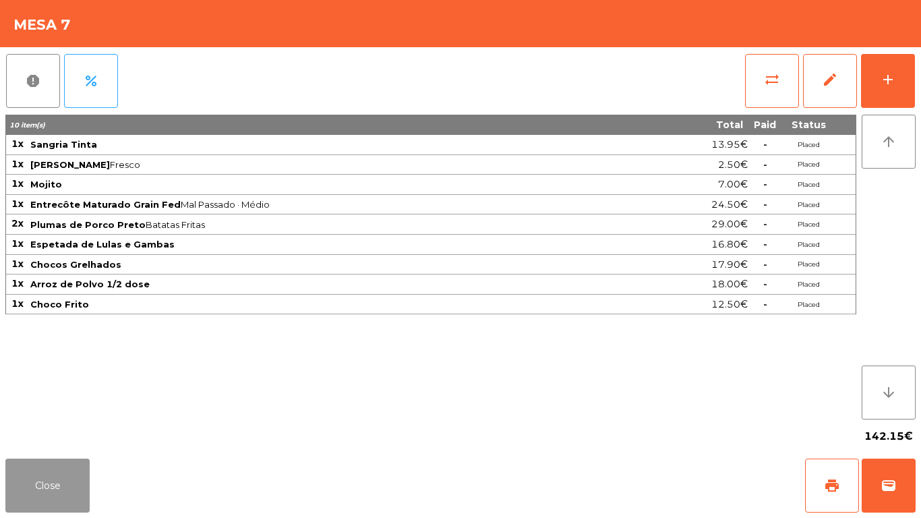
click at [61, 493] on button "Close" at bounding box center [47, 486] width 84 height 54
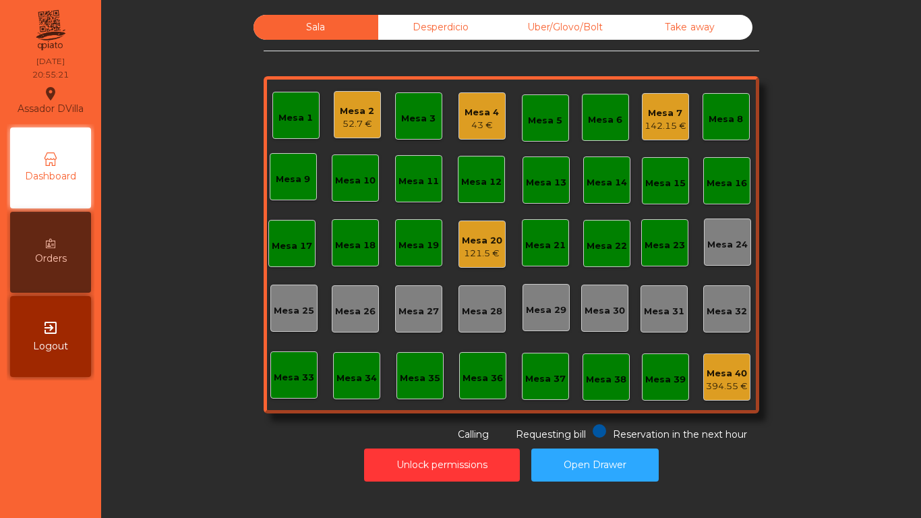
click at [583, 28] on div "Uber/Glovo/Bolt" at bounding box center [565, 27] width 125 height 25
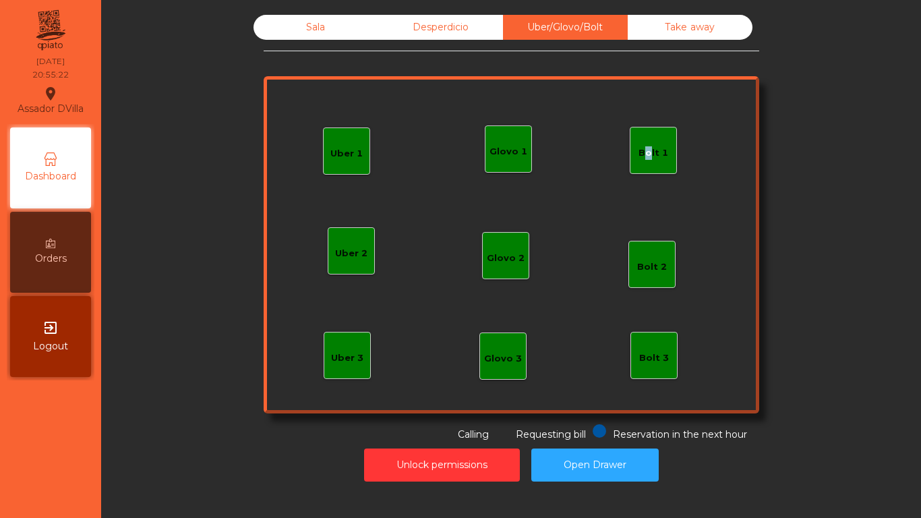
click at [641, 137] on div "Bolt 1" at bounding box center [653, 150] width 47 height 47
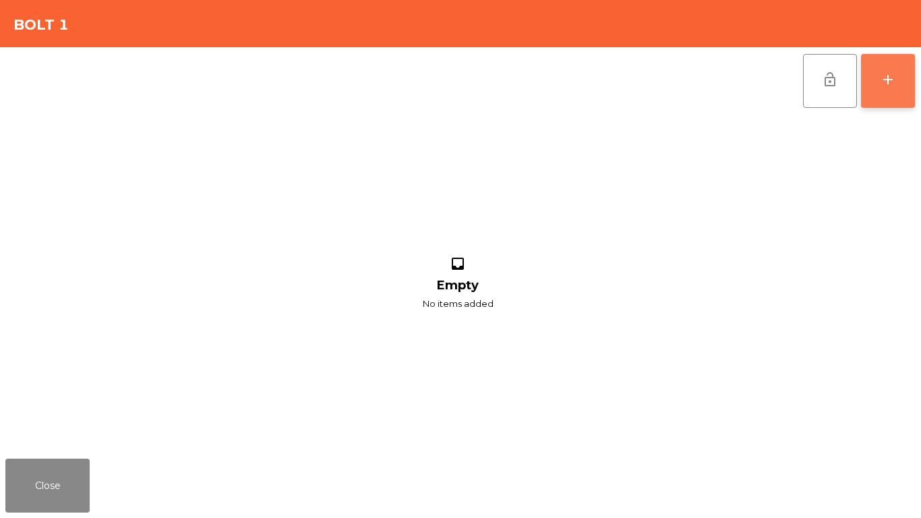
click at [887, 83] on div "add" at bounding box center [888, 79] width 16 height 16
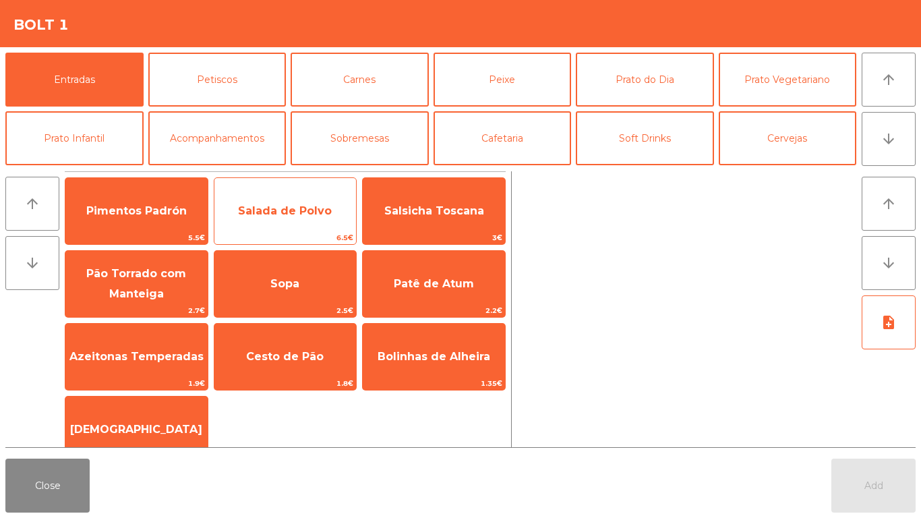
click at [308, 208] on span "Salada de Polvo" at bounding box center [285, 210] width 94 height 13
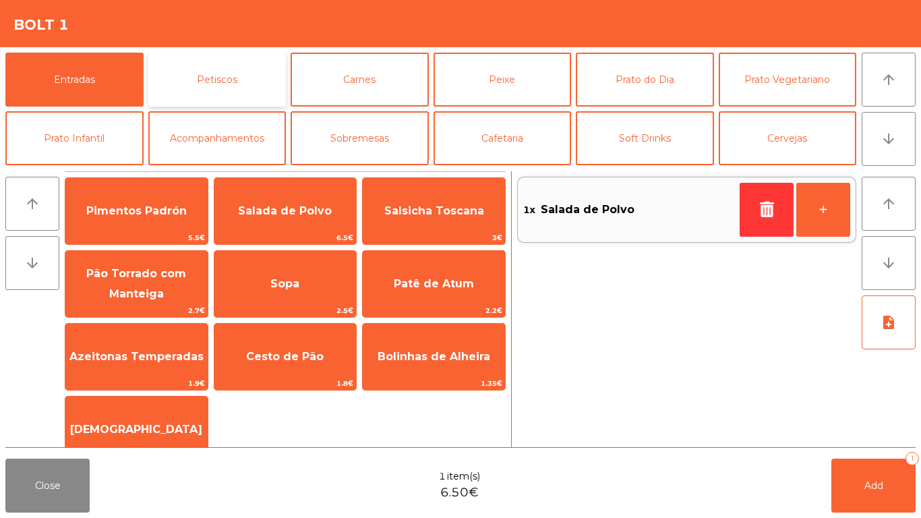
click at [249, 75] on button "Petiscos" at bounding box center [217, 80] width 138 height 54
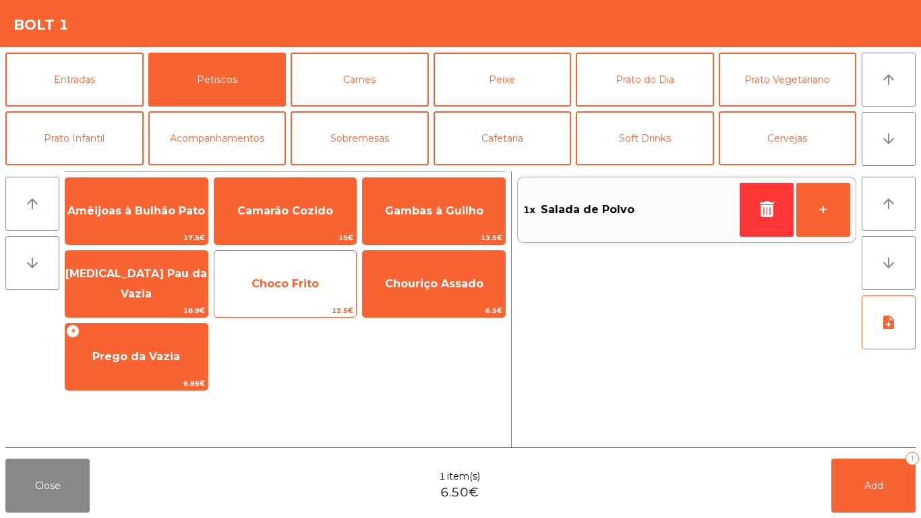
click at [290, 280] on span "Choco Frito" at bounding box center [285, 283] width 67 height 13
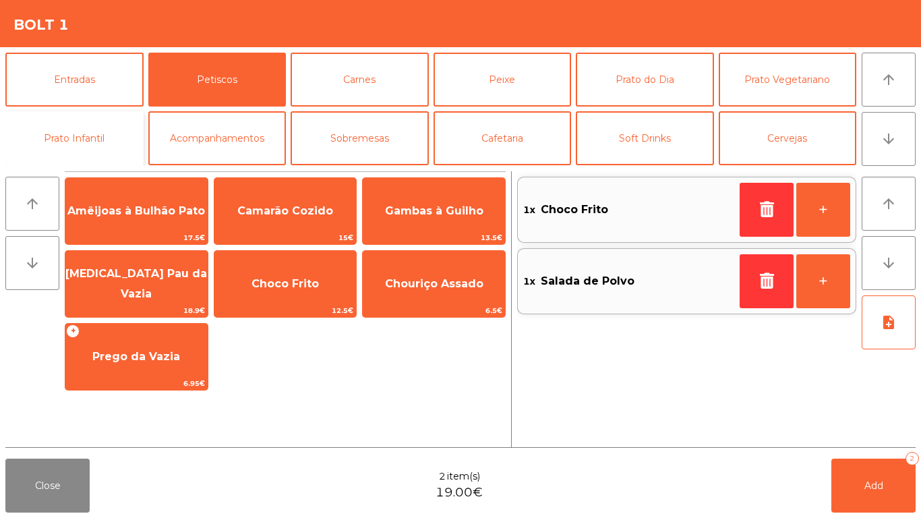
click at [136, 146] on button "Prato Infantil" at bounding box center [74, 138] width 138 height 54
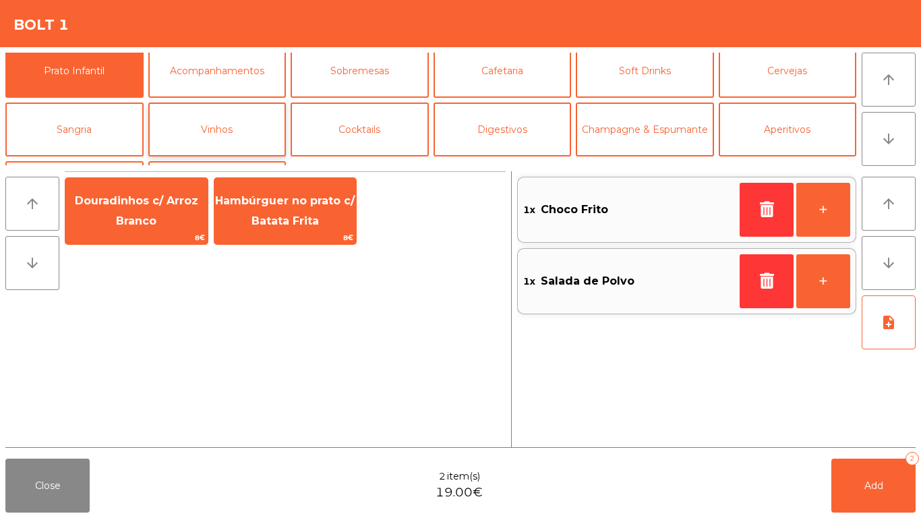
scroll to position [117, 0]
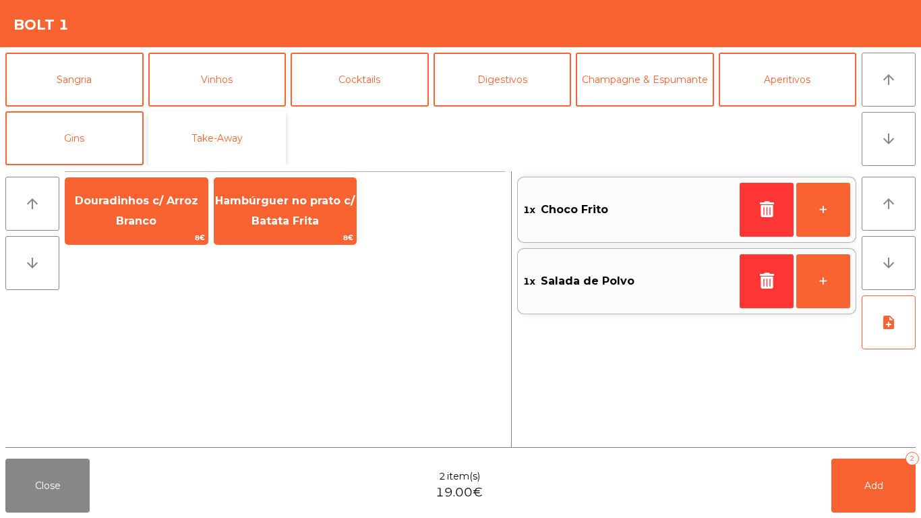
click at [244, 134] on button "Take-Away" at bounding box center [217, 138] width 138 height 54
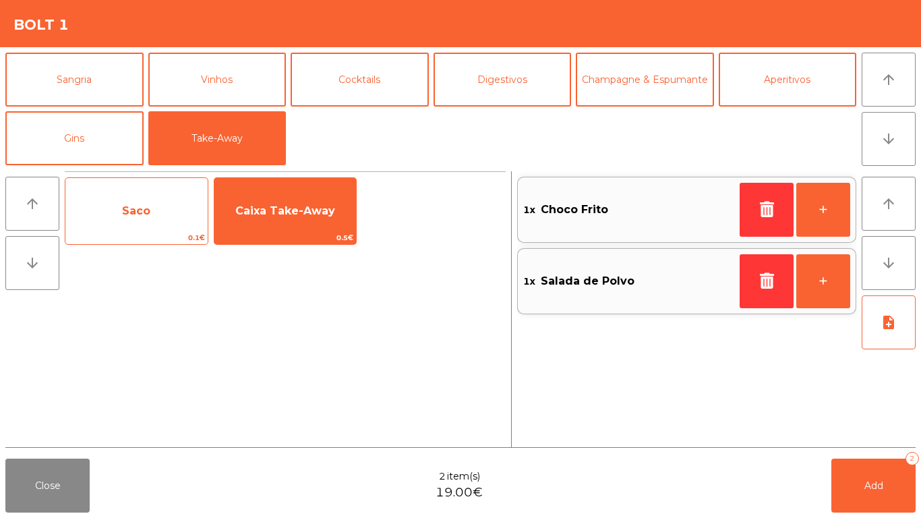
click at [154, 212] on span "Saco" at bounding box center [136, 211] width 142 height 36
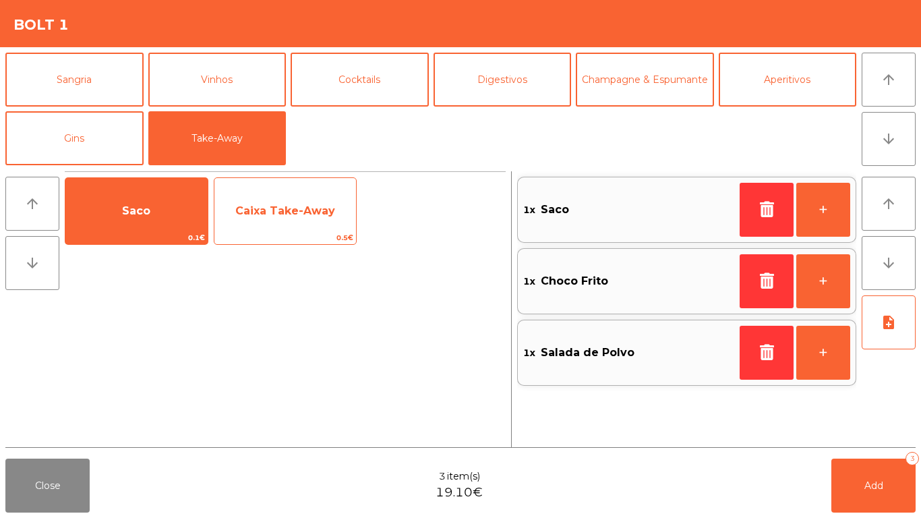
click at [242, 198] on span "Caixa Take-Away" at bounding box center [285, 211] width 142 height 36
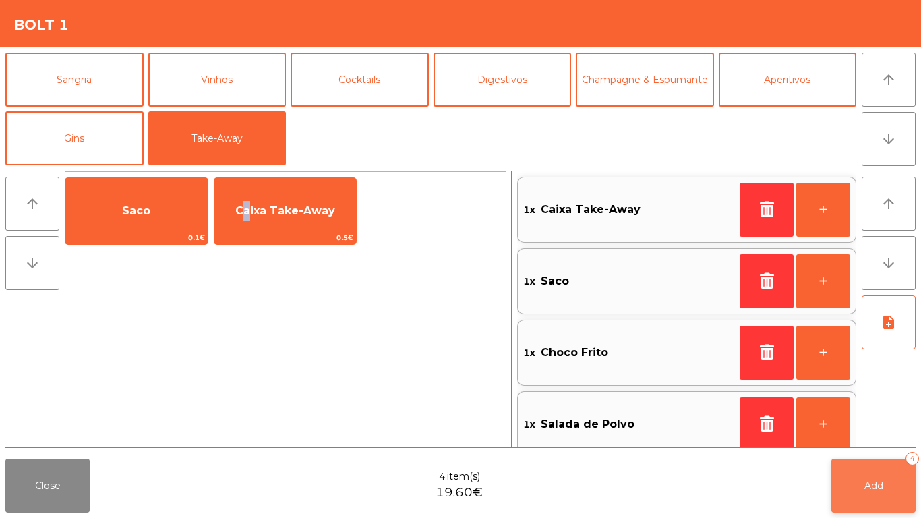
click at [898, 493] on button "Add 4" at bounding box center [873, 486] width 84 height 54
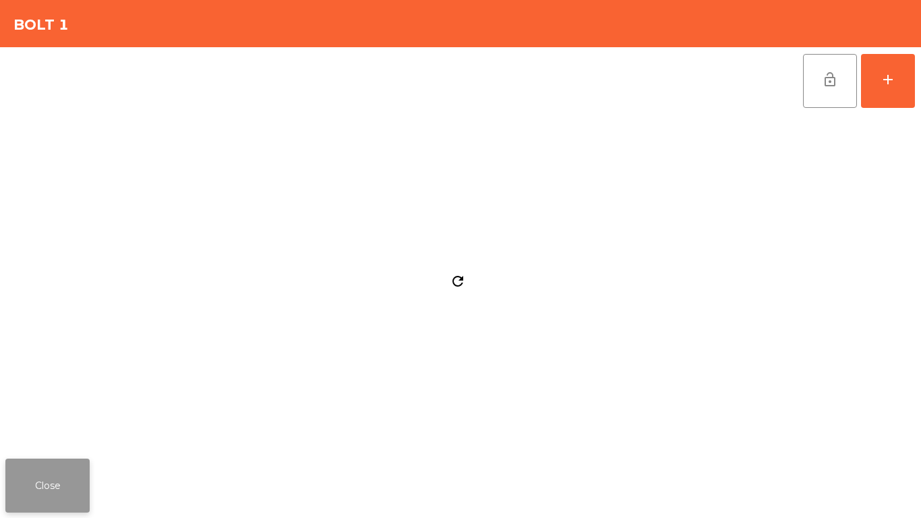
click at [58, 478] on button "Close" at bounding box center [47, 486] width 84 height 54
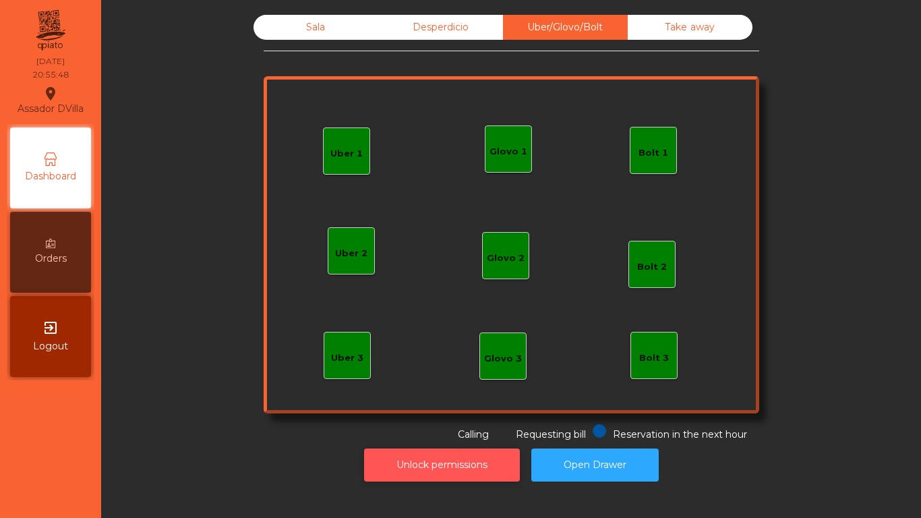
click at [470, 454] on div "Unlock permissions Open Drawer" at bounding box center [511, 465] width 784 height 47
click at [463, 456] on button "Unlock permissions" at bounding box center [442, 464] width 156 height 33
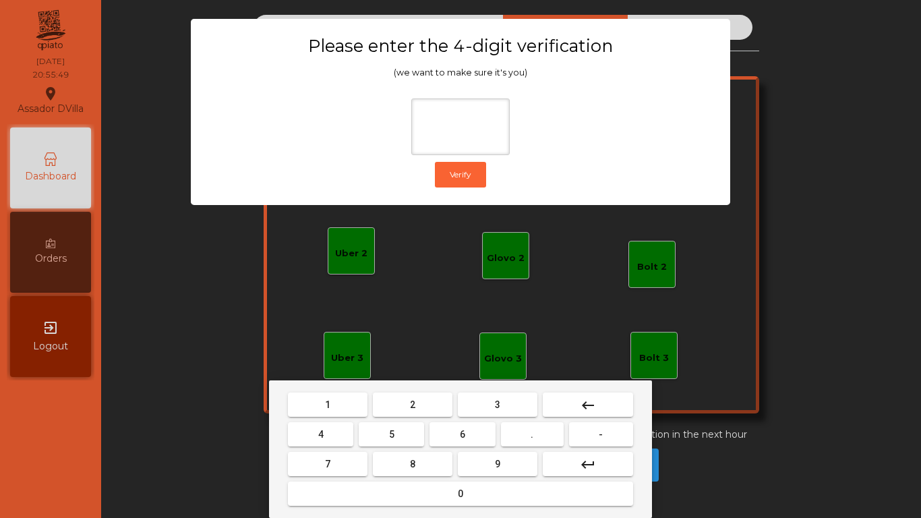
drag, startPoint x: 409, startPoint y: 406, endPoint x: 391, endPoint y: 413, distance: 18.8
click at [403, 407] on button "2" at bounding box center [413, 404] width 80 height 24
click at [318, 446] on mat-keyboard-key "4" at bounding box center [320, 434] width 71 height 30
click at [327, 440] on button "4" at bounding box center [320, 434] width 65 height 24
click at [469, 437] on button "6" at bounding box center [462, 434] width 65 height 24
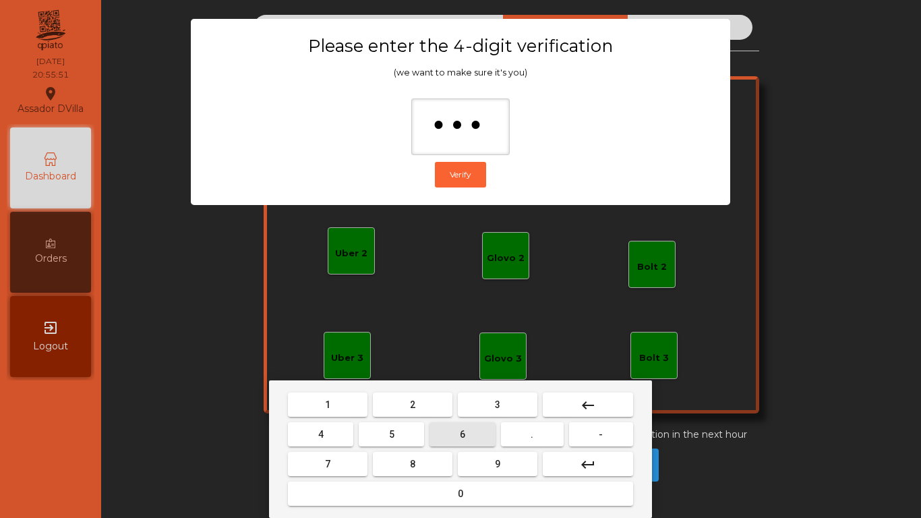
click at [474, 460] on button "9" at bounding box center [498, 464] width 80 height 24
type input "****"
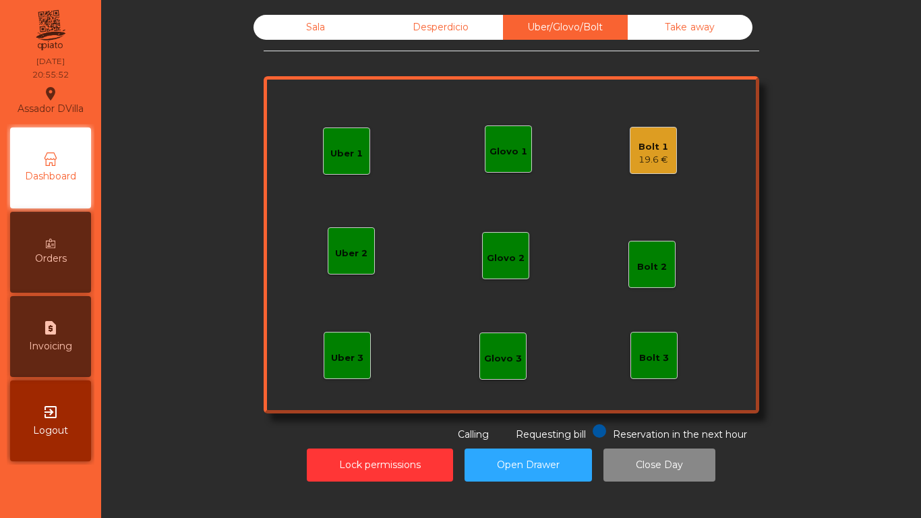
click at [633, 158] on div "Bolt 1 19.6 €" at bounding box center [653, 150] width 47 height 47
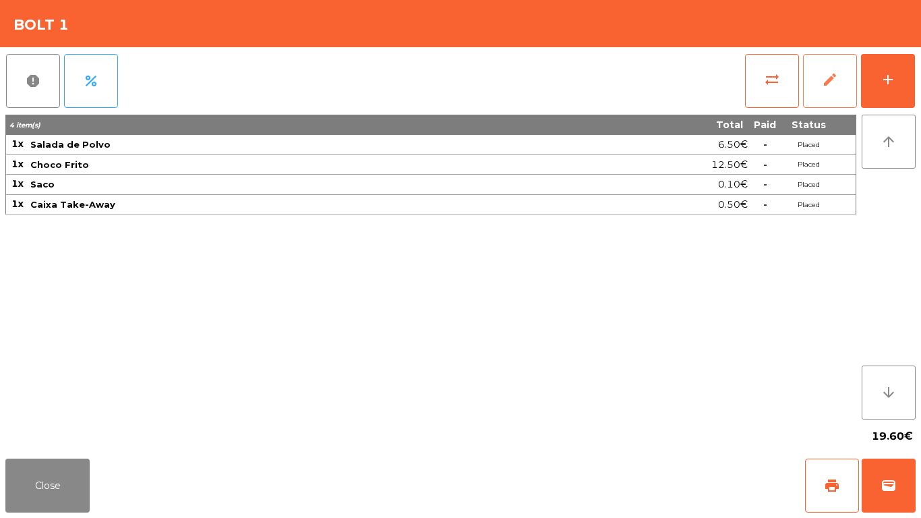
click at [829, 84] on span "edit" at bounding box center [830, 79] width 16 height 16
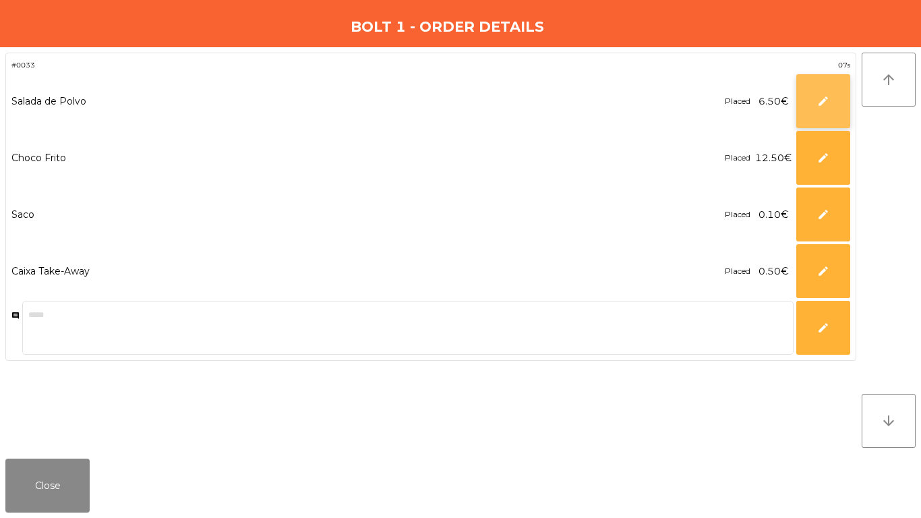
click at [813, 99] on button "edit" at bounding box center [823, 101] width 54 height 54
click at [822, 103] on span "edit" at bounding box center [823, 101] width 12 height 12
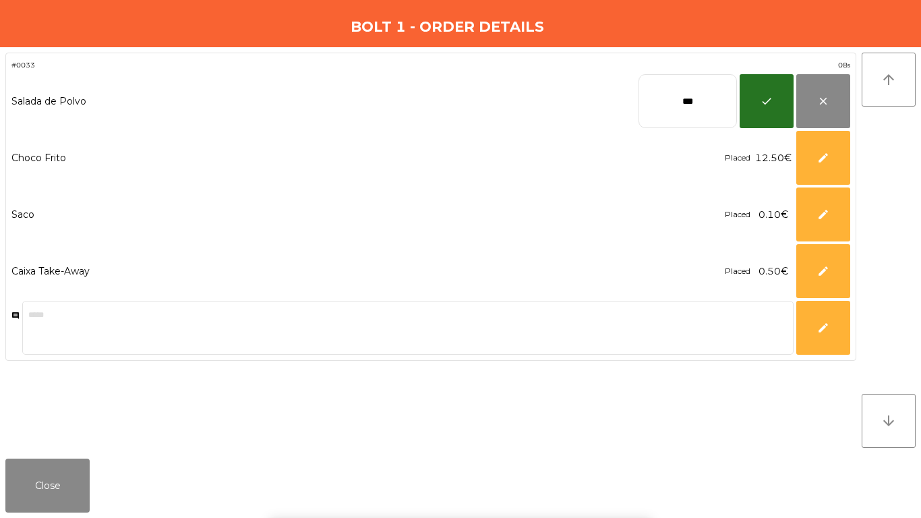
click at [701, 108] on input "***" at bounding box center [688, 101] width 98 height 54
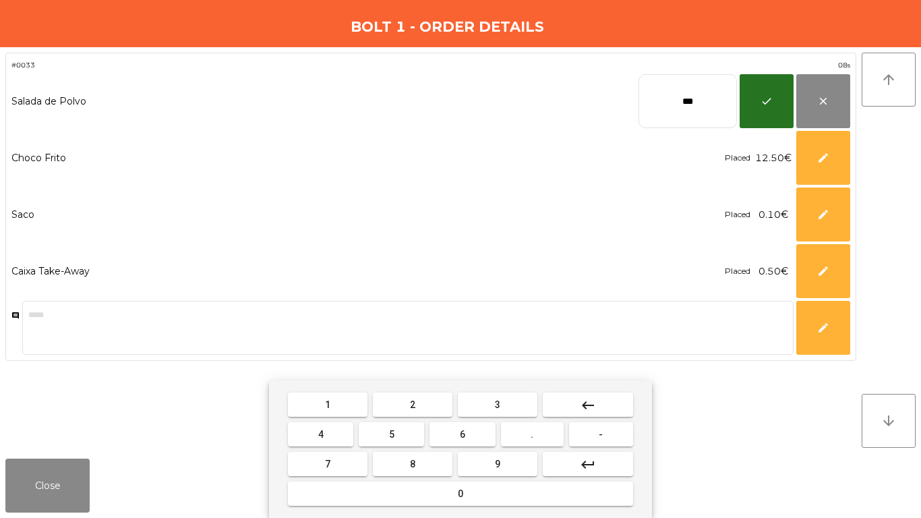
click at [701, 108] on input "***" at bounding box center [688, 101] width 98 height 54
type input "****"
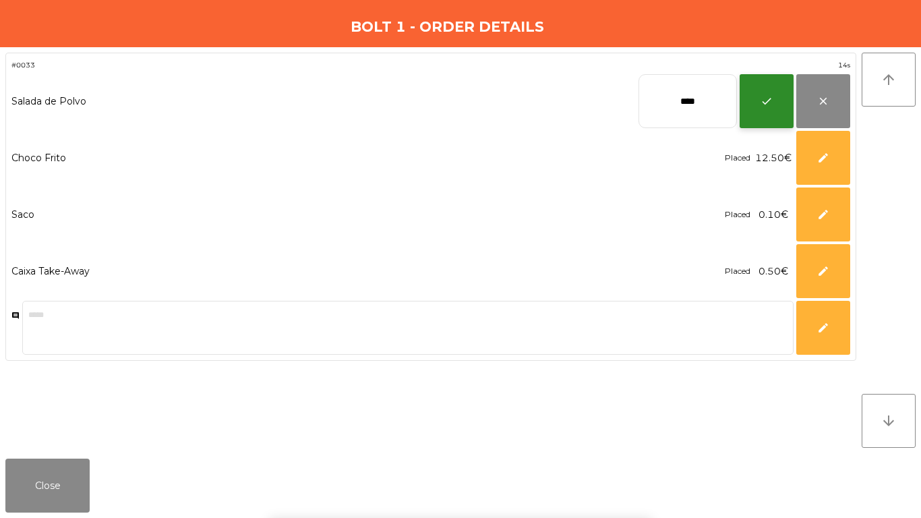
click at [769, 97] on span "check" at bounding box center [767, 101] width 12 height 12
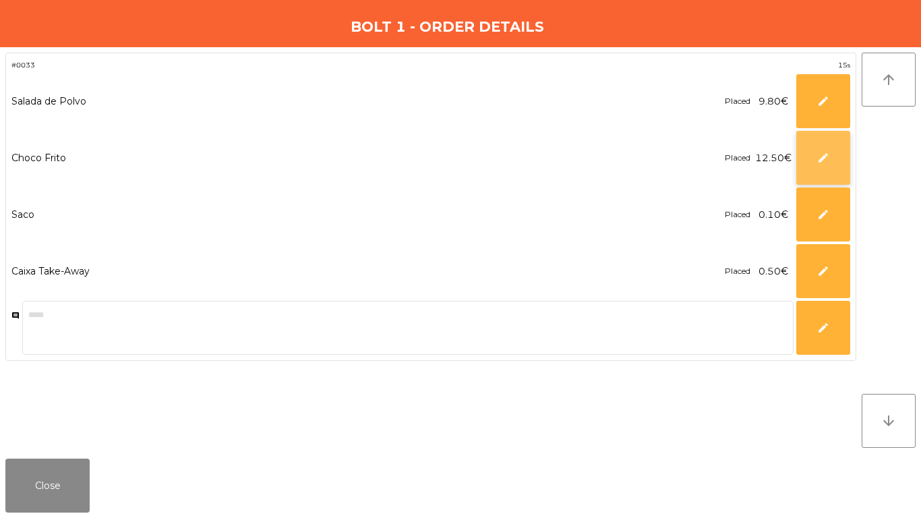
click at [823, 168] on button "edit" at bounding box center [823, 158] width 54 height 54
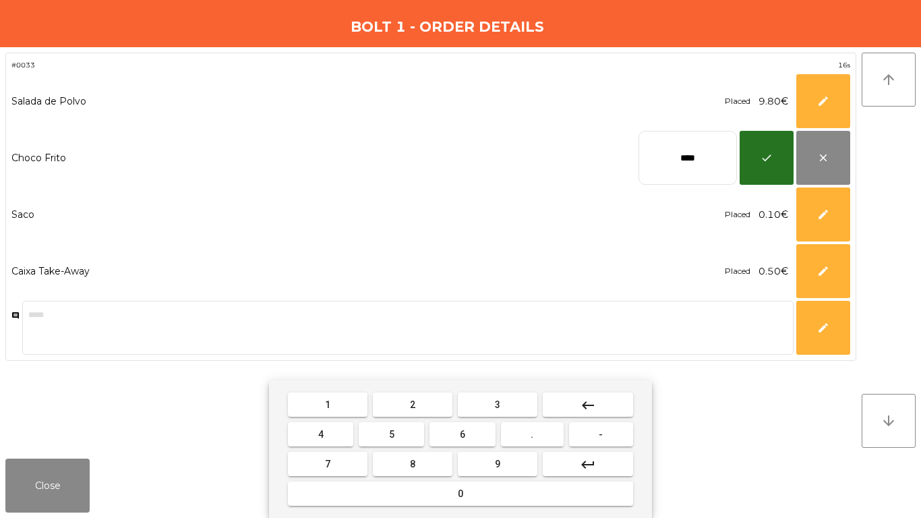
click at [665, 167] on input "****" at bounding box center [688, 158] width 98 height 54
type input "**"
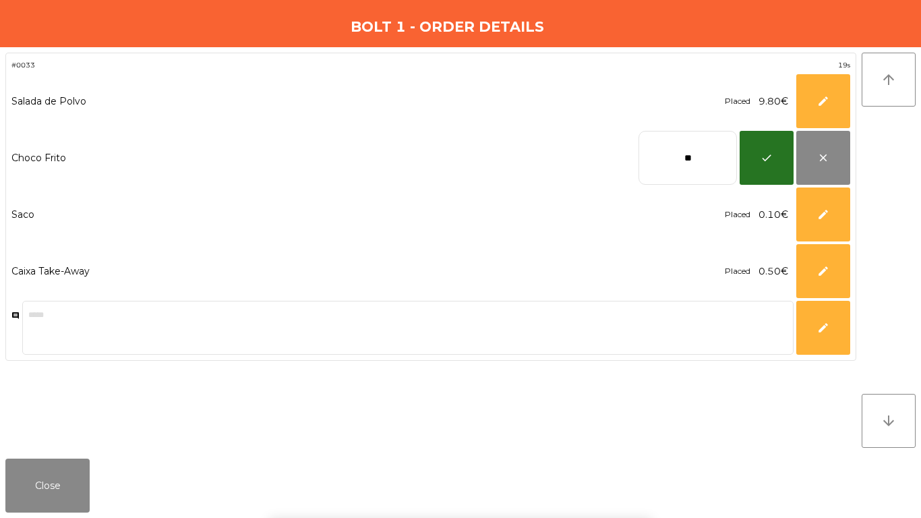
click at [769, 121] on div "Placed 9.80€ *** edit" at bounding box center [787, 101] width 125 height 54
click at [769, 145] on button "check" at bounding box center [767, 158] width 54 height 54
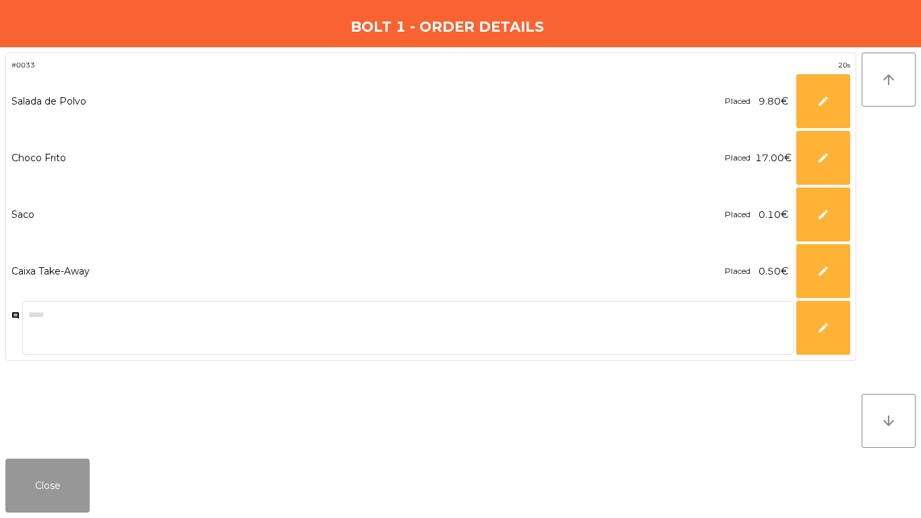
drag, startPoint x: 55, startPoint y: 484, endPoint x: 119, endPoint y: 444, distance: 74.5
click at [61, 479] on button "Close" at bounding box center [47, 486] width 84 height 54
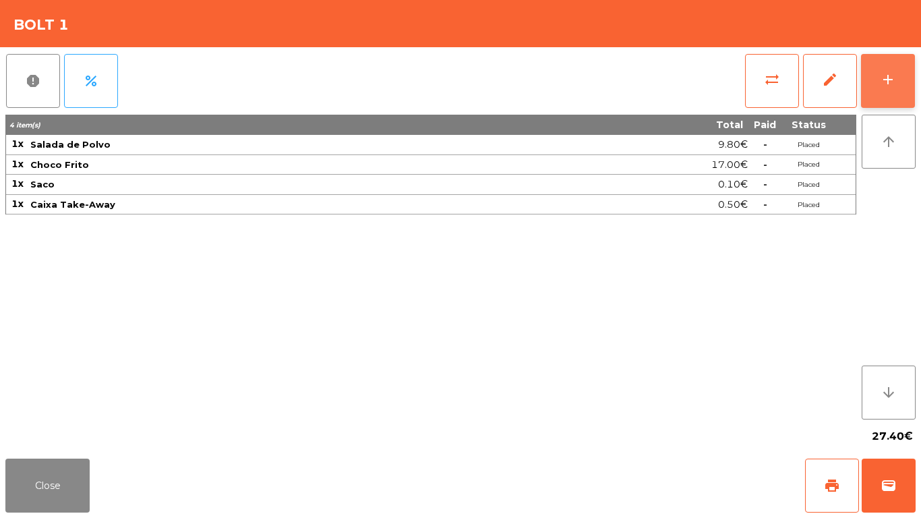
click at [910, 69] on button "add" at bounding box center [888, 81] width 54 height 54
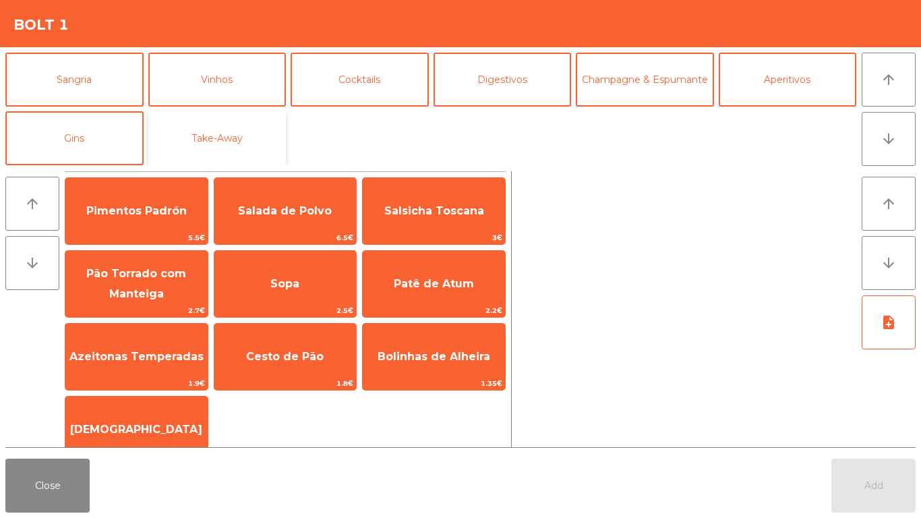
drag, startPoint x: 204, startPoint y: 125, endPoint x: 222, endPoint y: 165, distance: 43.1
click at [204, 126] on button "Take-Away" at bounding box center [217, 138] width 138 height 54
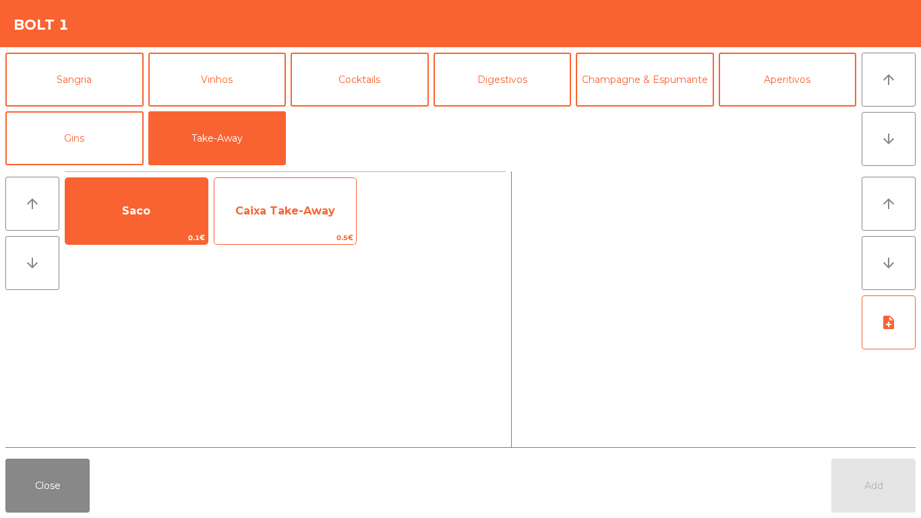
click at [231, 225] on span "Caixa Take-Away" at bounding box center [285, 211] width 142 height 36
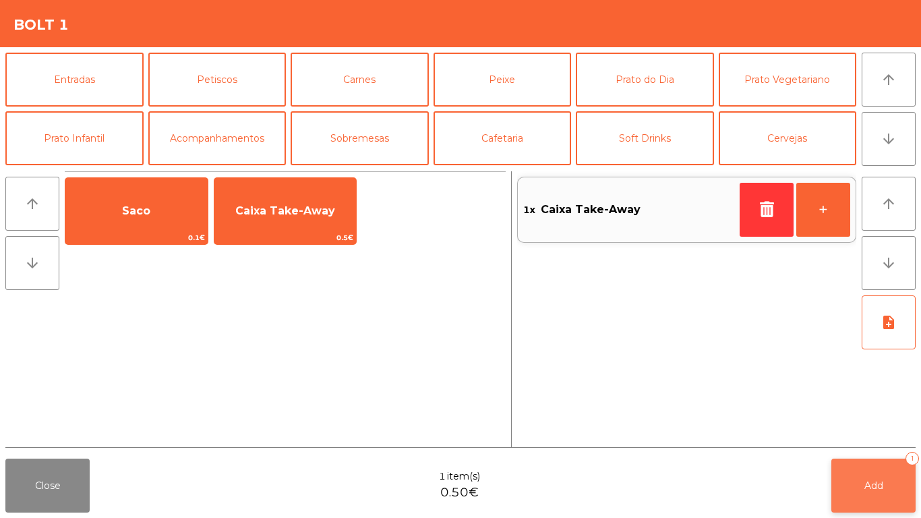
scroll to position [117, 0]
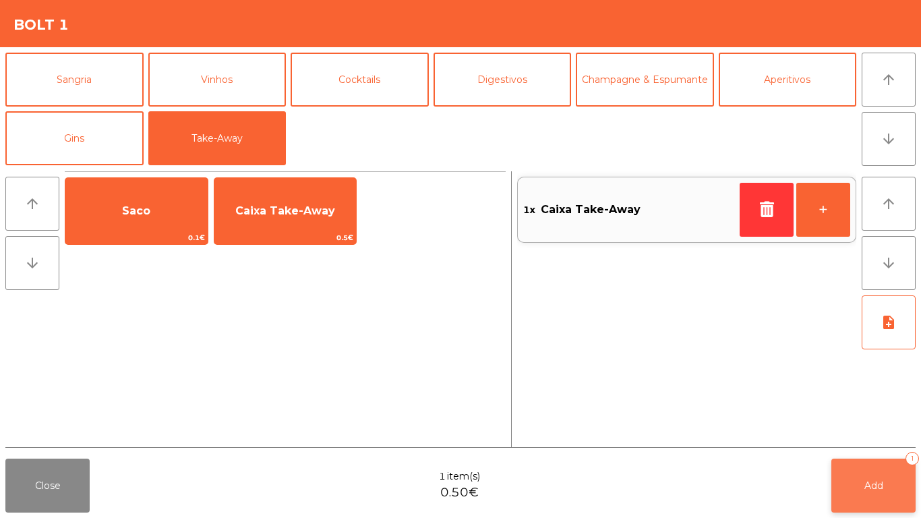
click at [863, 495] on button "Add 1" at bounding box center [873, 486] width 84 height 54
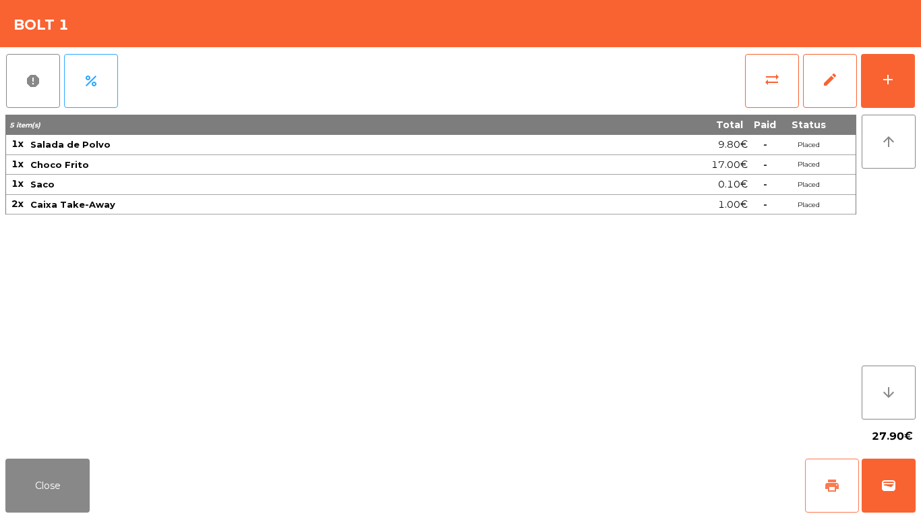
click at [840, 481] on button "print" at bounding box center [832, 486] width 54 height 54
click at [900, 484] on button "wallet" at bounding box center [889, 486] width 54 height 54
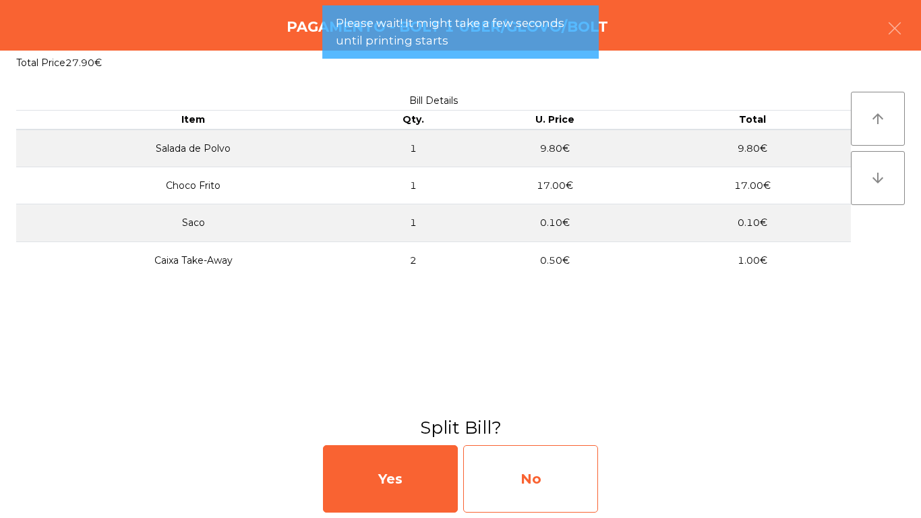
click at [554, 504] on div "No" at bounding box center [530, 478] width 135 height 67
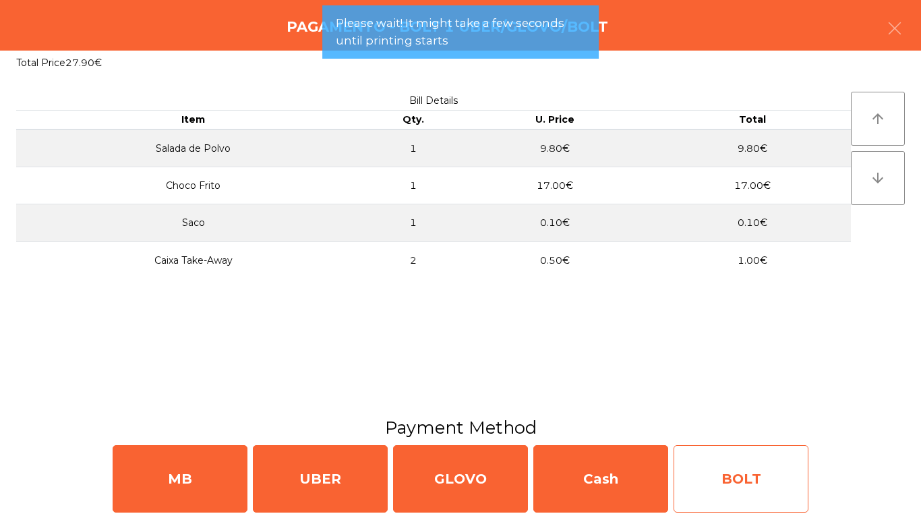
click at [723, 486] on div "BOLT" at bounding box center [741, 478] width 135 height 67
select select "**"
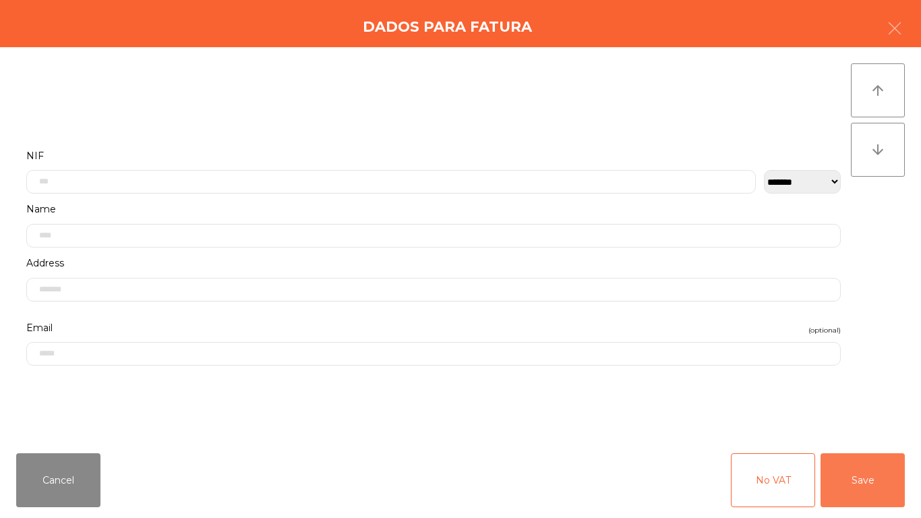
drag, startPoint x: 854, startPoint y: 494, endPoint x: 645, endPoint y: 405, distance: 226.6
click at [854, 494] on button "Save" at bounding box center [863, 480] width 84 height 54
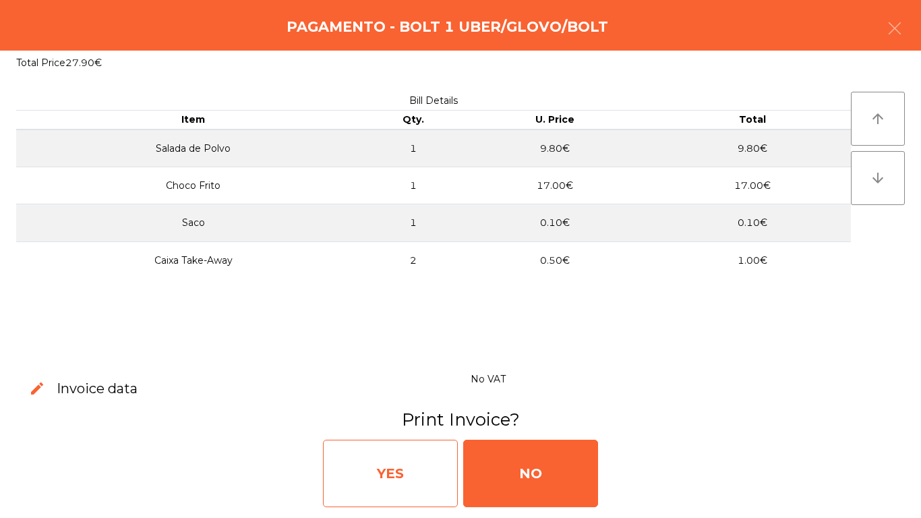
click at [419, 461] on div "YES" at bounding box center [390, 473] width 135 height 67
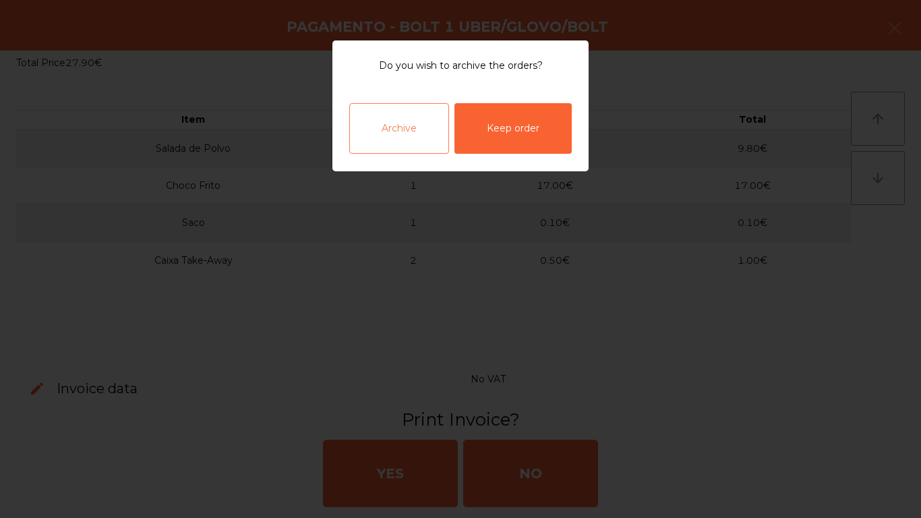
click at [411, 115] on div "Archive" at bounding box center [399, 128] width 100 height 51
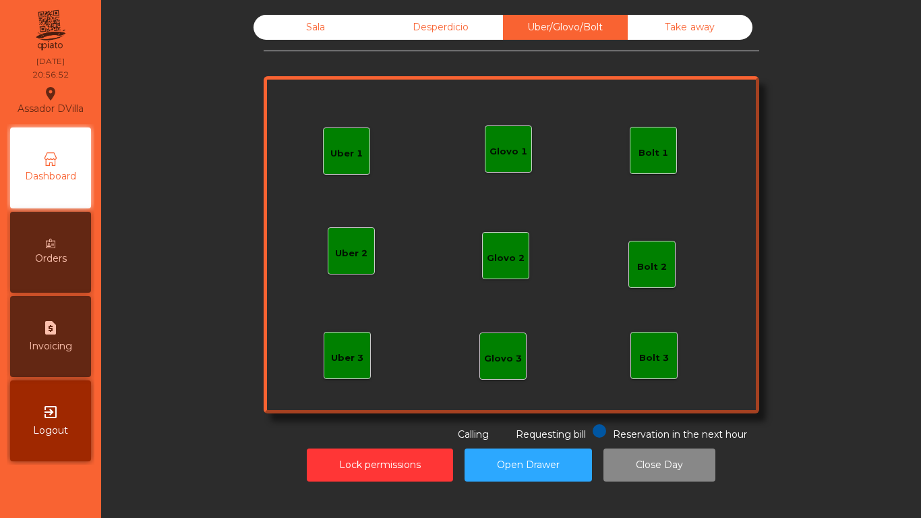
click at [411, 32] on div "Desperdicio" at bounding box center [440, 27] width 125 height 25
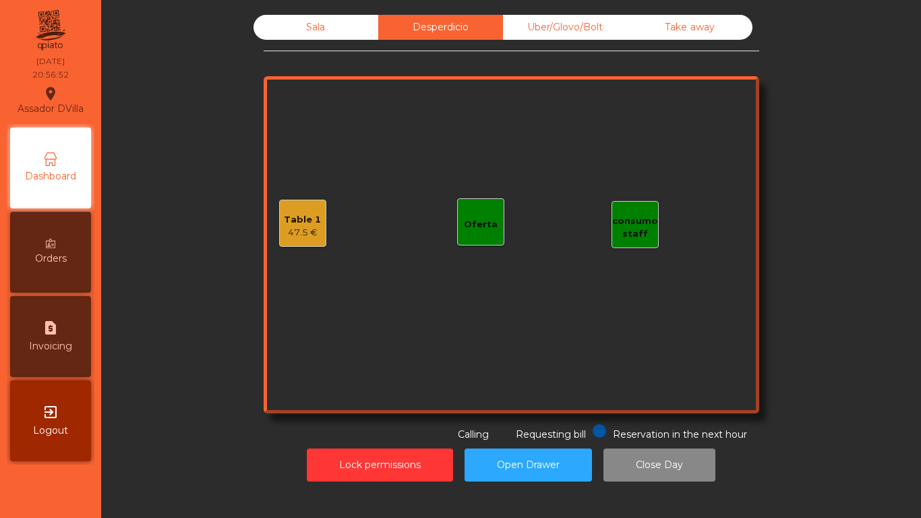
click at [352, 36] on div "Sala" at bounding box center [316, 27] width 125 height 25
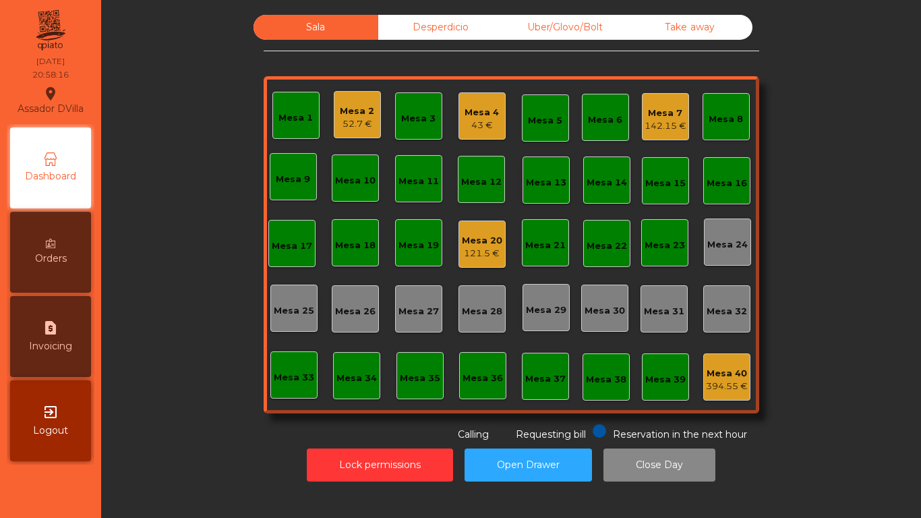
click at [670, 107] on div "Mesa 7" at bounding box center [666, 113] width 42 height 13
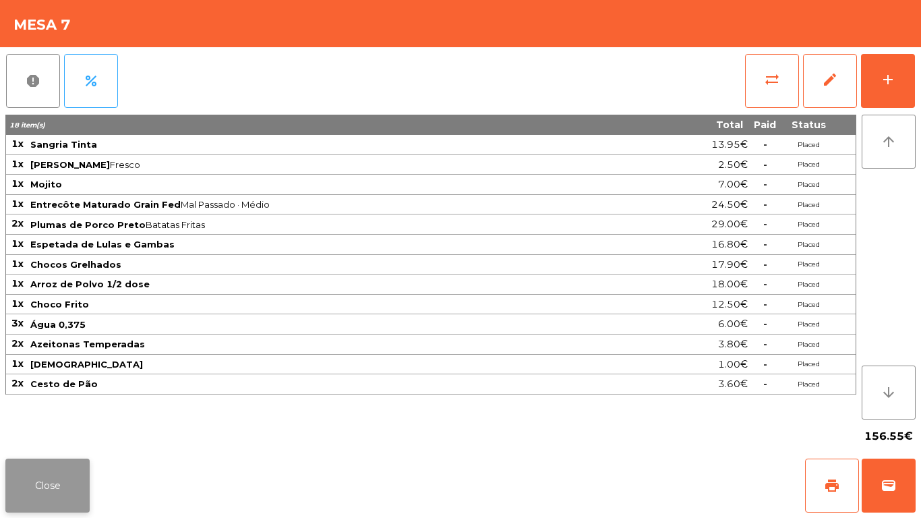
click at [51, 499] on button "Close" at bounding box center [47, 486] width 84 height 54
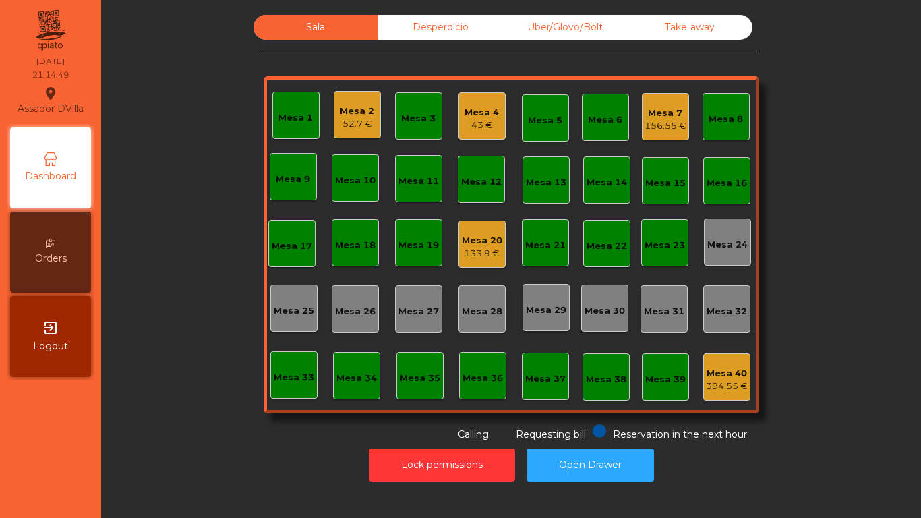
click at [334, 115] on div "Mesa 2 52.7 €" at bounding box center [357, 114] width 47 height 47
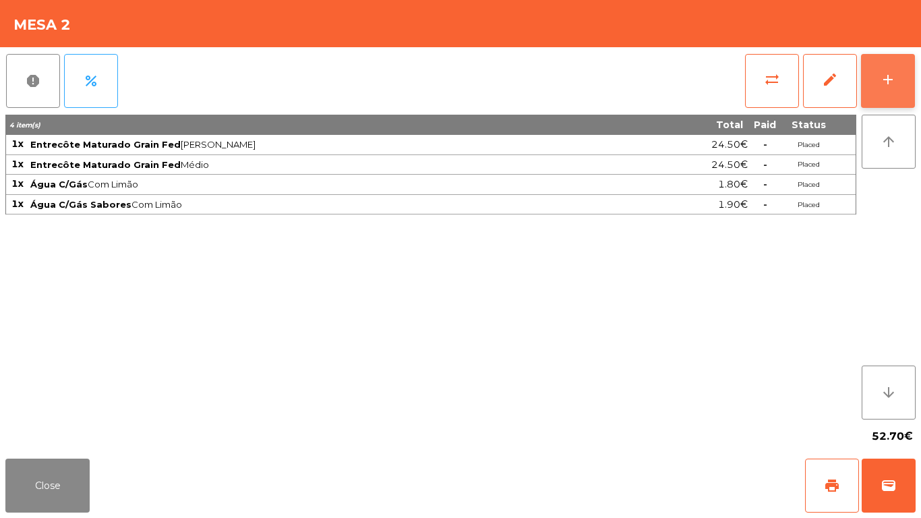
click at [897, 55] on button "add" at bounding box center [888, 81] width 54 height 54
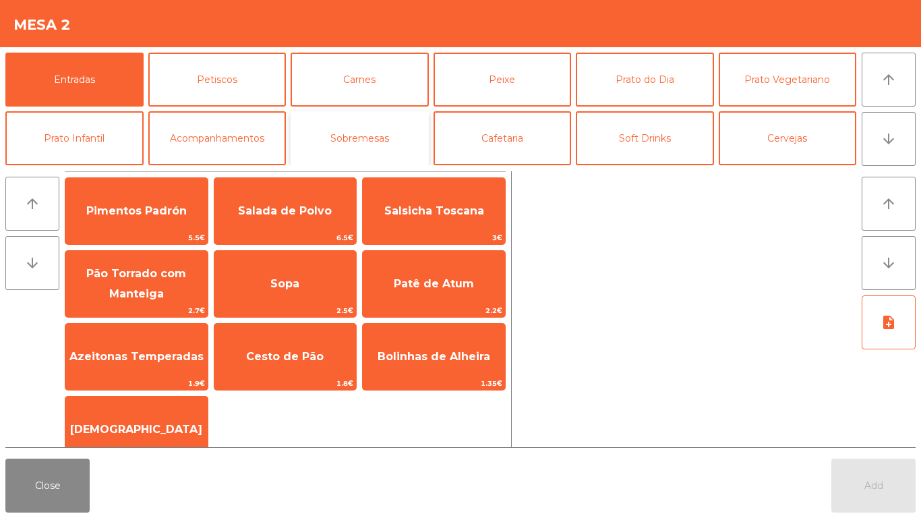
click at [363, 136] on button "Sobremesas" at bounding box center [360, 138] width 138 height 54
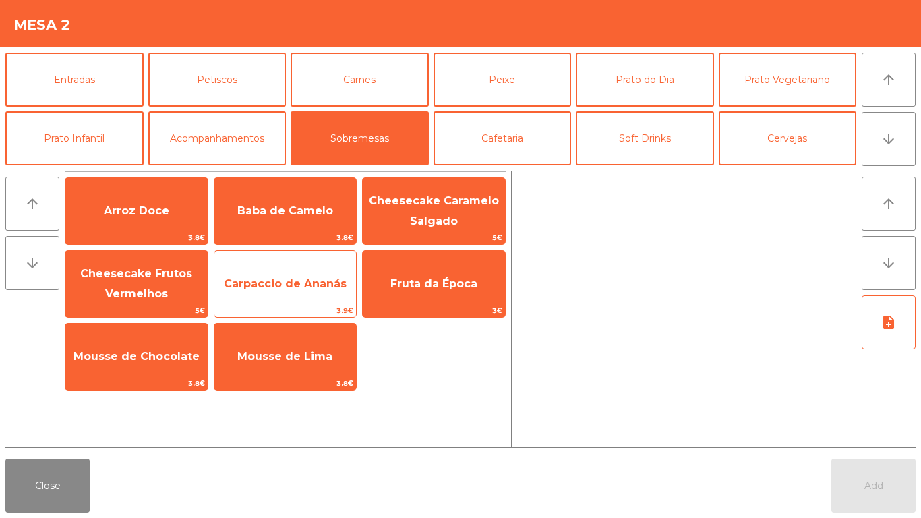
click at [299, 285] on span "Carpaccio de Ananás" at bounding box center [285, 283] width 123 height 13
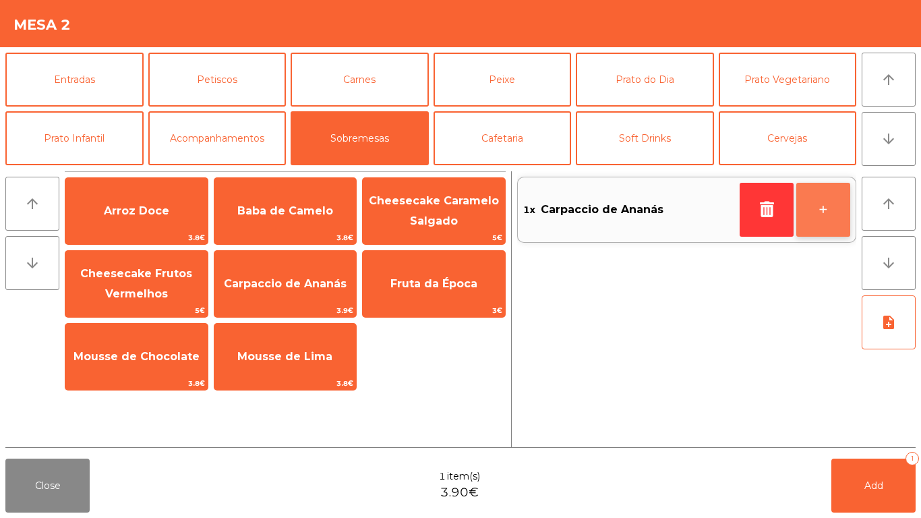
click at [829, 204] on button "+" at bounding box center [823, 210] width 54 height 54
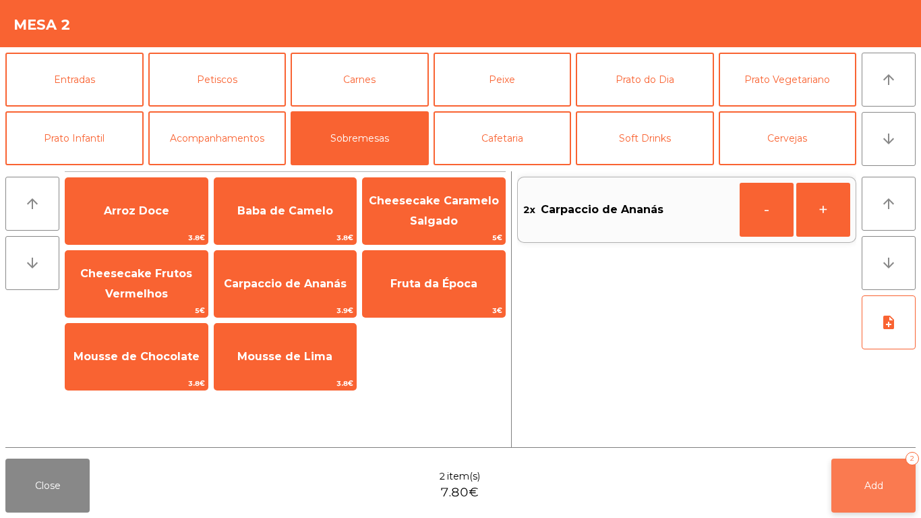
click at [869, 490] on span "Add" at bounding box center [874, 485] width 19 height 12
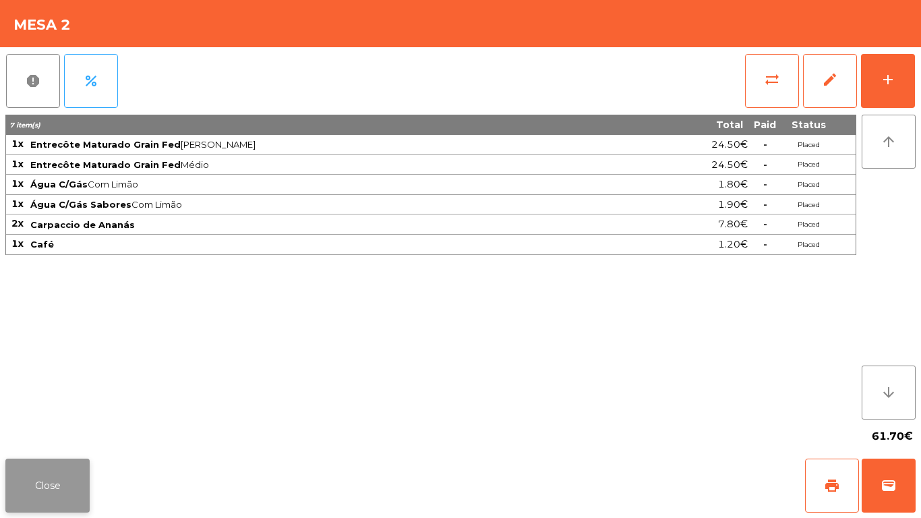
click at [56, 475] on button "Close" at bounding box center [47, 486] width 84 height 54
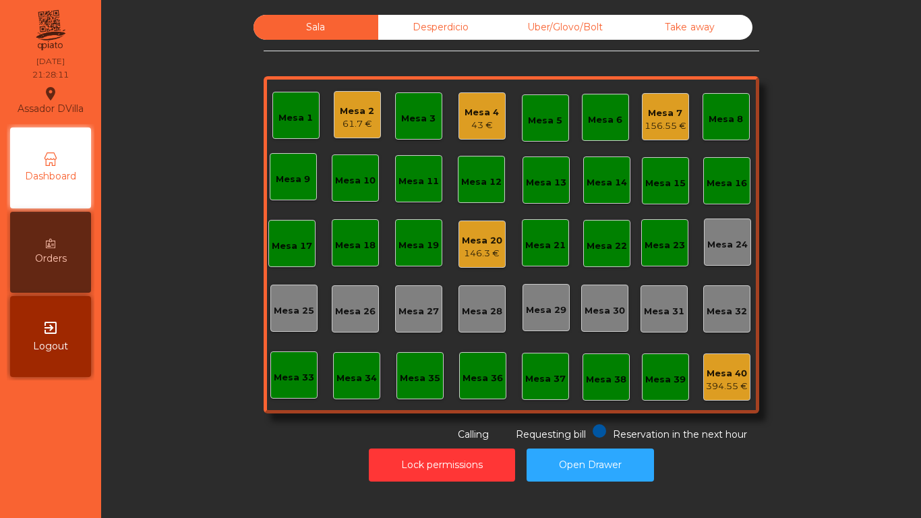
click at [643, 137] on div "Mesa 7 156.55 €" at bounding box center [665, 116] width 47 height 47
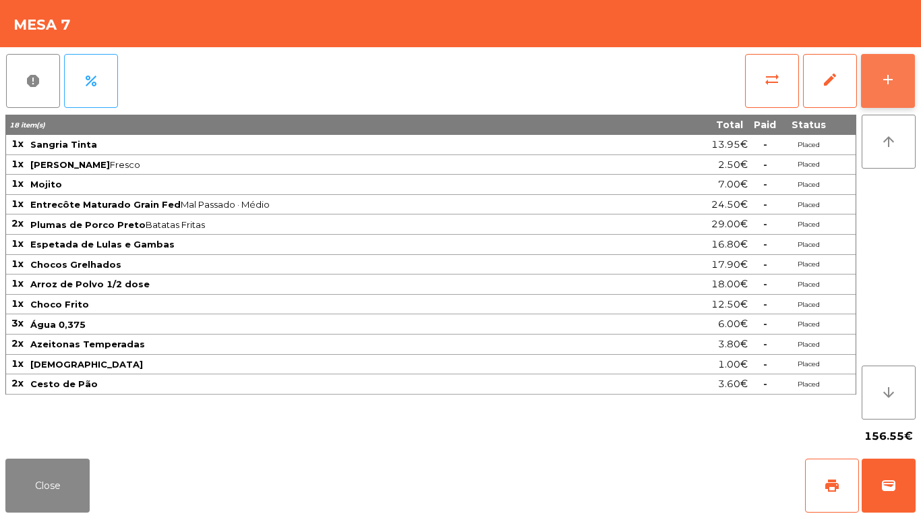
click at [892, 80] on div "add" at bounding box center [888, 79] width 16 height 16
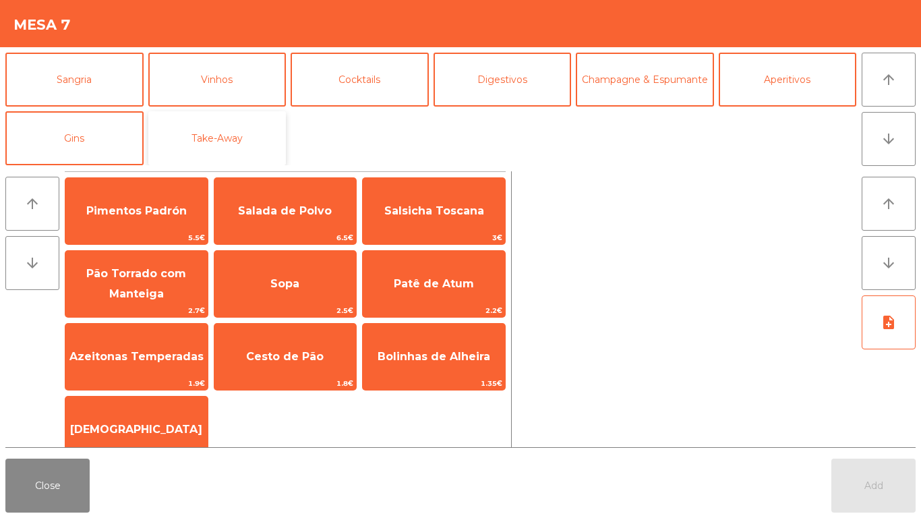
click at [251, 140] on button "Take-Away" at bounding box center [217, 138] width 138 height 54
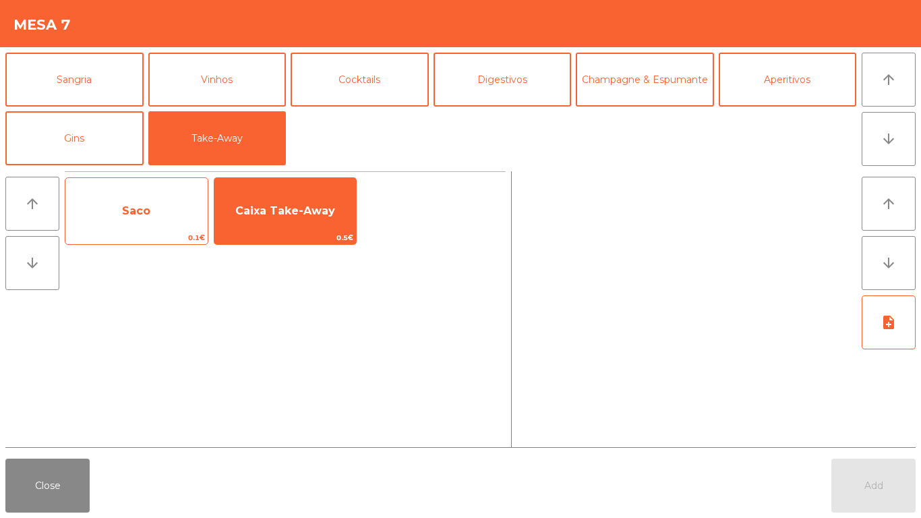
click at [132, 221] on span "Saco" at bounding box center [136, 211] width 142 height 36
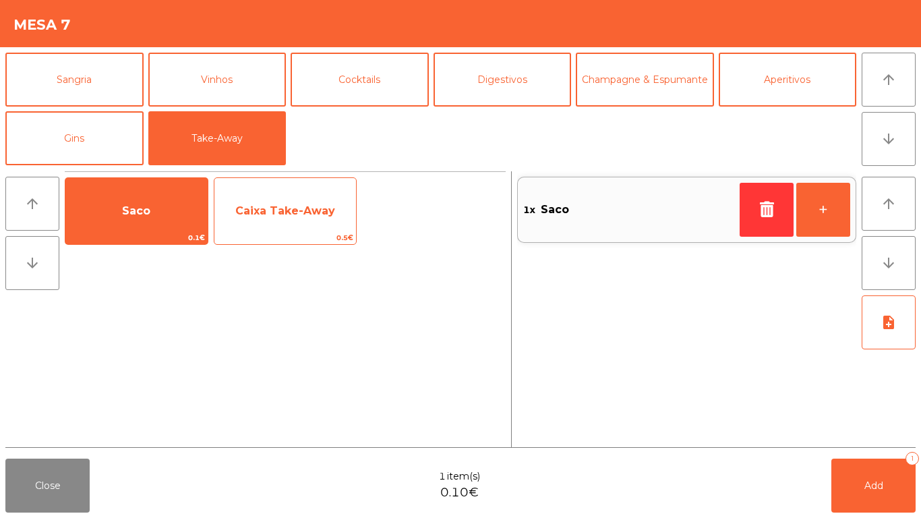
click at [259, 208] on span "Caixa Take-Away" at bounding box center [285, 210] width 100 height 13
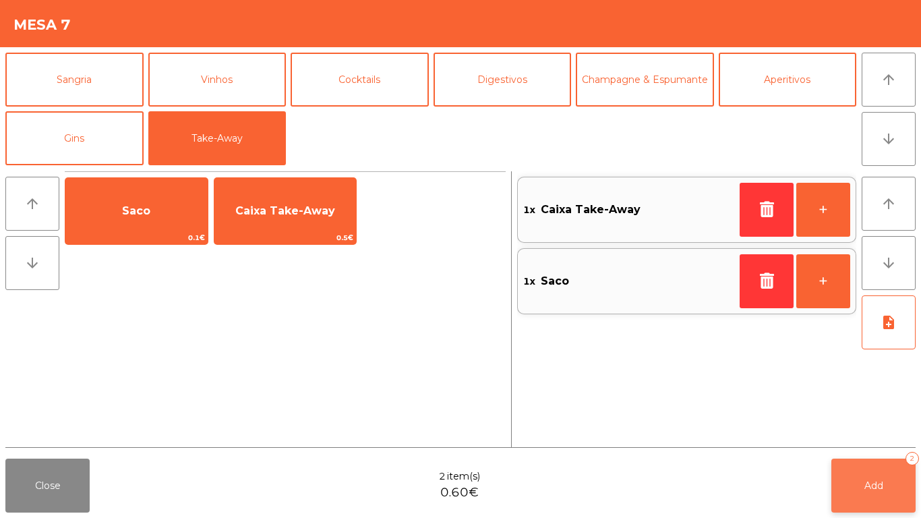
click at [875, 482] on span "Add" at bounding box center [874, 485] width 19 height 12
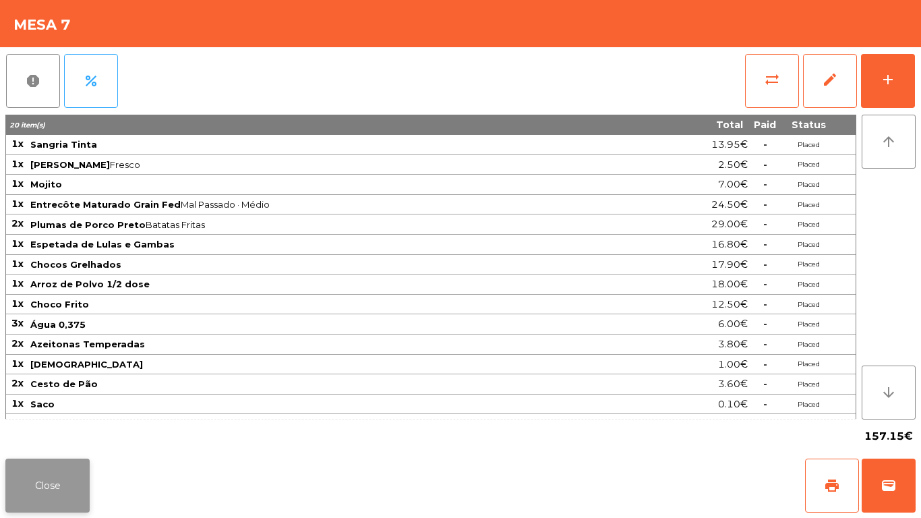
click at [55, 470] on button "Close" at bounding box center [47, 486] width 84 height 54
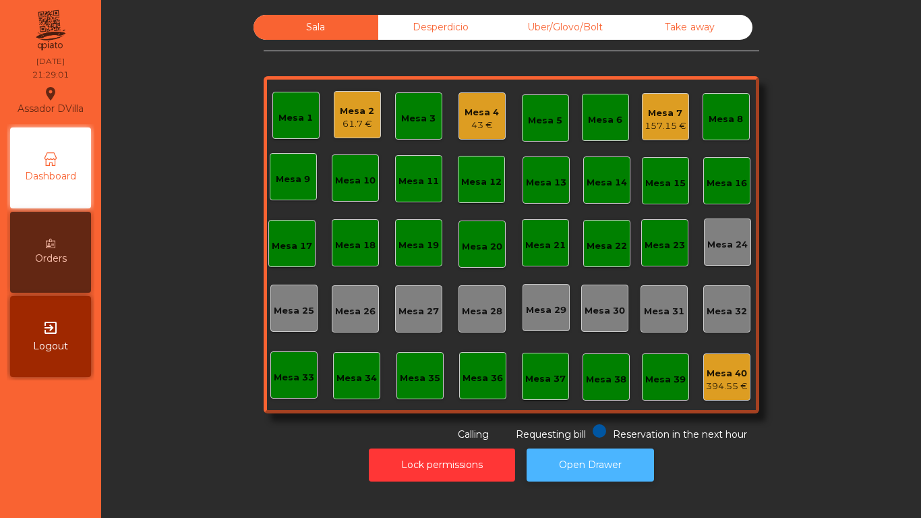
click at [583, 453] on button "Open Drawer" at bounding box center [590, 464] width 127 height 33
click at [612, 477] on button "Open Drawer" at bounding box center [590, 464] width 127 height 33
click at [600, 469] on button "Open Drawer" at bounding box center [590, 464] width 127 height 33
click at [678, 117] on div "Mesa 7" at bounding box center [666, 113] width 42 height 13
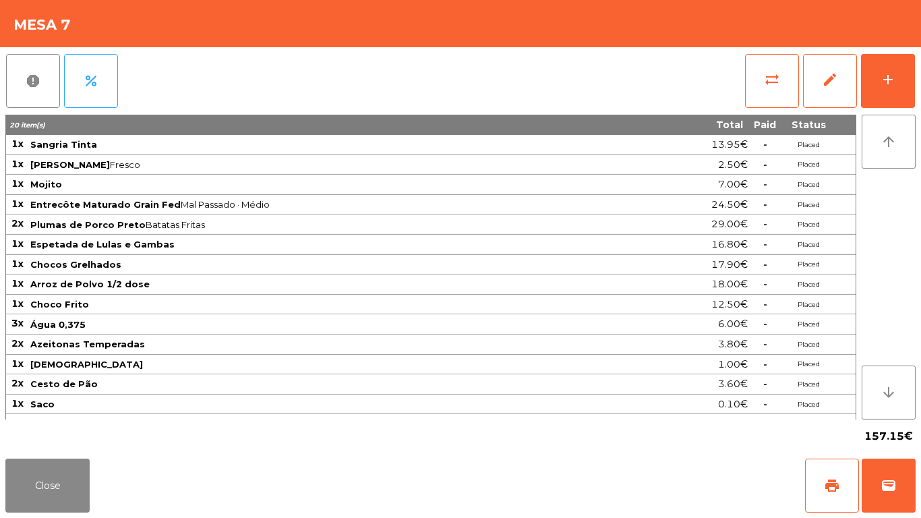
click at [920, 82] on div "report percent sync_alt edit add 20 item(s) Total Paid Status 1x Sangria Tinta …" at bounding box center [460, 250] width 921 height 406
click at [912, 68] on button "add" at bounding box center [888, 81] width 54 height 54
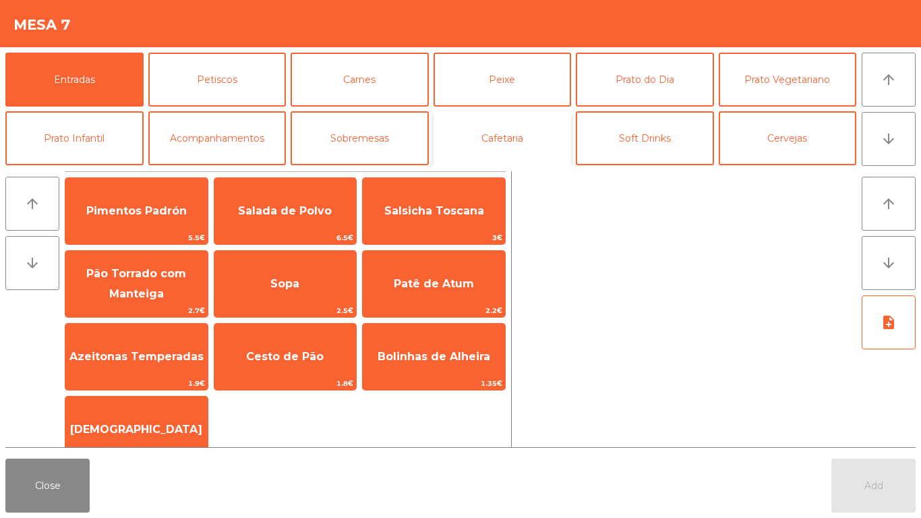
click at [519, 134] on button "Cafetaria" at bounding box center [503, 138] width 138 height 54
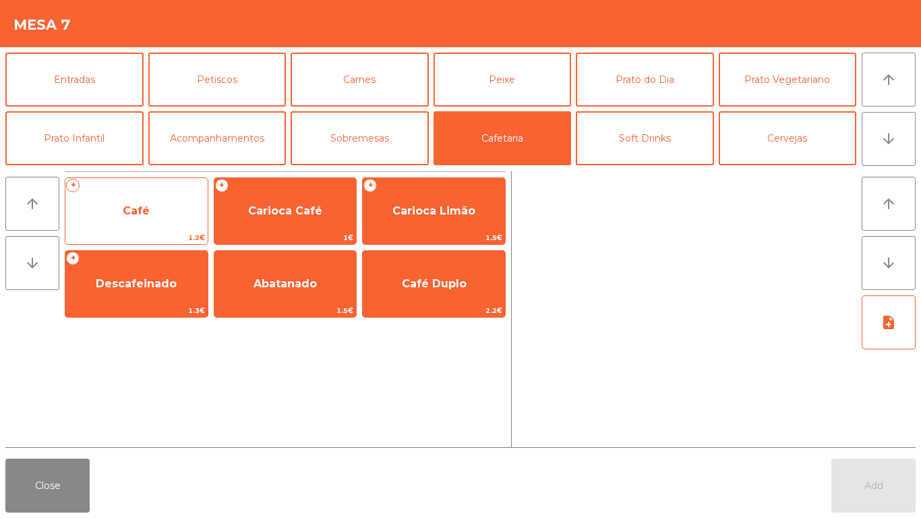
click at [155, 200] on span "Café" at bounding box center [136, 211] width 142 height 36
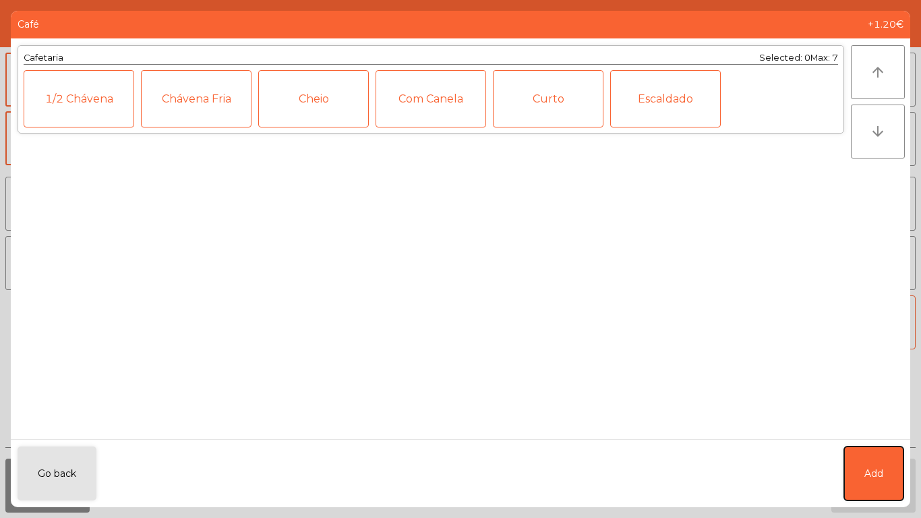
click at [898, 479] on button "Add" at bounding box center [873, 473] width 59 height 54
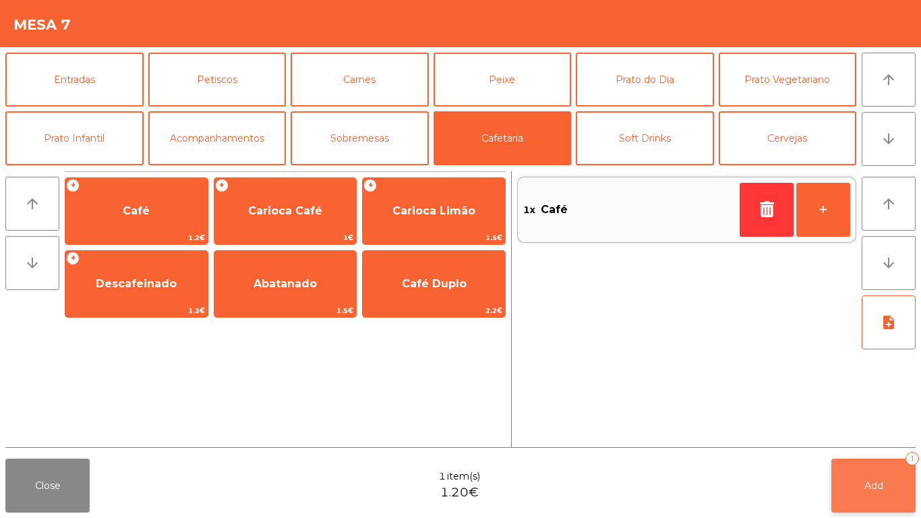
click at [903, 491] on button "Add 1" at bounding box center [873, 486] width 84 height 54
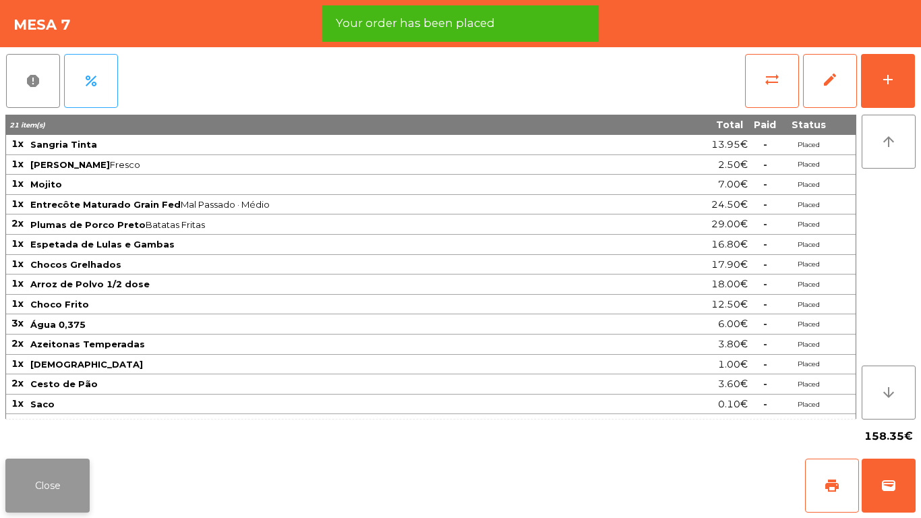
click at [63, 467] on button "Close" at bounding box center [47, 486] width 84 height 54
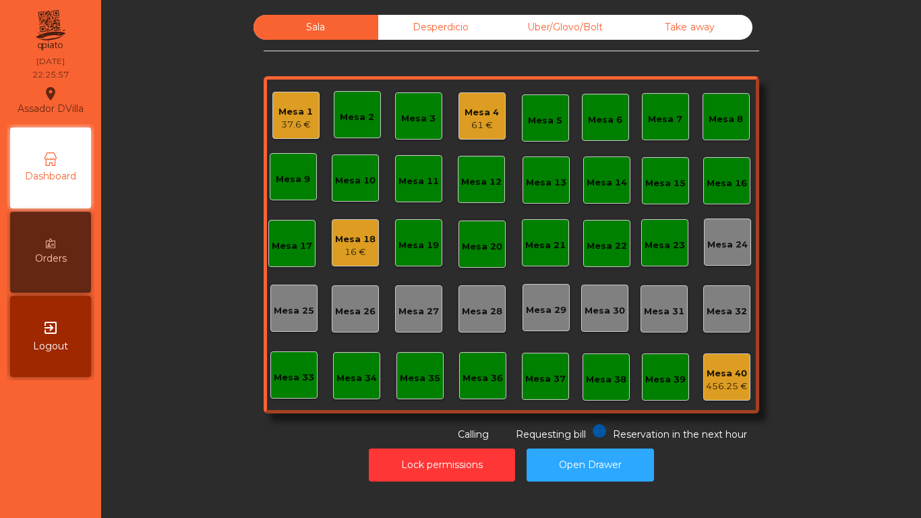
click at [349, 241] on div "Mesa 18" at bounding box center [355, 239] width 40 height 13
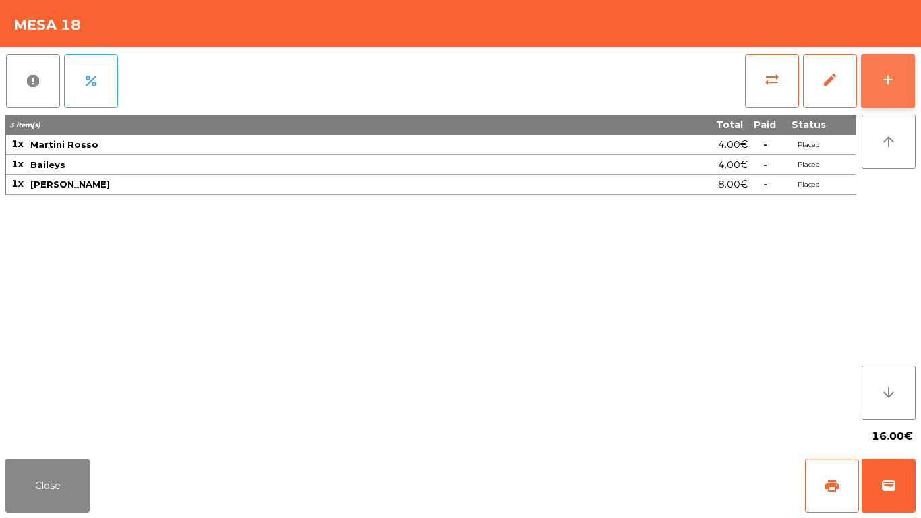
click at [894, 75] on div "add" at bounding box center [888, 79] width 16 height 16
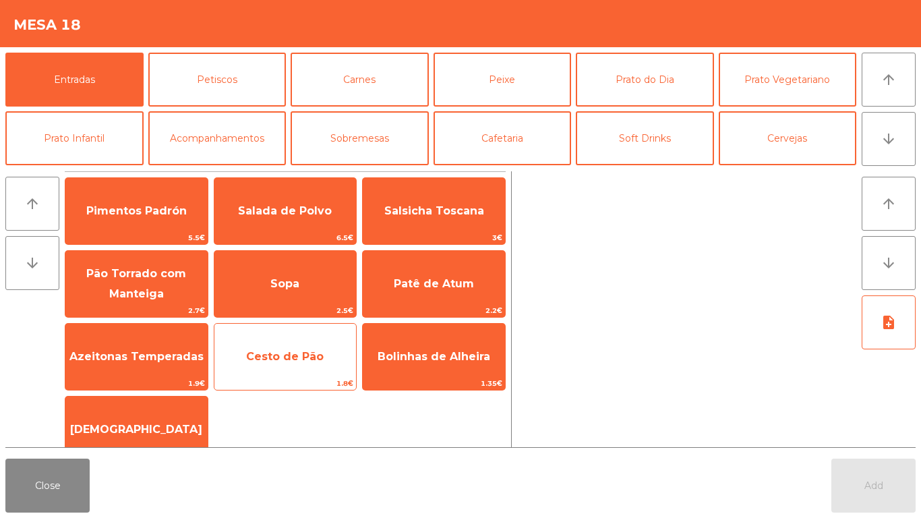
click at [273, 351] on span "Cesto de Pão" at bounding box center [285, 356] width 78 height 13
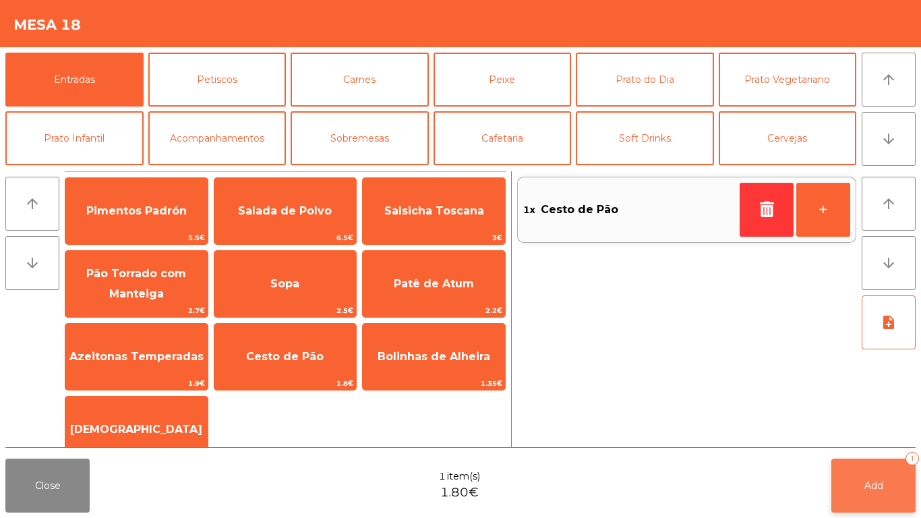
click at [860, 480] on button "Add 1" at bounding box center [873, 486] width 84 height 54
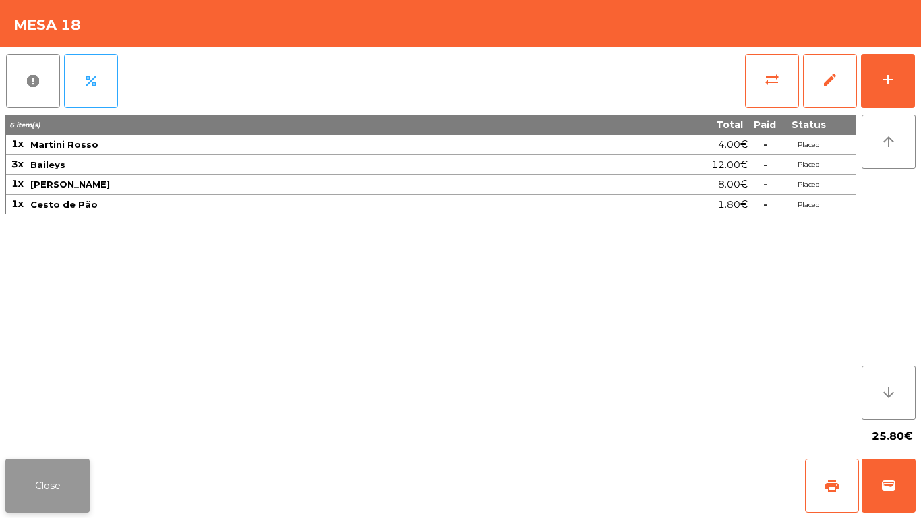
click at [36, 482] on button "Close" at bounding box center [47, 486] width 84 height 54
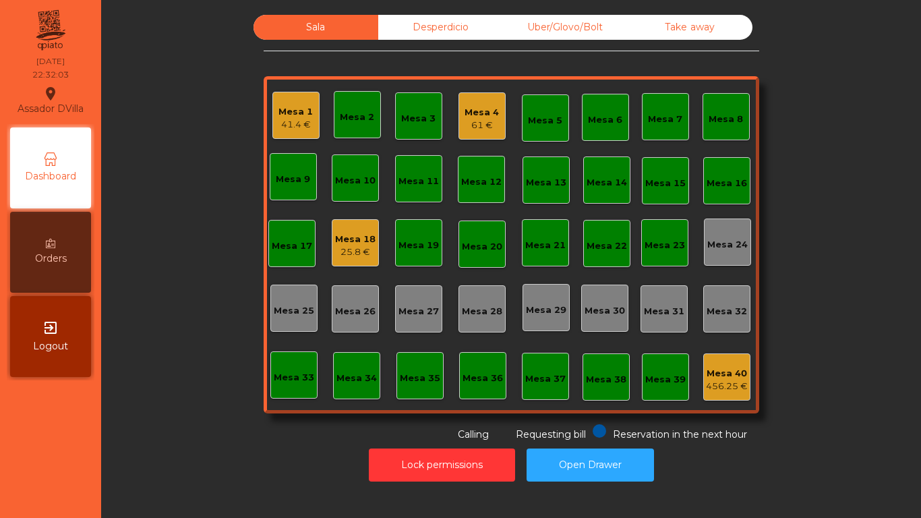
click at [279, 105] on div "Mesa 1" at bounding box center [296, 111] width 34 height 13
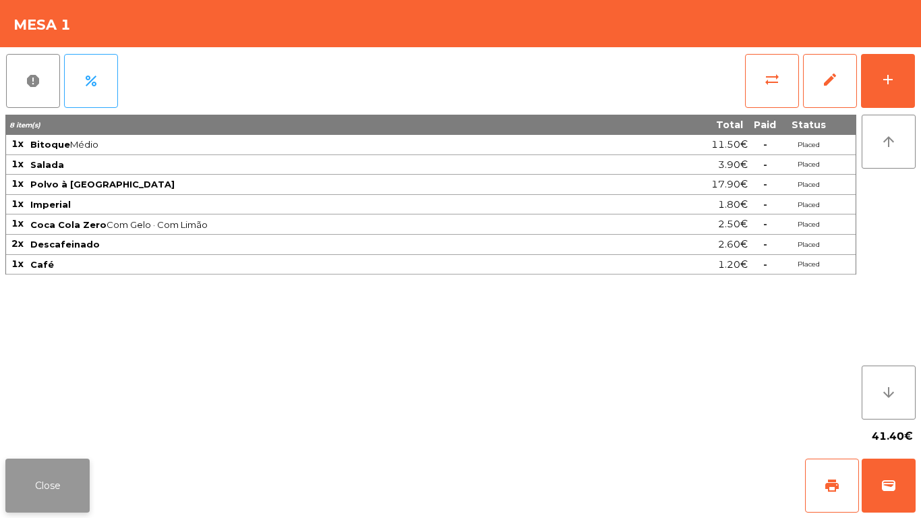
click at [55, 487] on button "Close" at bounding box center [47, 486] width 84 height 54
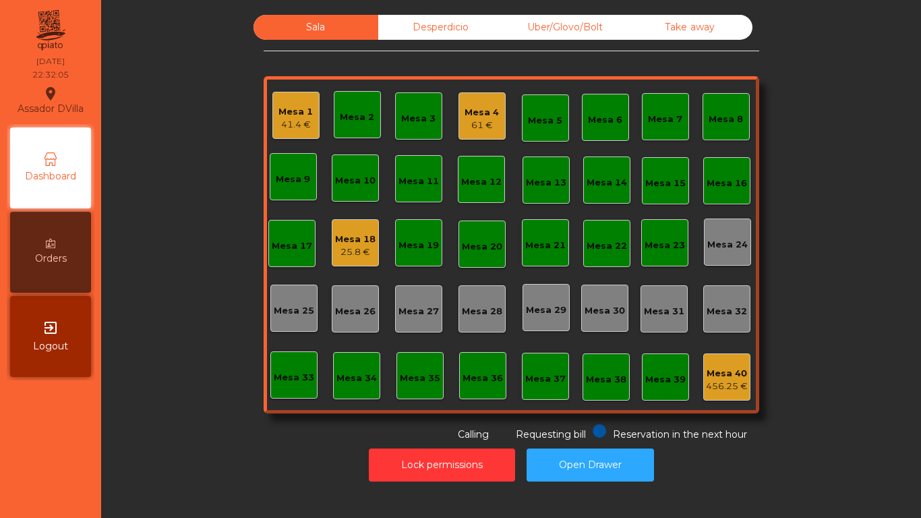
click at [337, 233] on div "Mesa 18" at bounding box center [355, 239] width 40 height 13
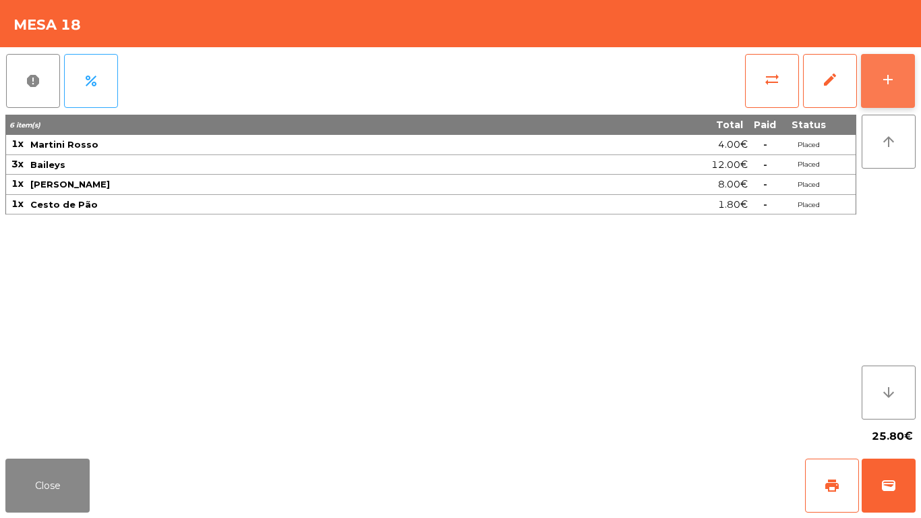
click at [900, 74] on button "add" at bounding box center [888, 81] width 54 height 54
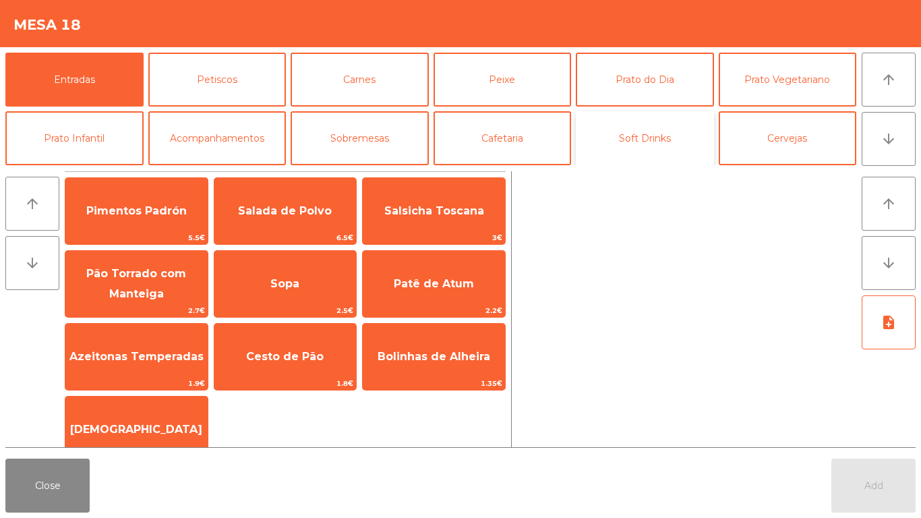
click at [672, 156] on button "Soft Drinks" at bounding box center [645, 138] width 138 height 54
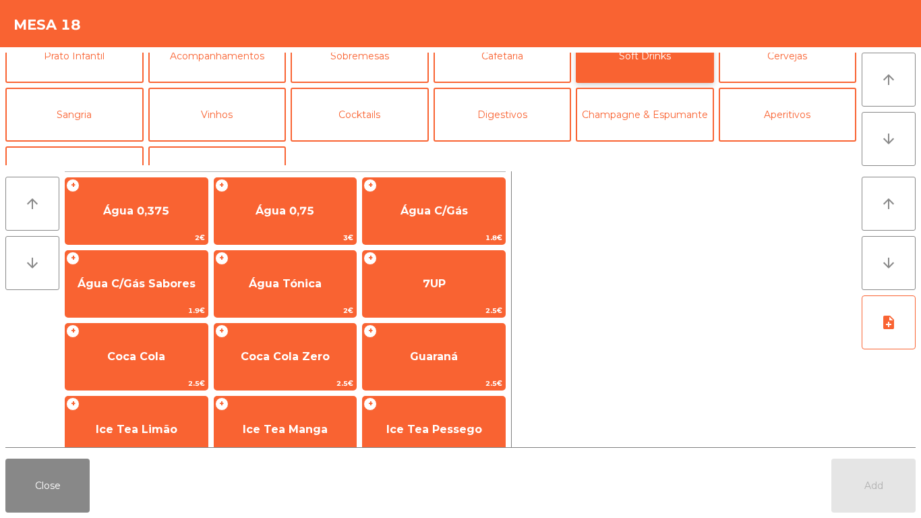
scroll to position [86, 0]
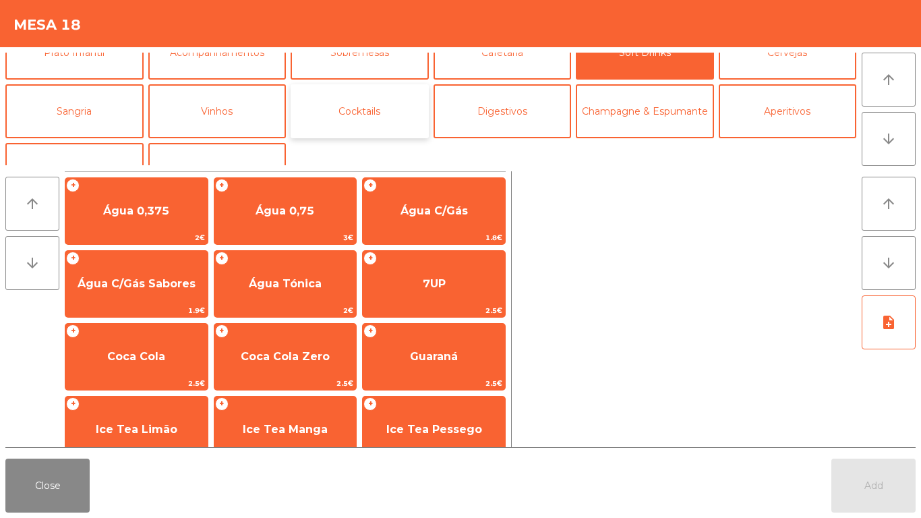
click at [351, 121] on button "Cocktails" at bounding box center [360, 111] width 138 height 54
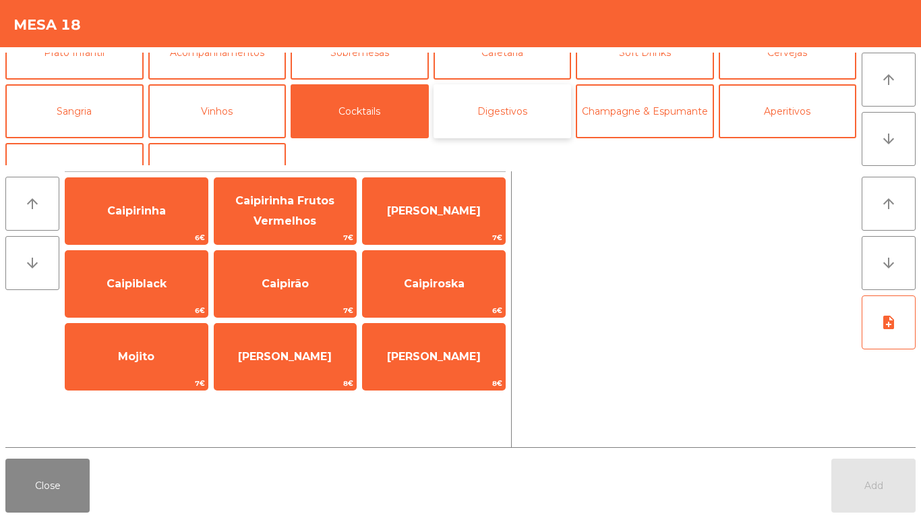
click at [509, 113] on button "Digestivos" at bounding box center [503, 111] width 138 height 54
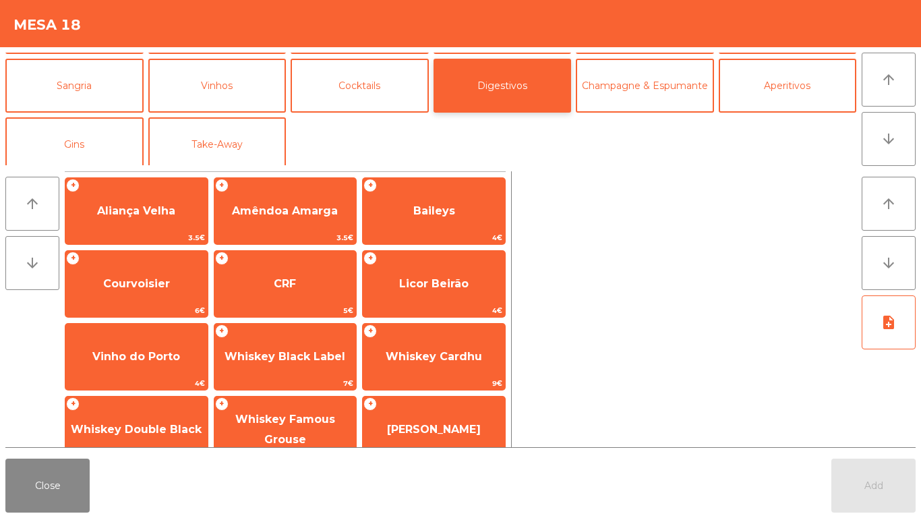
scroll to position [117, 0]
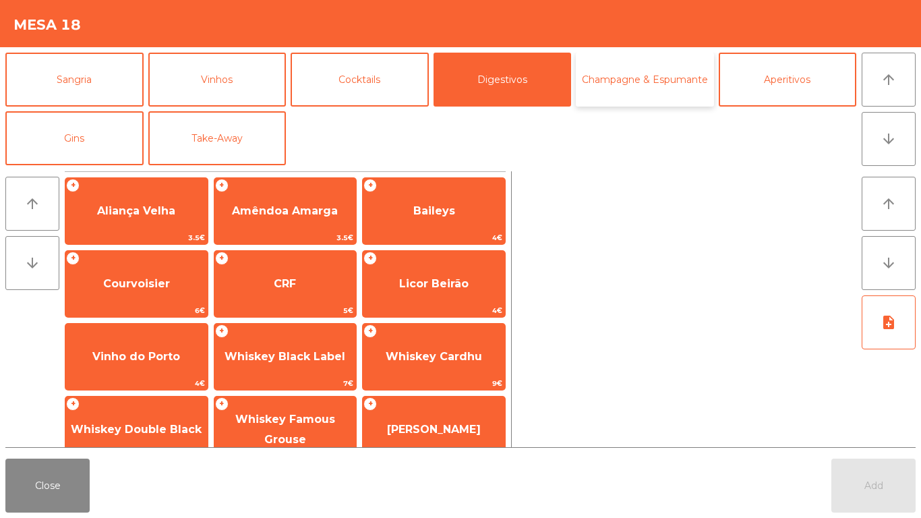
click at [674, 64] on button "Champagne & Espumante" at bounding box center [645, 80] width 138 height 54
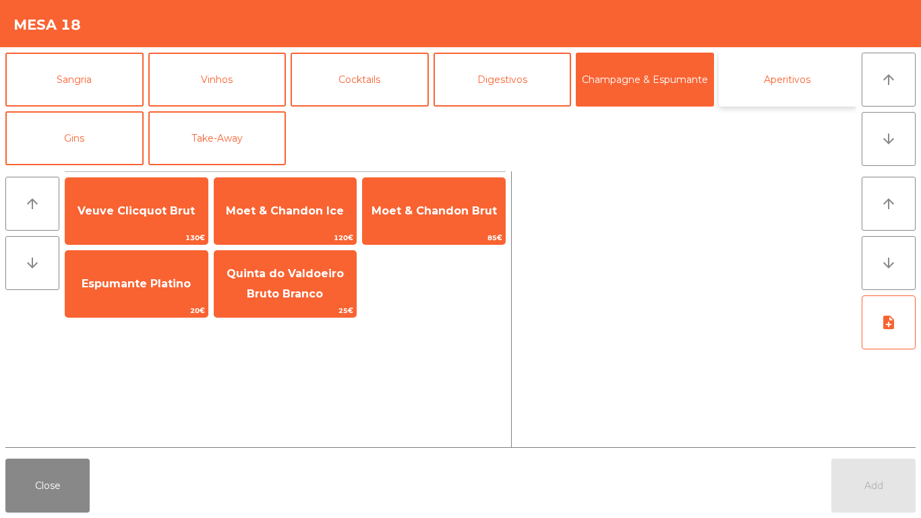
click at [777, 83] on button "Aperitivos" at bounding box center [788, 80] width 138 height 54
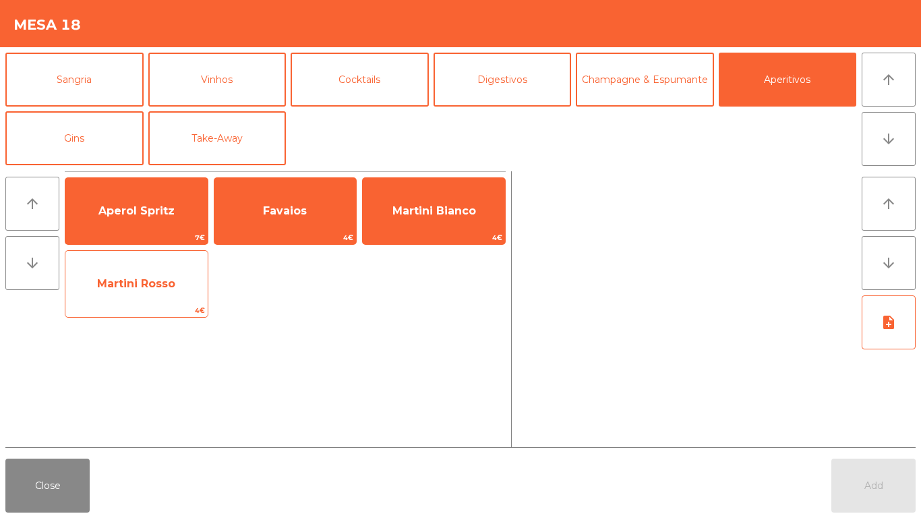
click at [141, 297] on span "Martini Rosso" at bounding box center [136, 284] width 142 height 36
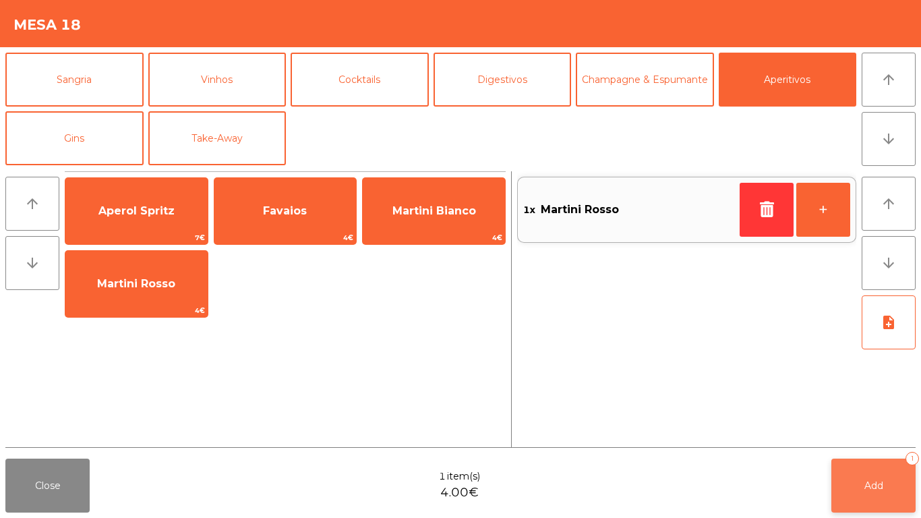
click at [876, 490] on span "Add" at bounding box center [874, 485] width 19 height 12
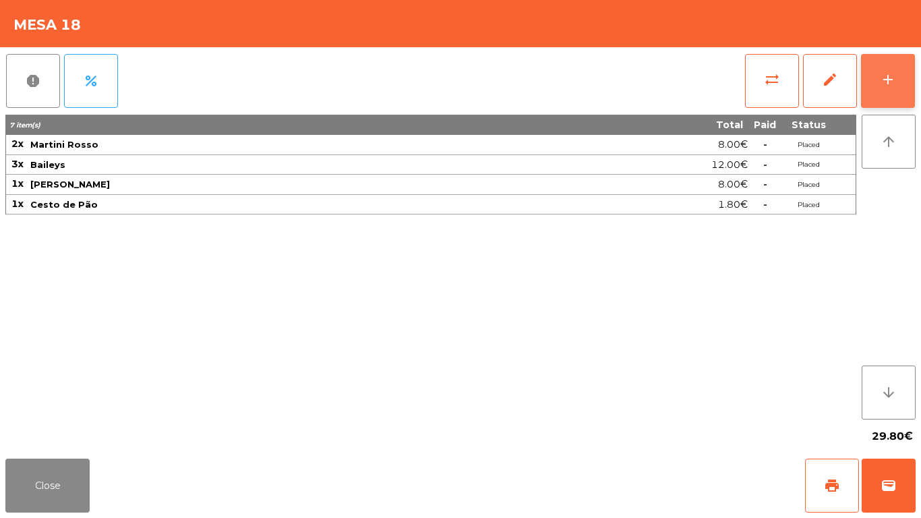
click at [910, 75] on button "add" at bounding box center [888, 81] width 54 height 54
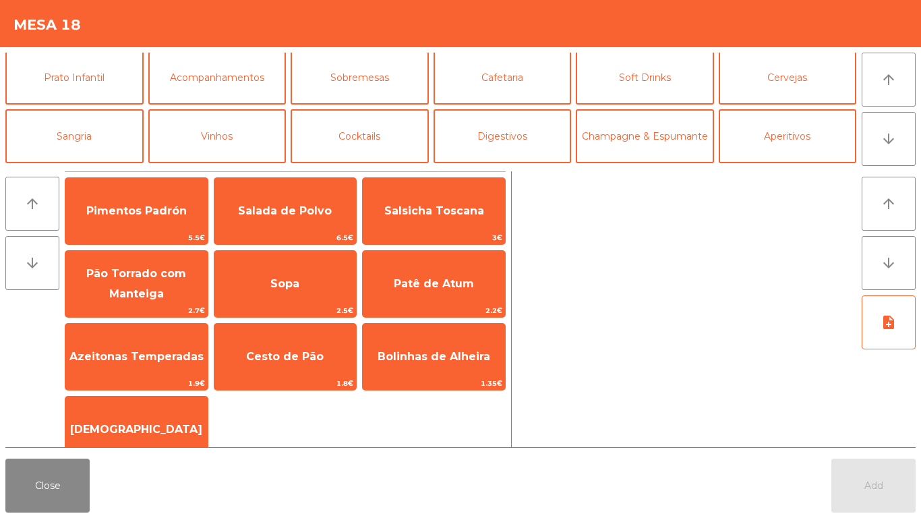
scroll to position [96, 0]
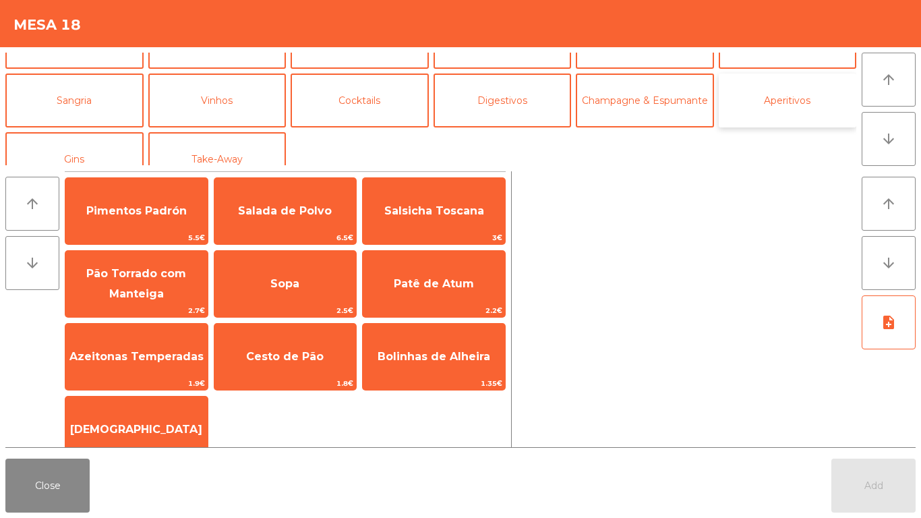
click at [784, 84] on button "Aperitivos" at bounding box center [788, 101] width 138 height 54
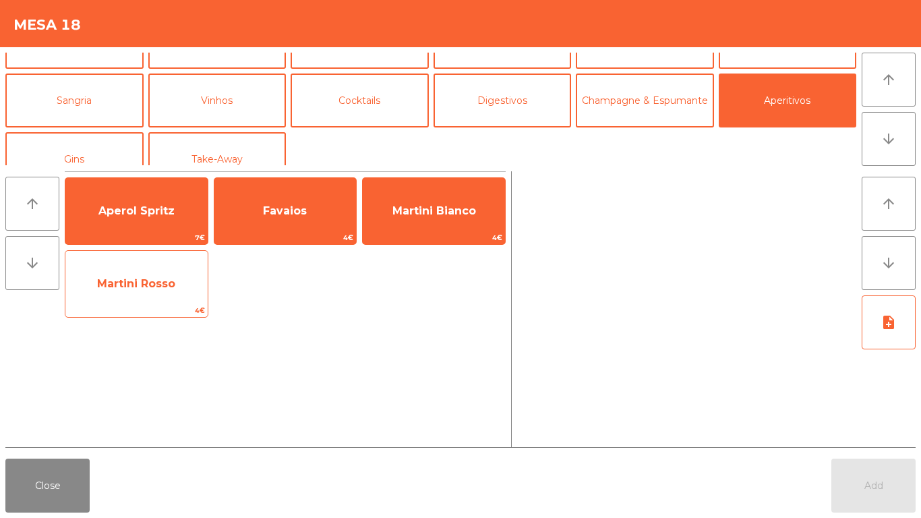
click at [131, 277] on span "Martini Rosso" at bounding box center [136, 283] width 78 height 13
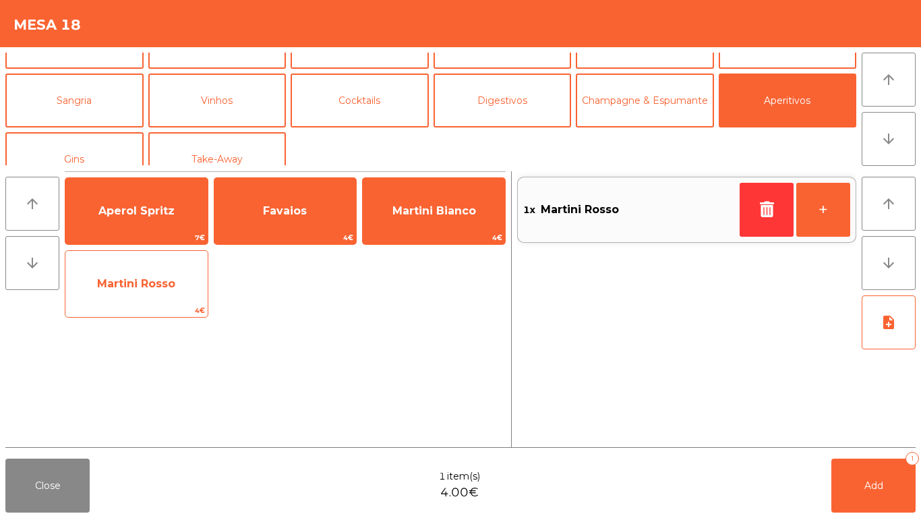
click at [137, 280] on span "Martini Rosso" at bounding box center [136, 283] width 78 height 13
click at [157, 283] on span "Martini Rosso" at bounding box center [136, 283] width 78 height 13
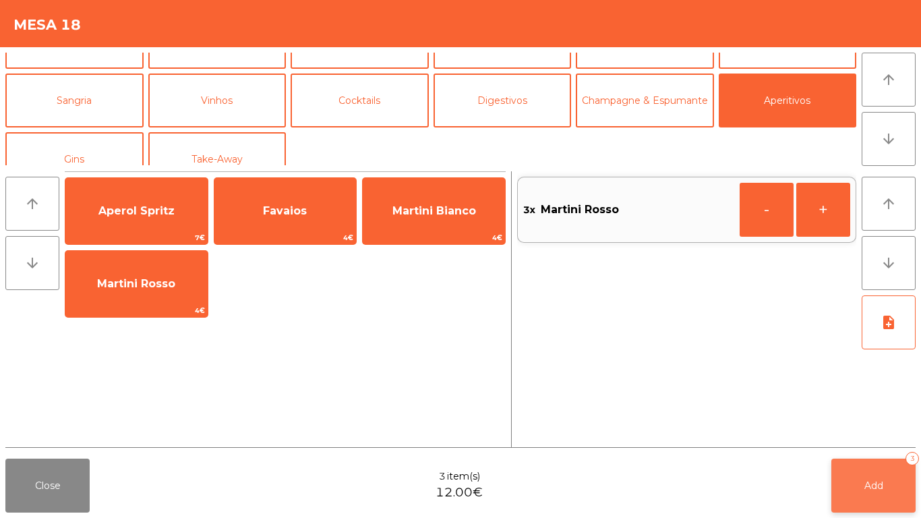
click at [860, 465] on button "Add 3" at bounding box center [873, 486] width 84 height 54
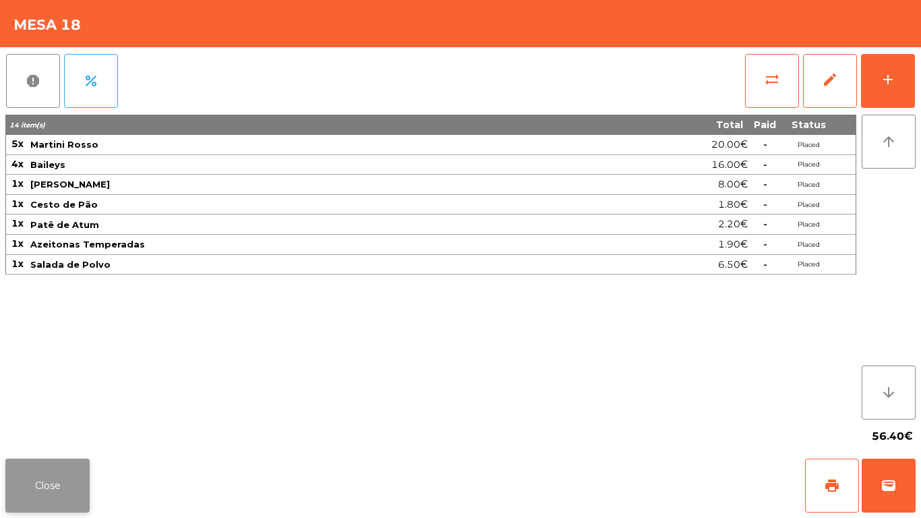
click at [63, 503] on button "Close" at bounding box center [47, 486] width 84 height 54
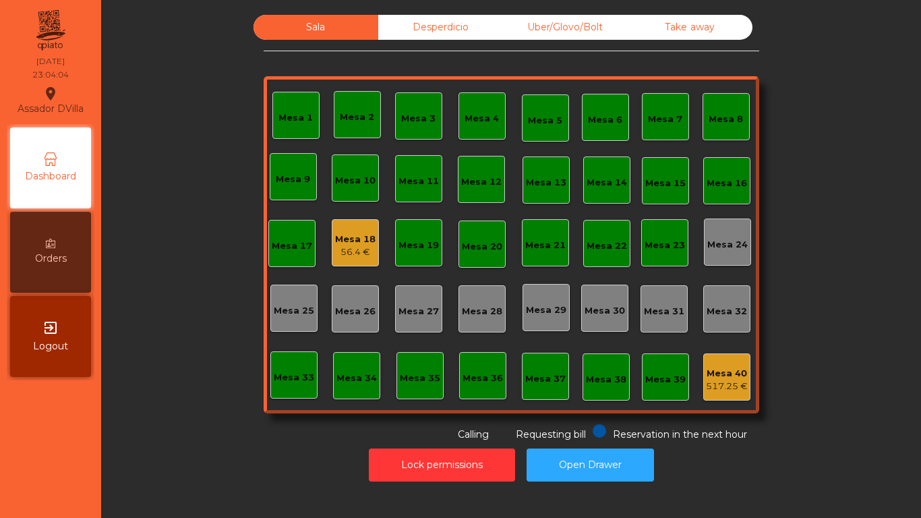
click at [341, 234] on div "Mesa 18" at bounding box center [355, 239] width 40 height 13
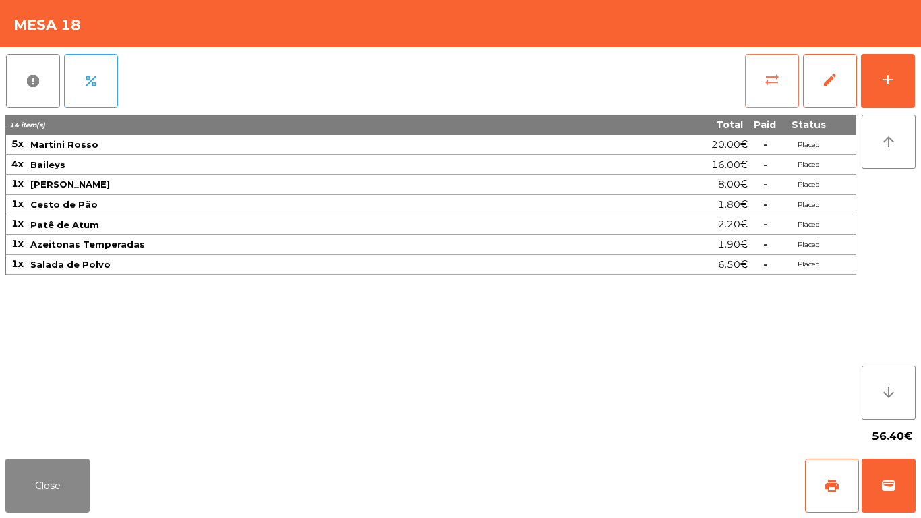
click at [776, 84] on span "sync_alt" at bounding box center [772, 79] width 16 height 16
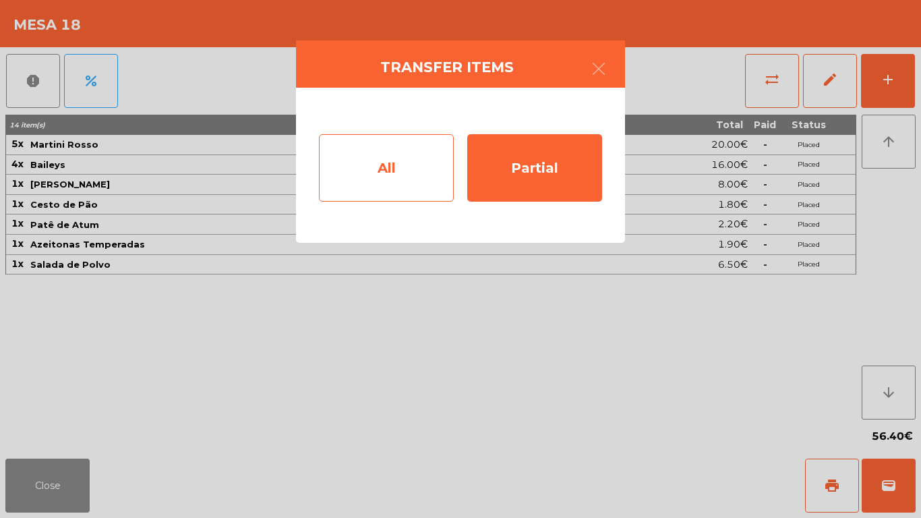
click at [388, 152] on div "All" at bounding box center [386, 167] width 135 height 67
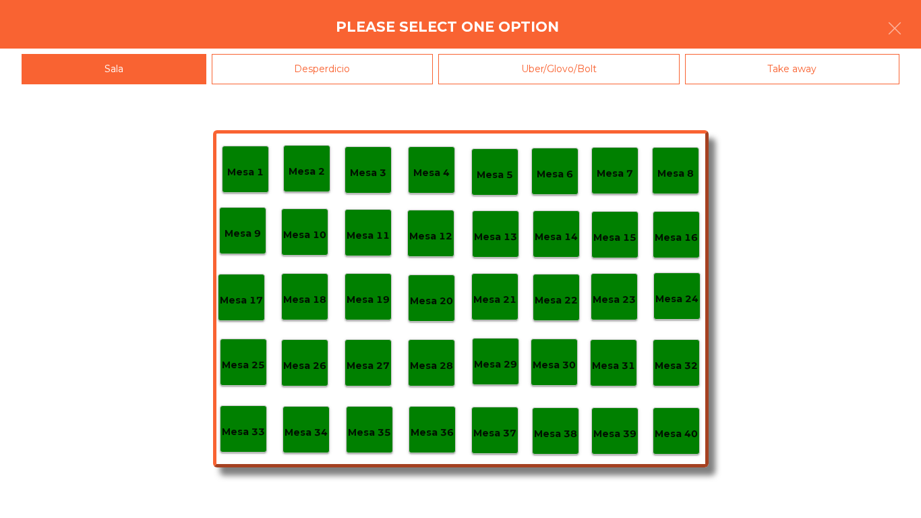
click at [610, 415] on div "Mesa 39" at bounding box center [614, 430] width 47 height 47
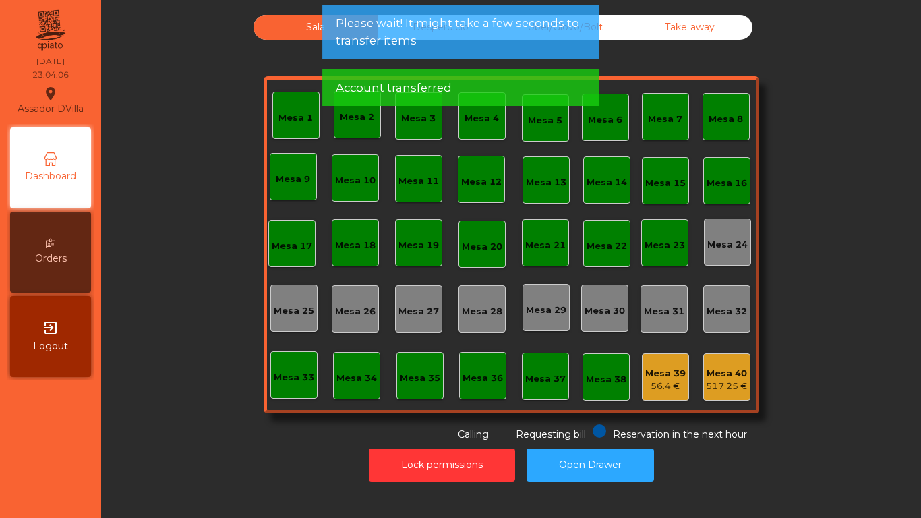
click at [590, 445] on div "Lock permissions Open Drawer" at bounding box center [511, 465] width 784 height 47
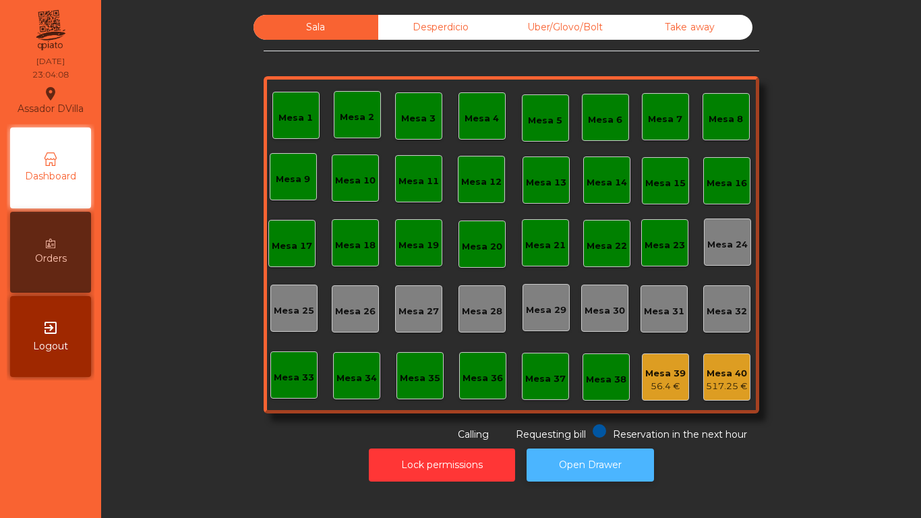
click at [585, 466] on button "Open Drawer" at bounding box center [590, 464] width 127 height 33
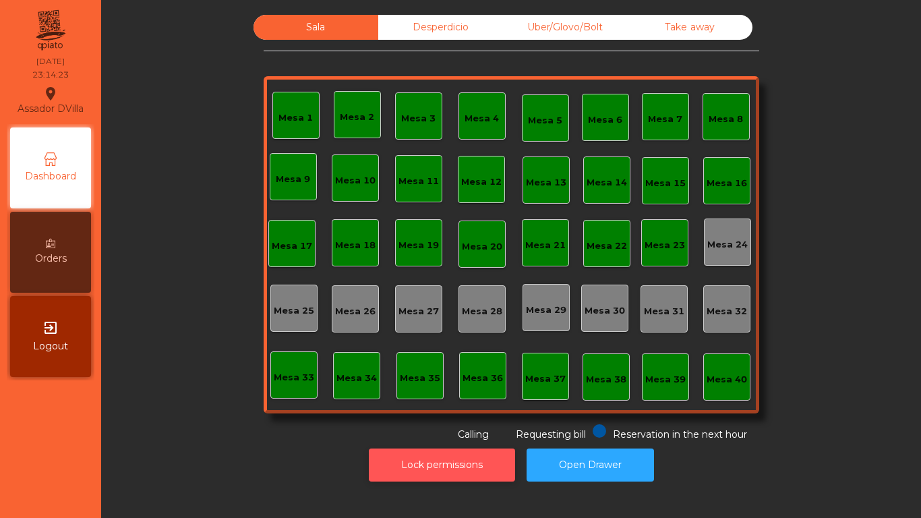
click at [467, 466] on button "Lock permissions" at bounding box center [442, 464] width 146 height 33
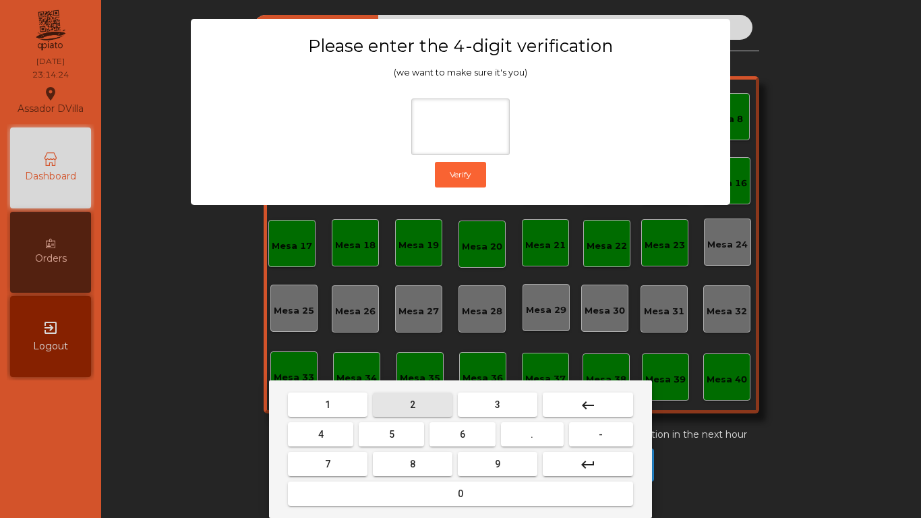
click at [420, 407] on button "2" at bounding box center [413, 404] width 80 height 24
click at [350, 426] on button "4" at bounding box center [320, 434] width 65 height 24
drag, startPoint x: 491, startPoint y: 426, endPoint x: 486, endPoint y: 466, distance: 40.2
click at [491, 427] on button "6" at bounding box center [462, 434] width 65 height 24
click at [486, 466] on button "9" at bounding box center [498, 464] width 80 height 24
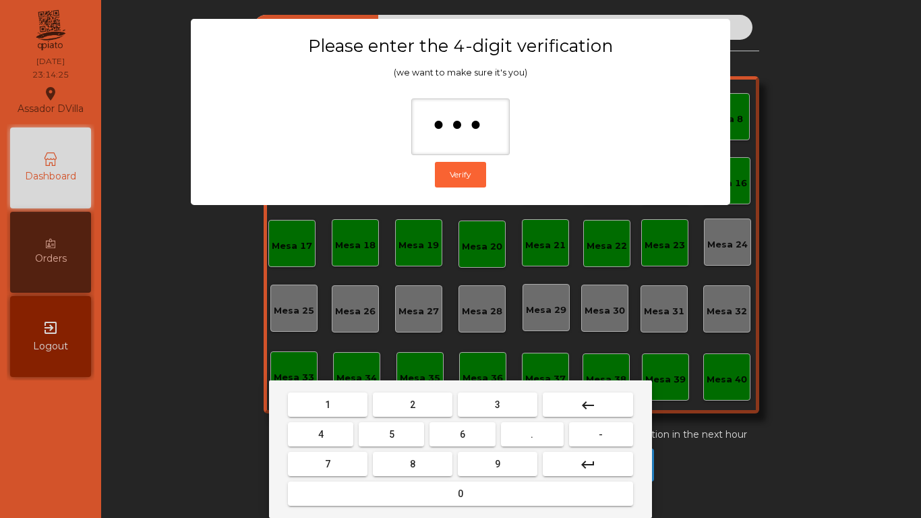
type input "****"
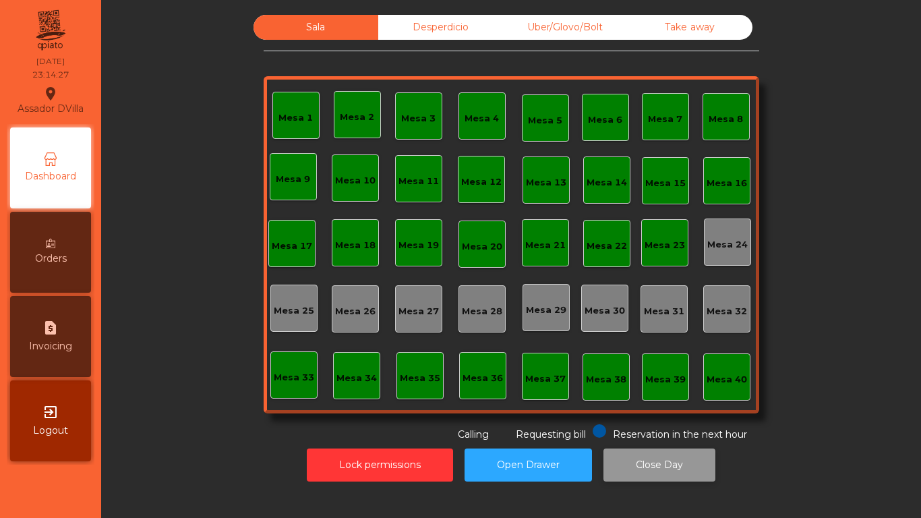
click at [636, 465] on button "Close Day" at bounding box center [660, 464] width 112 height 33
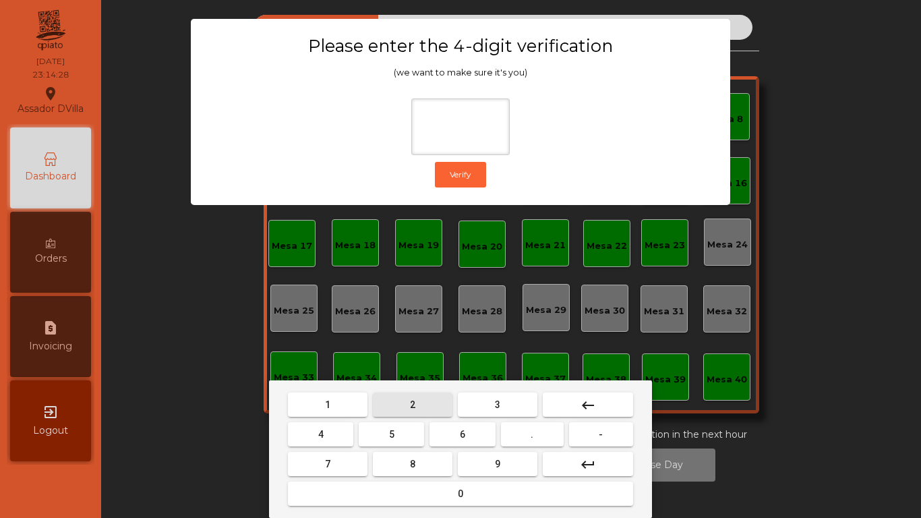
click at [407, 401] on button "2" at bounding box center [413, 404] width 80 height 24
drag, startPoint x: 335, startPoint y: 427, endPoint x: 454, endPoint y: 435, distance: 119.0
click at [335, 428] on button "4" at bounding box center [320, 434] width 65 height 24
click at [457, 433] on button "6" at bounding box center [462, 434] width 65 height 24
click at [480, 462] on button "9" at bounding box center [498, 464] width 80 height 24
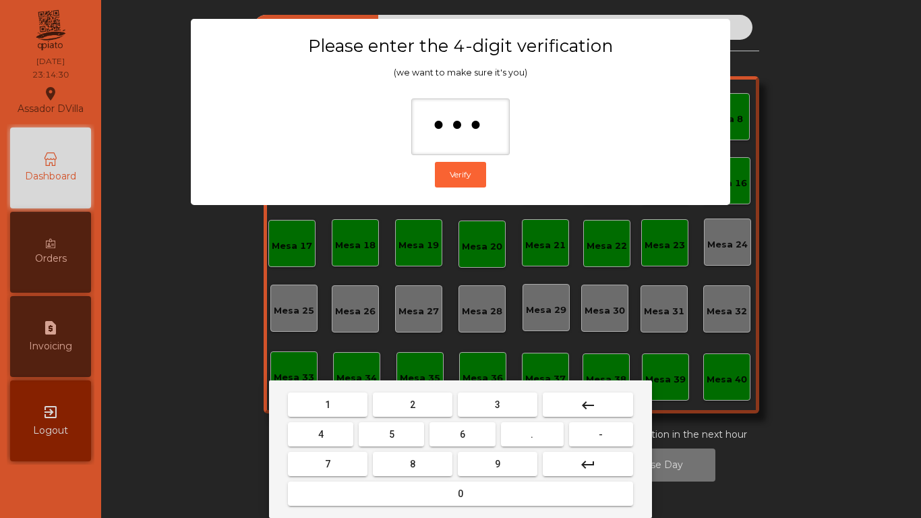
type input "****"
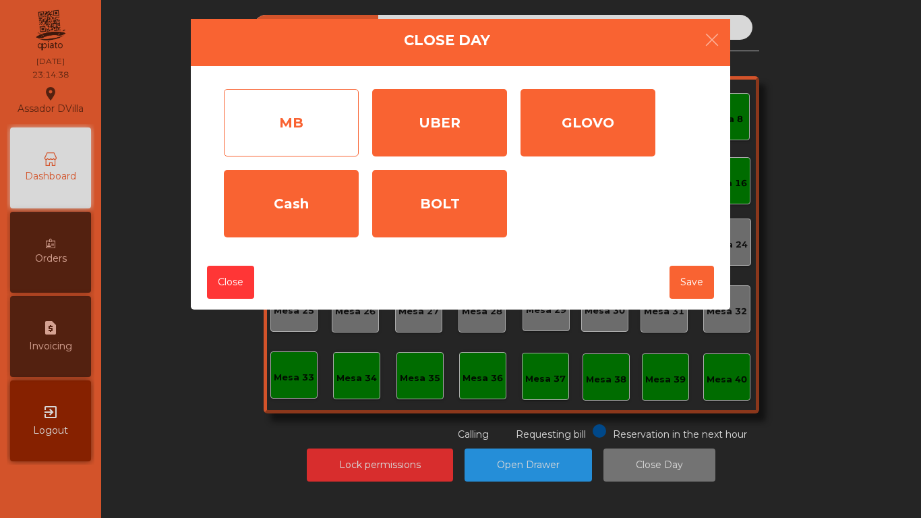
click at [268, 94] on div "MB" at bounding box center [291, 122] width 135 height 67
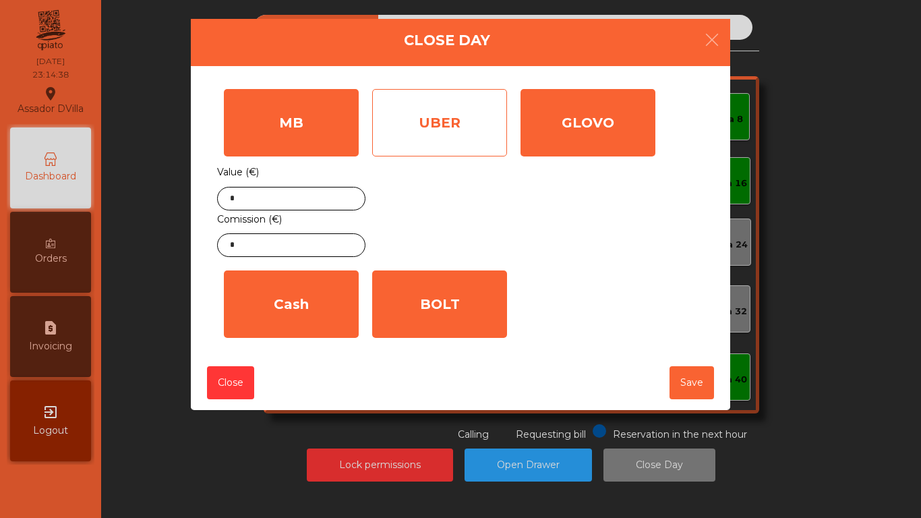
click at [448, 144] on div "UBER" at bounding box center [439, 122] width 135 height 67
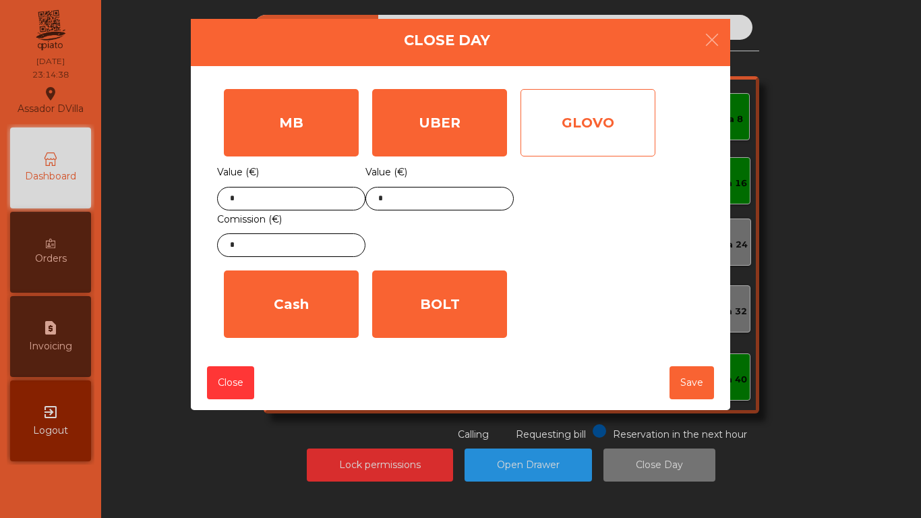
click at [585, 142] on div "GLOVO" at bounding box center [588, 122] width 135 height 67
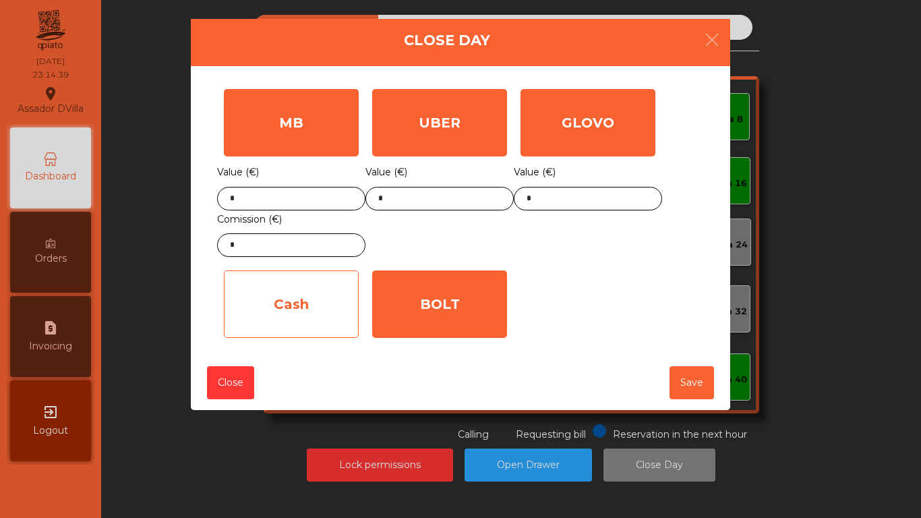
drag, startPoint x: 490, startPoint y: 291, endPoint x: 310, endPoint y: 316, distance: 181.9
click at [490, 291] on div "BOLT" at bounding box center [439, 303] width 135 height 67
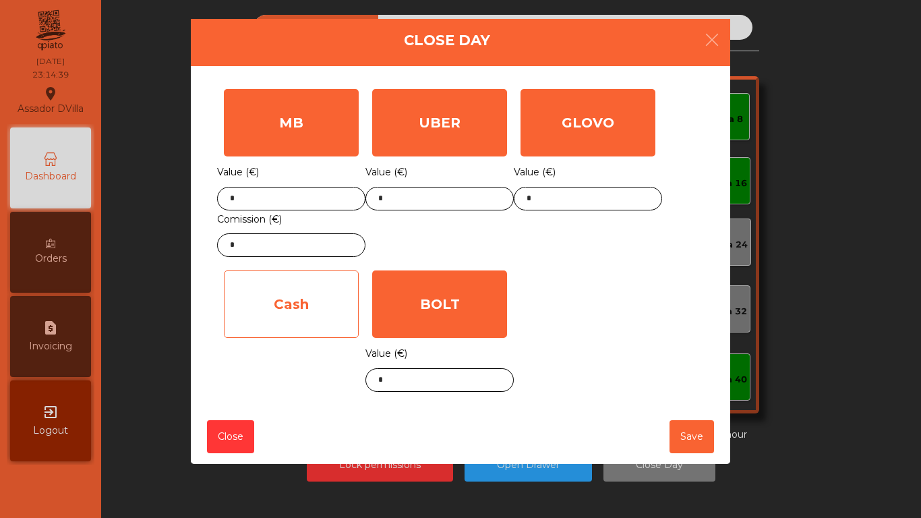
click at [310, 316] on div "Cash" at bounding box center [291, 303] width 135 height 67
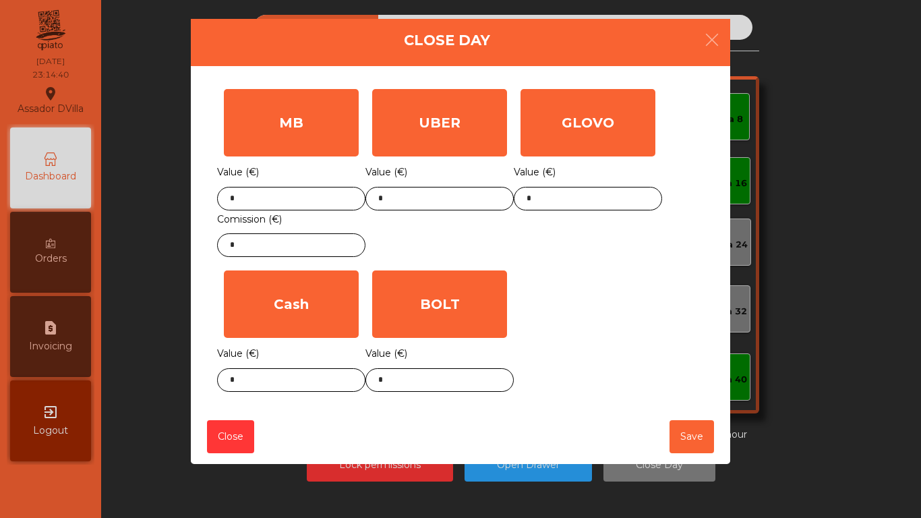
click at [277, 214] on label "Comission (€)" at bounding box center [249, 219] width 65 height 18
click at [281, 202] on input "*" at bounding box center [291, 199] width 148 height 24
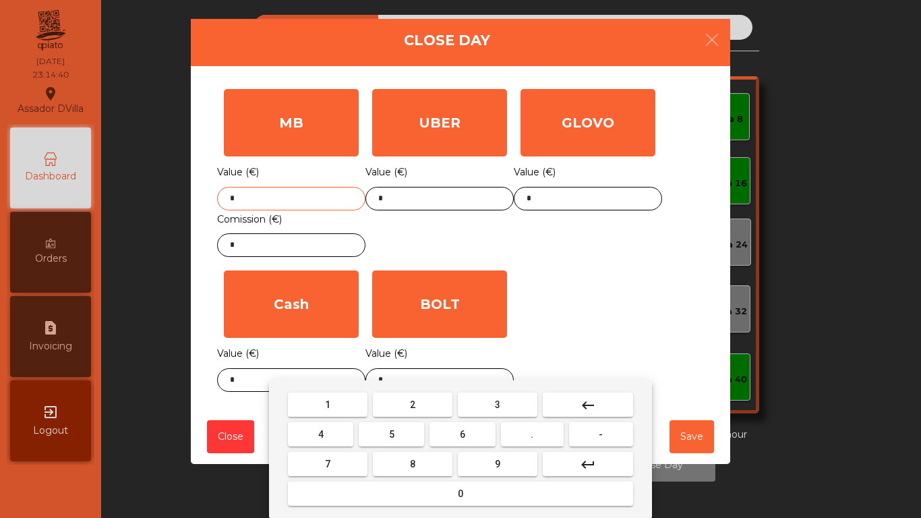
click at [281, 202] on input "*" at bounding box center [291, 199] width 148 height 24
type input "*"
type input "*******"
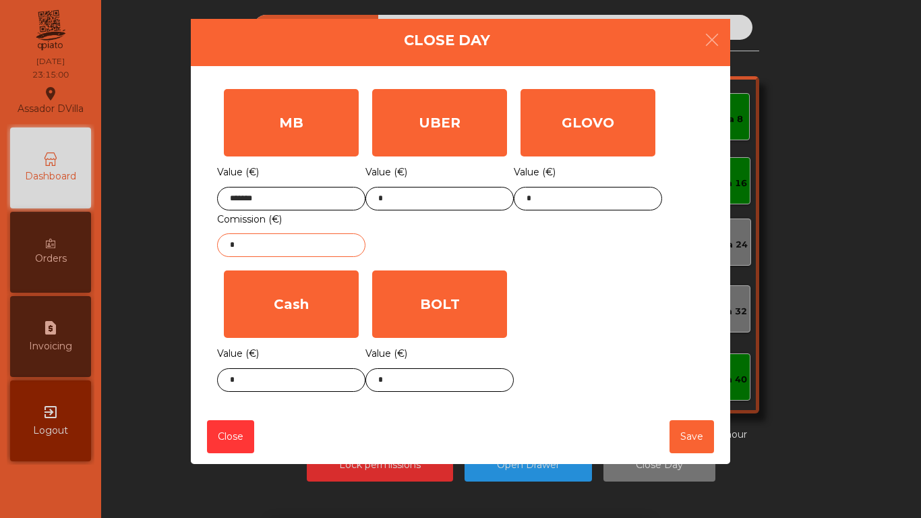
click at [287, 257] on input "*" at bounding box center [291, 245] width 148 height 24
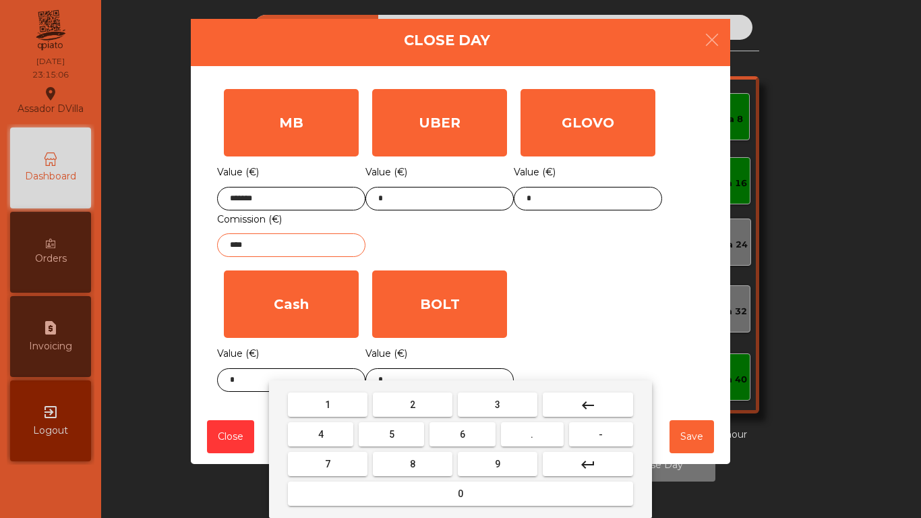
type input "****"
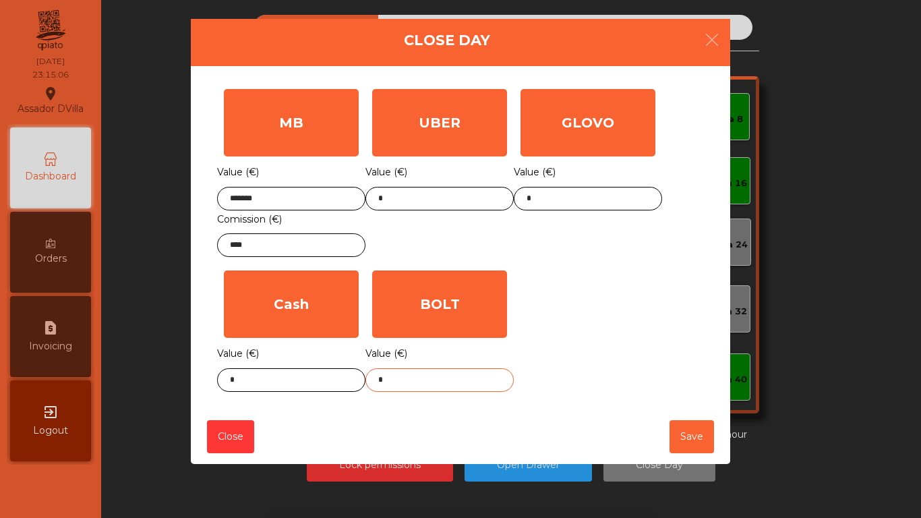
click at [444, 377] on input "*" at bounding box center [440, 380] width 148 height 24
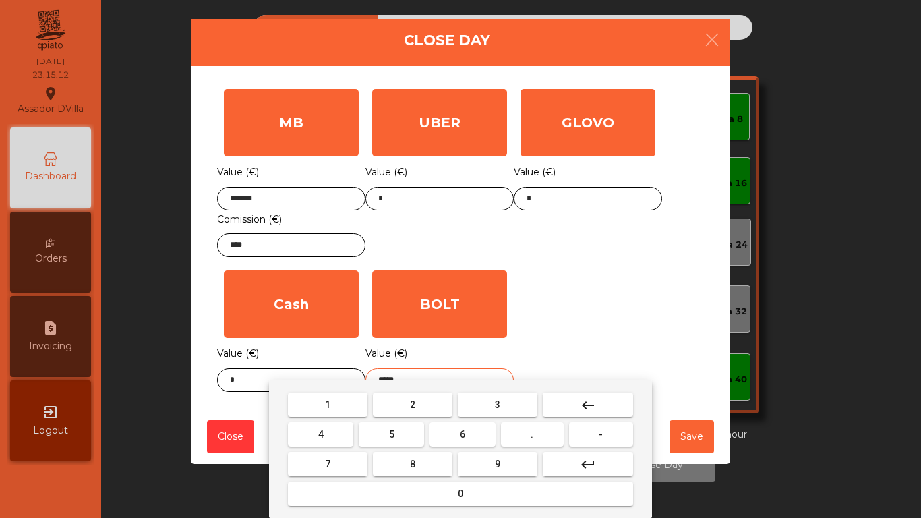
type input "*****"
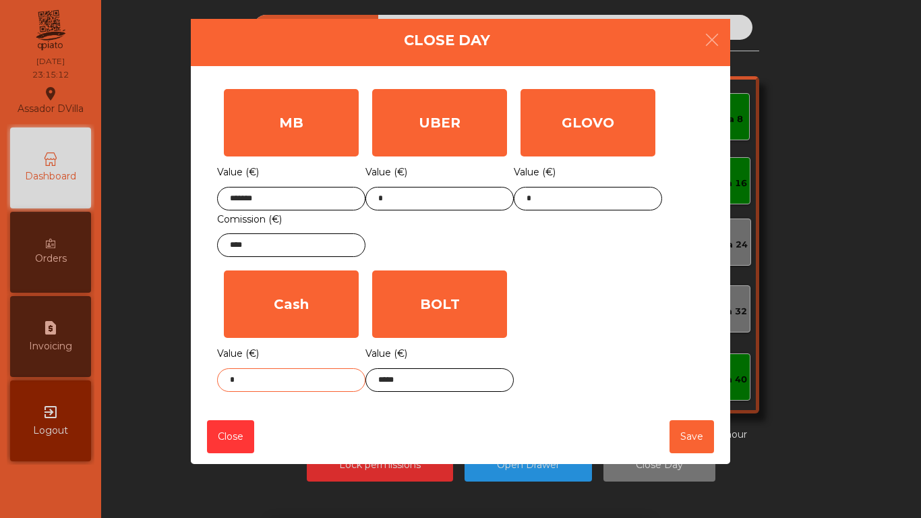
click at [270, 376] on input "*" at bounding box center [291, 380] width 148 height 24
click at [269, 376] on input "*" at bounding box center [291, 380] width 148 height 24
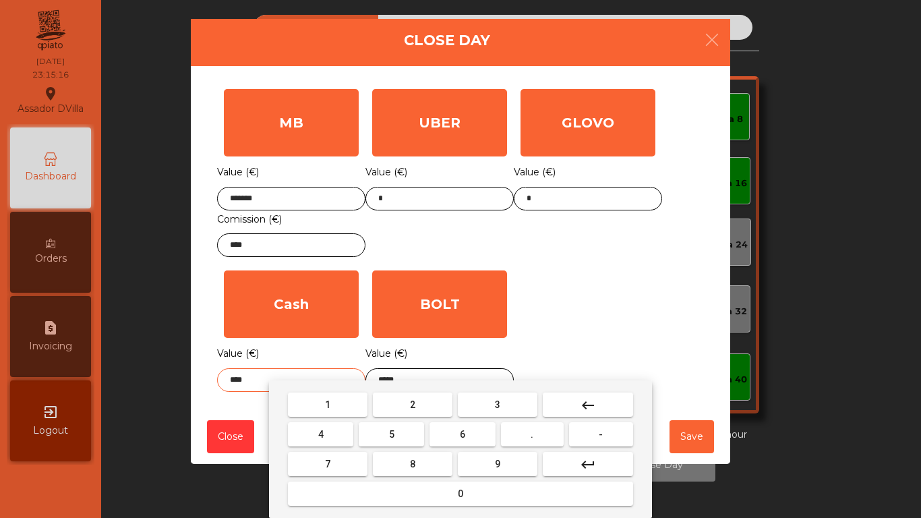
type input "****"
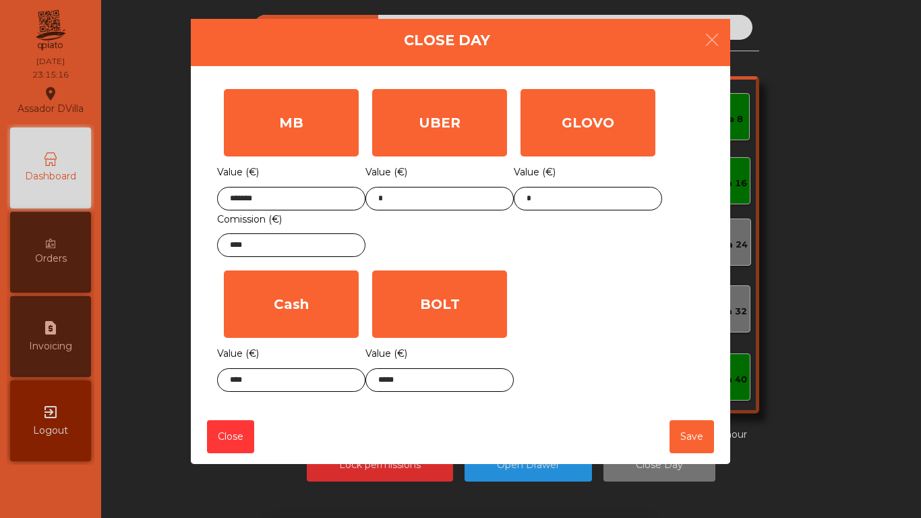
click at [568, 306] on div "MB Value (€) ******* Comission (€) **** UBER Value (€) * GLOVO Value (€) * Cash…" at bounding box center [460, 240] width 487 height 316
click at [679, 452] on button "Save" at bounding box center [692, 436] width 45 height 33
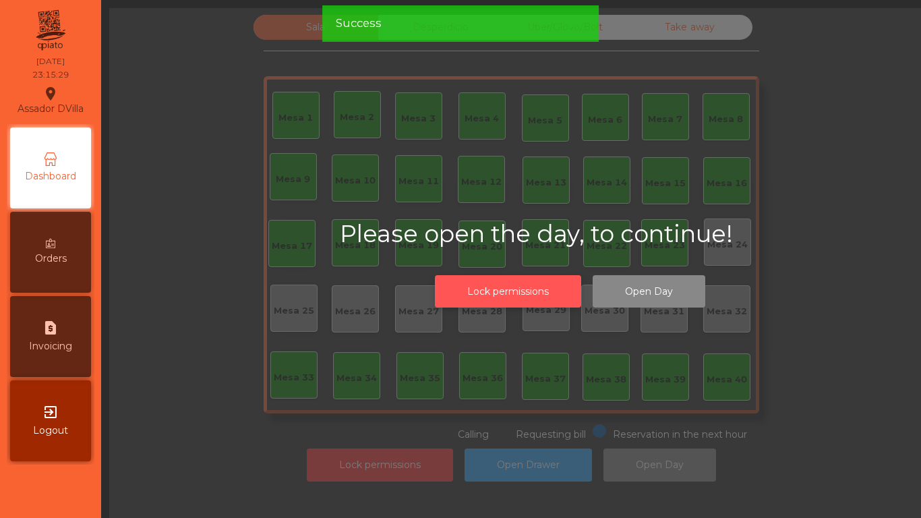
click at [530, 300] on button "Lock permissions" at bounding box center [508, 291] width 146 height 33
